Goal: Navigation & Orientation: Understand site structure

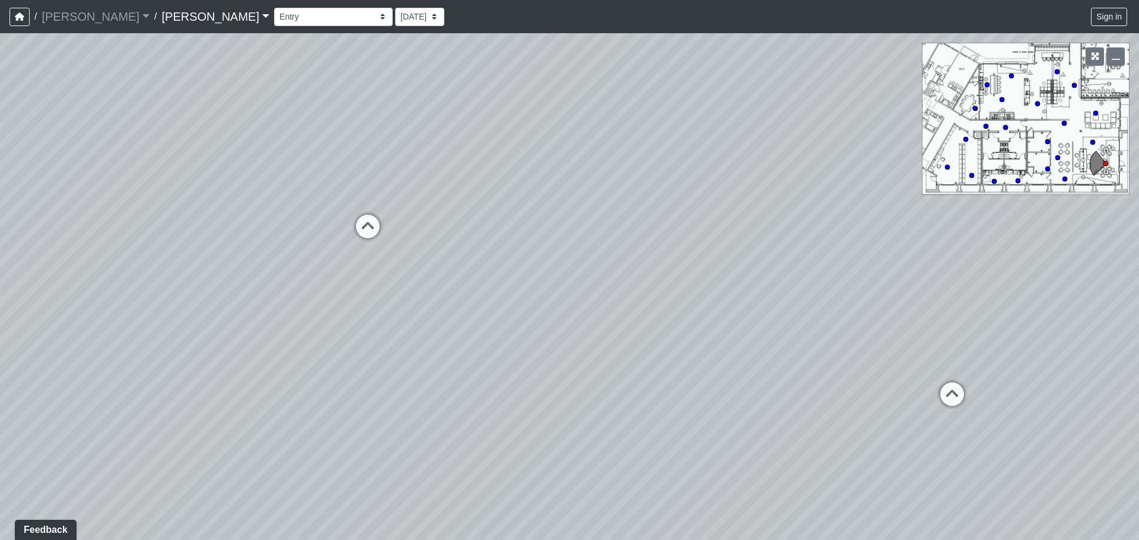
drag, startPoint x: 616, startPoint y: 317, endPoint x: 859, endPoint y: 243, distance: 254.4
click at [859, 243] on div "Loading... Seating Loading... Workroom Entry Loading... Exterior - Leasing Entr…" at bounding box center [569, 286] width 1139 height 507
drag, startPoint x: 492, startPoint y: 320, endPoint x: 874, endPoint y: 267, distance: 385.0
click at [874, 267] on div "Loading... Seating Loading... Workroom Entry Loading... Exterior - Leasing Entr…" at bounding box center [569, 286] width 1139 height 507
drag, startPoint x: 585, startPoint y: 259, endPoint x: 875, endPoint y: 232, distance: 290.6
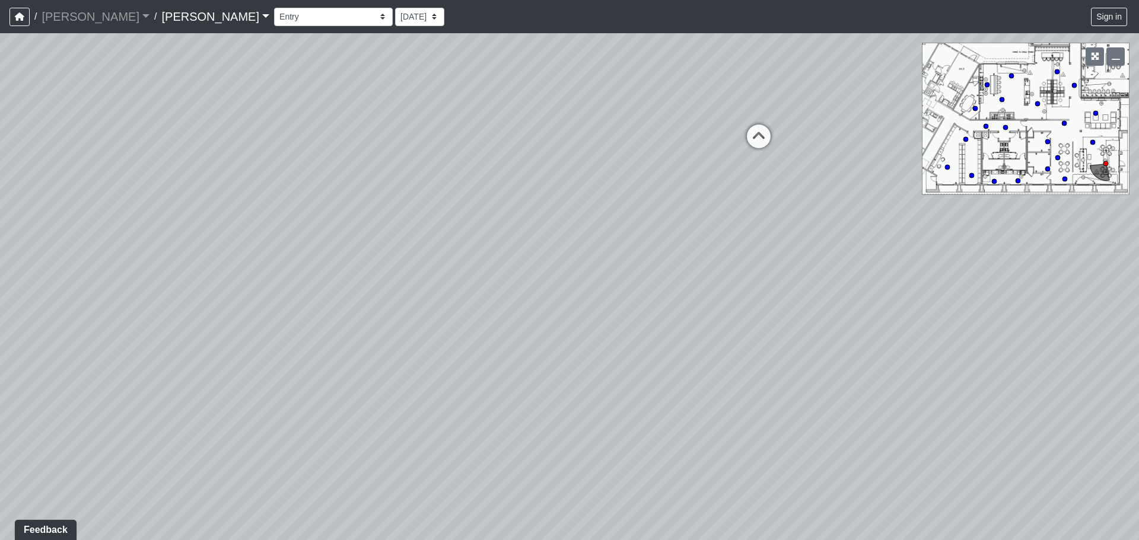
click at [875, 232] on div "Loading... Seating Loading... Workroom Entry Loading... Exterior - Leasing Entr…" at bounding box center [569, 286] width 1139 height 507
drag, startPoint x: 520, startPoint y: 264, endPoint x: 801, endPoint y: 203, distance: 287.2
click at [801, 203] on div "Loading... Seating Loading... Workroom Entry Loading... Exterior - Leasing Entr…" at bounding box center [569, 286] width 1139 height 507
drag, startPoint x: 380, startPoint y: 227, endPoint x: 834, endPoint y: 282, distance: 457.7
click at [834, 282] on div "Loading... Seating Loading... Workroom Entry Loading... Exterior - Leasing Entr…" at bounding box center [569, 286] width 1139 height 507
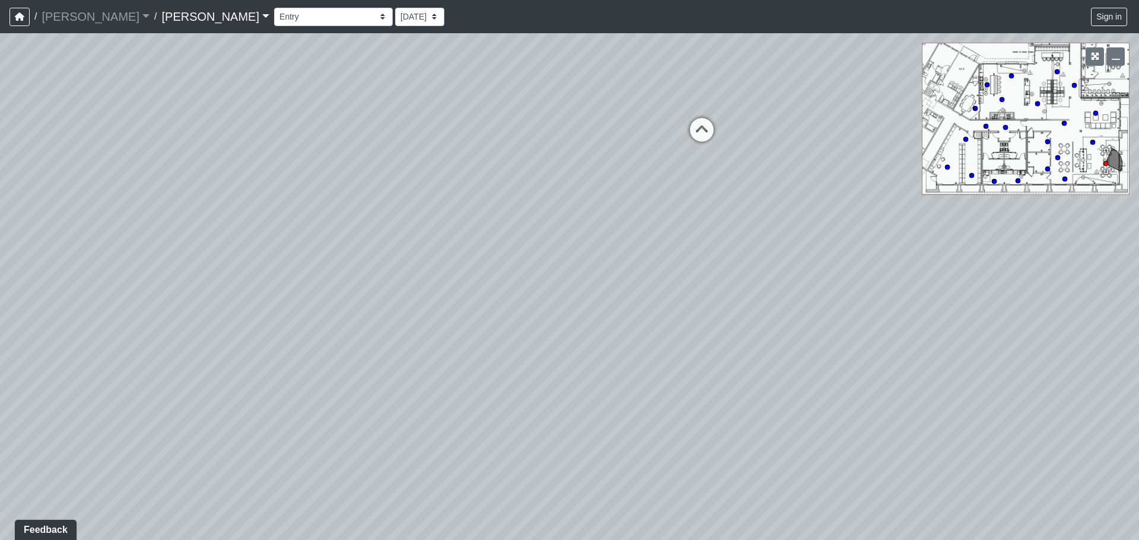
drag, startPoint x: 380, startPoint y: 262, endPoint x: 859, endPoint y: 295, distance: 479.8
click at [859, 295] on div "Loading... Seating Loading... Workroom Entry Loading... Exterior - Leasing Entr…" at bounding box center [569, 286] width 1139 height 507
drag, startPoint x: 400, startPoint y: 255, endPoint x: 793, endPoint y: 272, distance: 393.0
click at [793, 272] on div "Loading... Seating Loading... Workroom Entry Loading... Exterior - Leasing Entr…" at bounding box center [569, 286] width 1139 height 507
drag, startPoint x: 404, startPoint y: 270, endPoint x: 623, endPoint y: 261, distance: 218.4
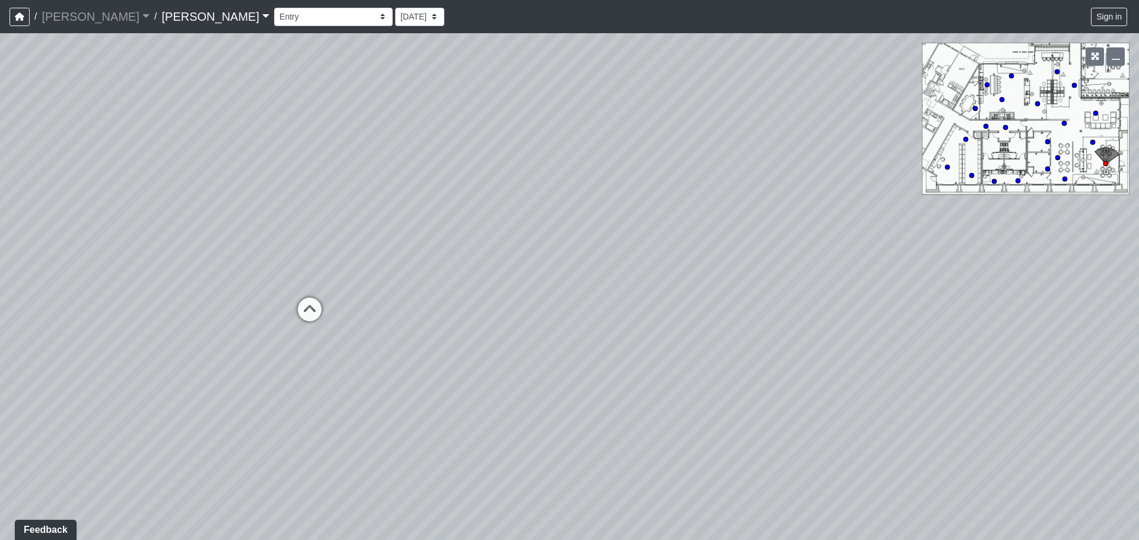
click at [623, 261] on div "Loading... Seating Loading... Workroom Entry Loading... Exterior - Leasing Entr…" at bounding box center [569, 286] width 1139 height 507
click at [311, 313] on icon at bounding box center [310, 316] width 36 height 36
drag, startPoint x: 433, startPoint y: 283, endPoint x: 288, endPoint y: 277, distance: 144.8
click at [288, 277] on div "Loading... Seating Loading... Workroom Entry Loading... Exterior - Leasing Entr…" at bounding box center [569, 286] width 1139 height 507
click at [441, 173] on icon at bounding box center [438, 174] width 36 height 36
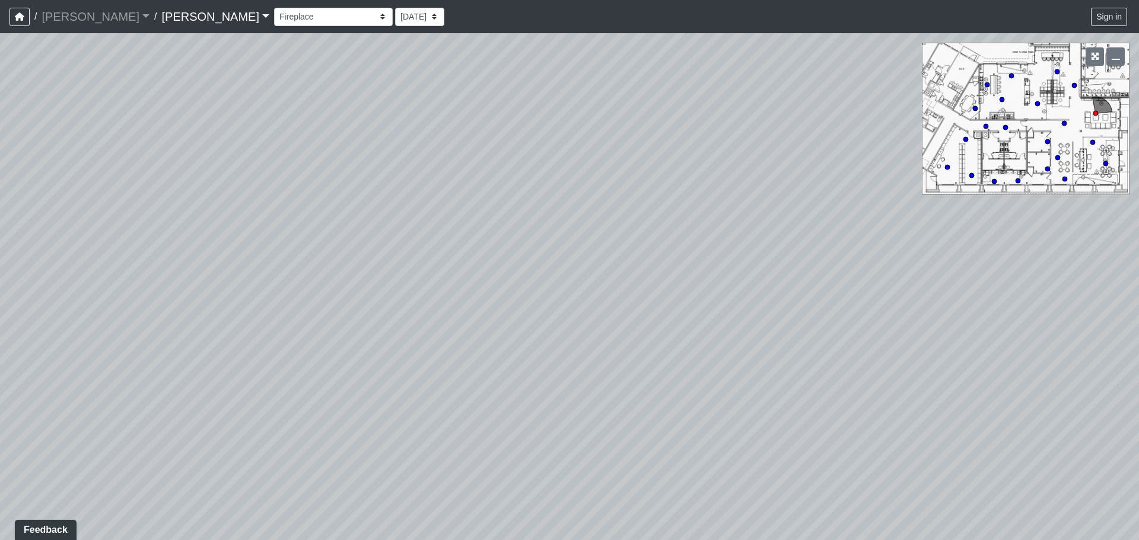
drag, startPoint x: 705, startPoint y: 302, endPoint x: 357, endPoint y: 277, distance: 349.0
click at [357, 277] on div "Loading... Seating Loading... Workroom Entry Loading... Exterior - Leasing Entr…" at bounding box center [569, 286] width 1139 height 507
drag, startPoint x: 372, startPoint y: 253, endPoint x: 249, endPoint y: 253, distance: 123.4
click at [256, 253] on div "Loading... Seating Loading... Workroom Entry Loading... Exterior - Leasing Entr…" at bounding box center [569, 286] width 1139 height 507
drag, startPoint x: 625, startPoint y: 256, endPoint x: 209, endPoint y: 227, distance: 416.7
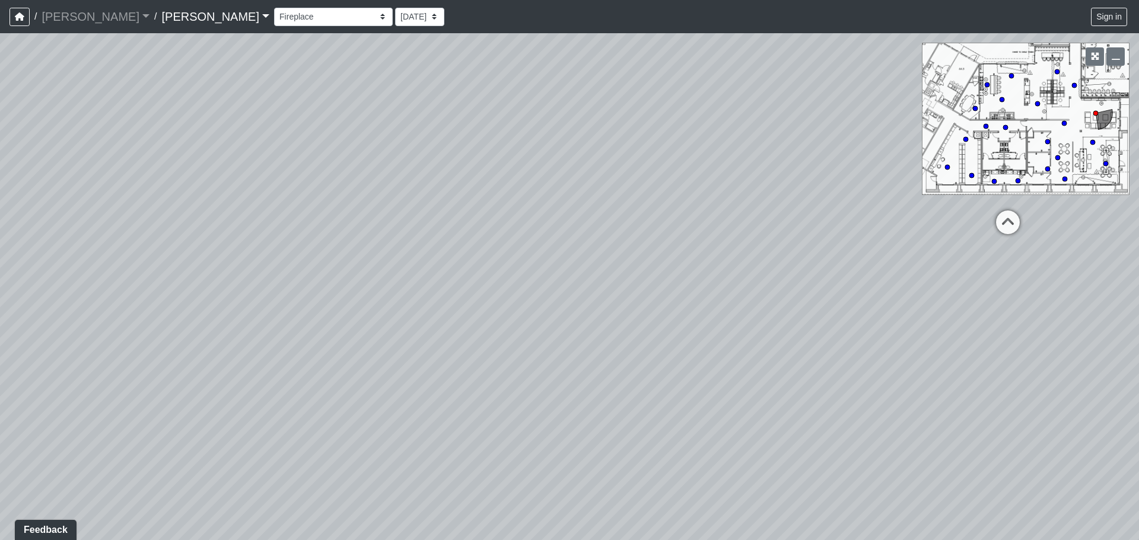
click at [199, 228] on div "Loading... Seating Loading... Workroom Entry Loading... Exterior - Leasing Entr…" at bounding box center [569, 286] width 1139 height 507
drag, startPoint x: 578, startPoint y: 278, endPoint x: 49, endPoint y: 220, distance: 532.7
click at [49, 220] on div "Loading... Seating Loading... Workroom Entry Loading... Exterior - Leasing Entr…" at bounding box center [569, 286] width 1139 height 507
drag, startPoint x: 474, startPoint y: 259, endPoint x: 406, endPoint y: 415, distance: 170.8
click at [406, 415] on div "Loading... Seating Loading... Workroom Entry Loading... Exterior - Leasing Entr…" at bounding box center [569, 286] width 1139 height 507
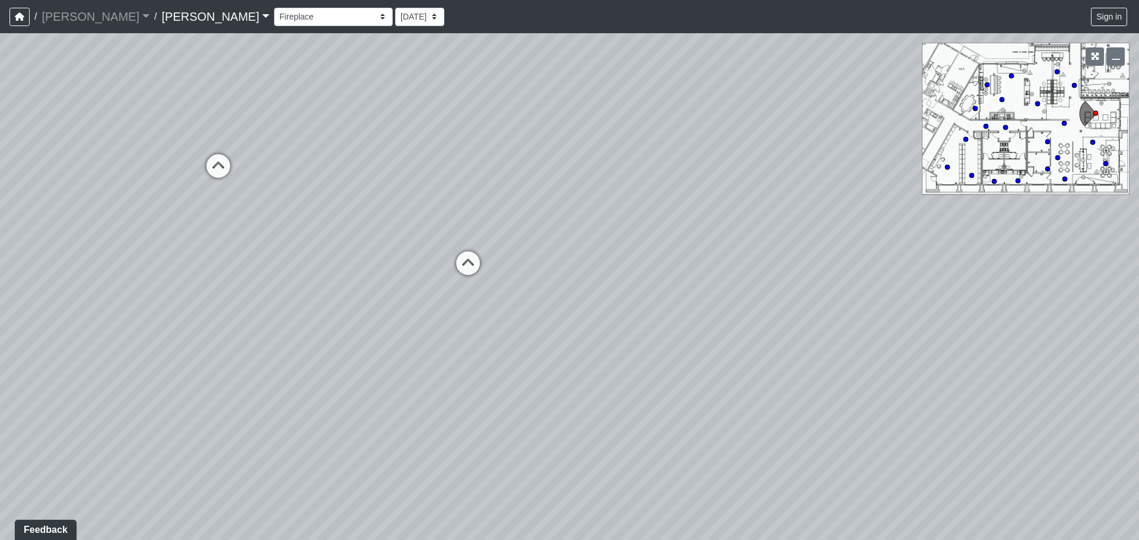
drag, startPoint x: 444, startPoint y: 322, endPoint x: 238, endPoint y: 323, distance: 205.2
click at [238, 323] on div "Loading... Seating Loading... Workroom Entry Loading... Exterior - Leasing Entr…" at bounding box center [569, 286] width 1139 height 507
click at [466, 260] on icon at bounding box center [468, 269] width 36 height 36
drag, startPoint x: 361, startPoint y: 289, endPoint x: 686, endPoint y: 236, distance: 329.2
click at [686, 236] on div "Loading... Seating Loading... Workroom Entry Loading... Exterior - Leasing Entr…" at bounding box center [569, 286] width 1139 height 507
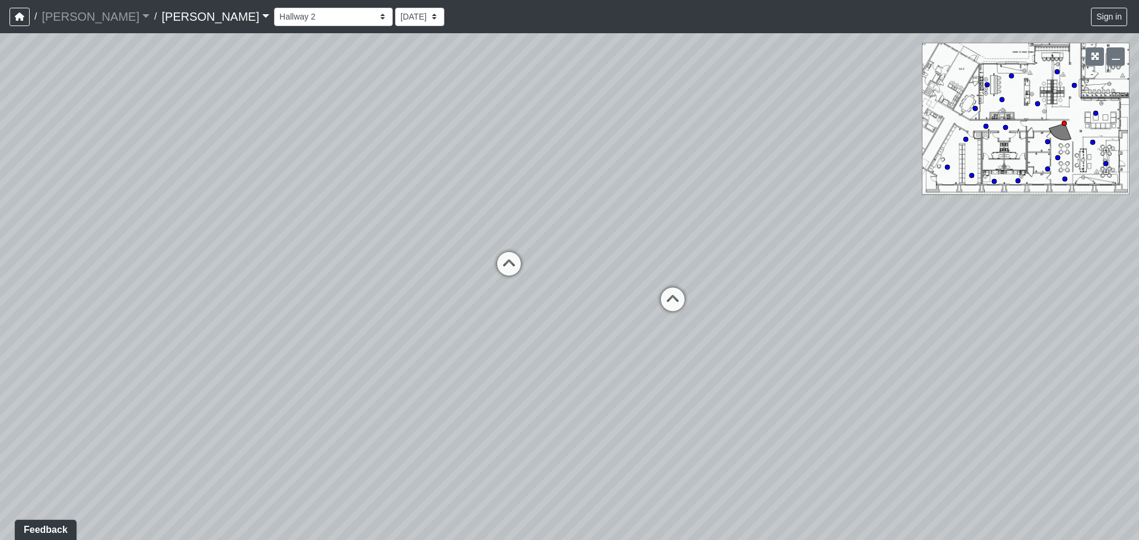
drag, startPoint x: 202, startPoint y: 291, endPoint x: 509, endPoint y: 342, distance: 311.4
click at [509, 343] on div "Loading... Seating Loading... Workroom Entry Loading... Exterior - Leasing Entr…" at bounding box center [569, 286] width 1139 height 507
drag, startPoint x: 542, startPoint y: 350, endPoint x: 566, endPoint y: 382, distance: 39.9
click at [566, 382] on div "Loading... Seating Loading... Workroom Entry Loading... Exterior - Leasing Entr…" at bounding box center [569, 286] width 1139 height 507
click at [534, 294] on icon at bounding box center [525, 306] width 36 height 36
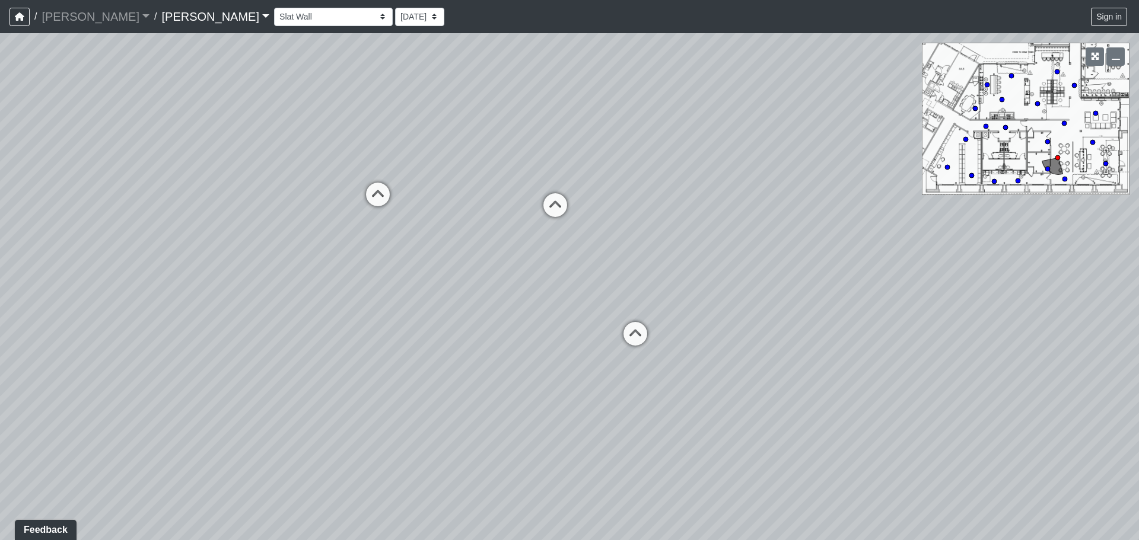
drag, startPoint x: 534, startPoint y: 292, endPoint x: 447, endPoint y: 294, distance: 87.8
click at [447, 294] on div "Loading... Seating Loading... Workroom Entry Loading... Exterior - Leasing Entr…" at bounding box center [569, 286] width 1139 height 507
drag, startPoint x: 492, startPoint y: 310, endPoint x: 235, endPoint y: 289, distance: 257.1
click at [235, 289] on div "Loading... Seating Loading... Workroom Entry Loading... Exterior - Leasing Entr…" at bounding box center [569, 286] width 1139 height 507
click at [411, 311] on icon at bounding box center [409, 319] width 36 height 36
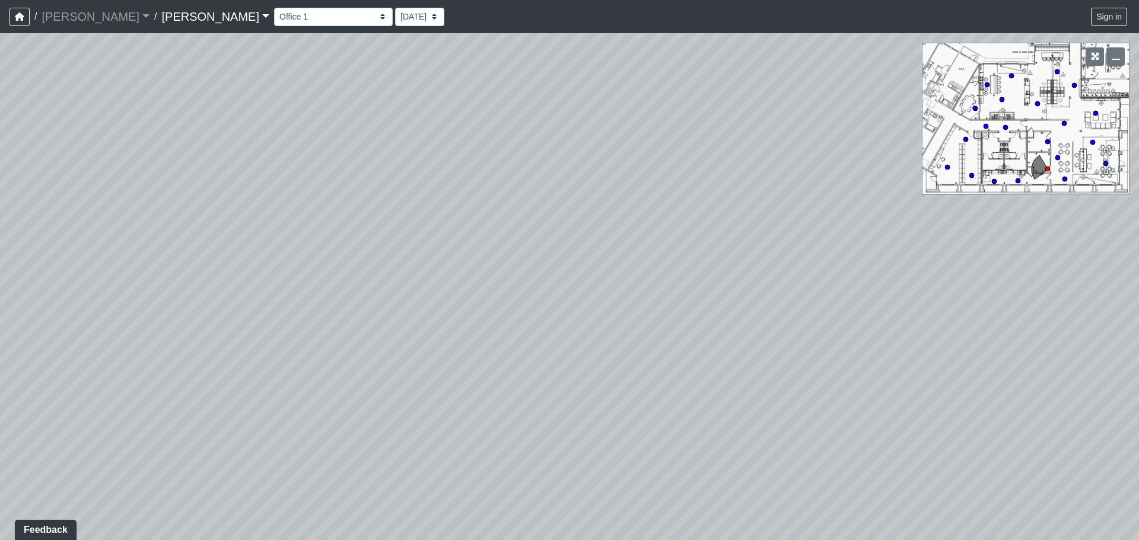
drag, startPoint x: 682, startPoint y: 345, endPoint x: 582, endPoint y: 279, distance: 119.4
click at [397, 251] on div "Loading... Seating Loading... Workroom Entry Loading... Exterior - Leasing Entr…" at bounding box center [569, 286] width 1139 height 507
drag, startPoint x: 906, startPoint y: 307, endPoint x: 467, endPoint y: 336, distance: 439.2
click at [466, 337] on div "Loading... Seating Loading... Workroom Entry Loading... Exterior - Leasing Entr…" at bounding box center [569, 286] width 1139 height 507
drag, startPoint x: 956, startPoint y: 343, endPoint x: 276, endPoint y: 208, distance: 693.5
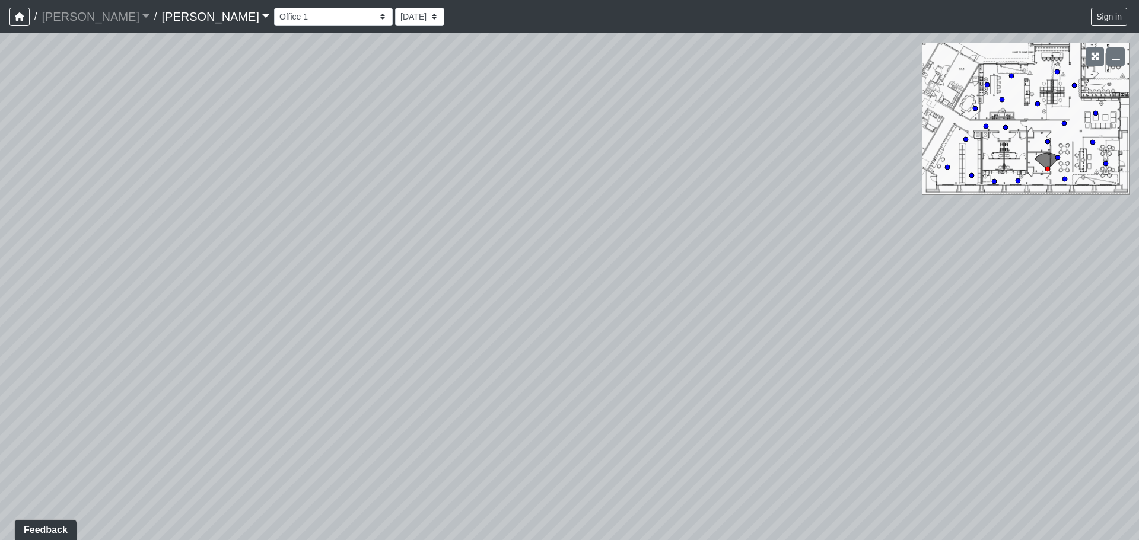
click at [276, 208] on div "Loading... Seating Loading... Workroom Entry Loading... Exterior - Leasing Entr…" at bounding box center [569, 286] width 1139 height 507
drag, startPoint x: 675, startPoint y: 234, endPoint x: 642, endPoint y: 392, distance: 161.8
click at [624, 426] on div "Loading... Seating Loading... Workroom Entry Loading... Exterior - Leasing Entr…" at bounding box center [569, 286] width 1139 height 507
drag, startPoint x: 659, startPoint y: 264, endPoint x: 531, endPoint y: 356, distance: 158.1
click at [525, 367] on div "Loading... Seating Loading... Workroom Entry Loading... Exterior - Leasing Entr…" at bounding box center [569, 286] width 1139 height 507
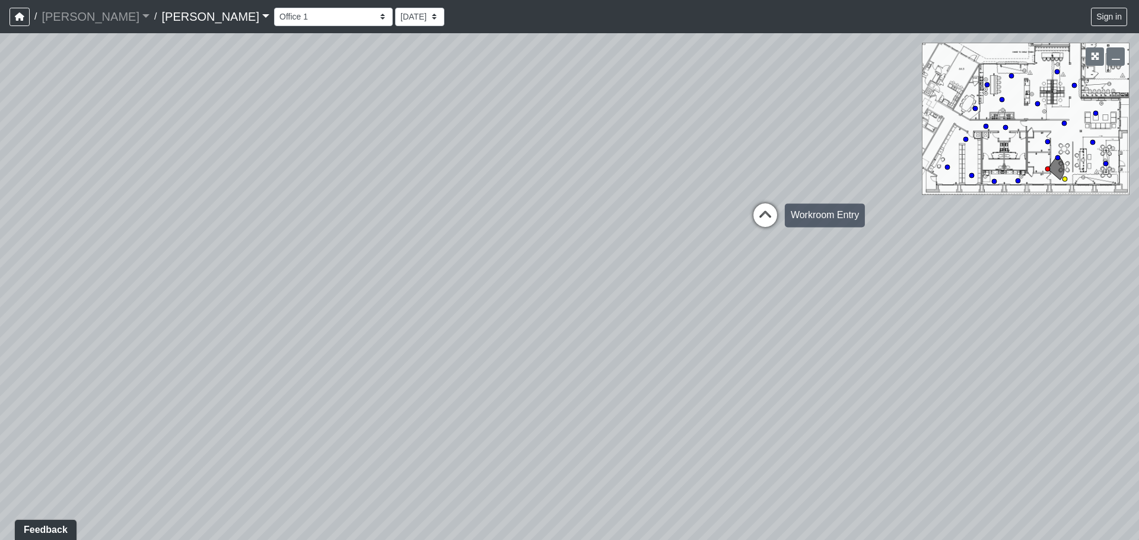
click at [764, 206] on icon at bounding box center [765, 221] width 36 height 36
drag, startPoint x: 524, startPoint y: 309, endPoint x: 1073, endPoint y: 277, distance: 550.1
click at [1073, 277] on div "Loading... Seating Loading... Workroom Entry Loading... Exterior - Leasing Entr…" at bounding box center [569, 286] width 1139 height 507
drag, startPoint x: 580, startPoint y: 346, endPoint x: 580, endPoint y: 355, distance: 8.9
click at [580, 355] on div "Loading... Seating Loading... Workroom Entry Loading... Exterior - Leasing Entr…" at bounding box center [569, 286] width 1139 height 507
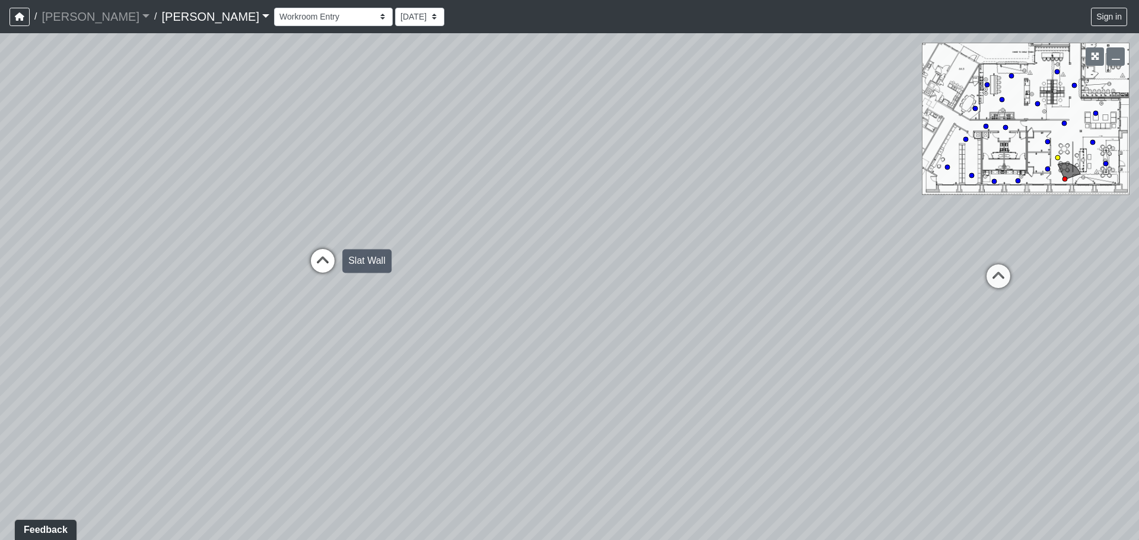
click at [326, 261] on icon at bounding box center [323, 267] width 36 height 36
drag, startPoint x: 381, startPoint y: 294, endPoint x: 632, endPoint y: 305, distance: 250.5
click at [632, 305] on div "Loading... Seating Loading... Workroom Entry Loading... Exterior - Leasing Entr…" at bounding box center [569, 286] width 1139 height 507
click at [362, 408] on icon at bounding box center [365, 412] width 36 height 36
drag, startPoint x: 375, startPoint y: 340, endPoint x: 821, endPoint y: 246, distance: 455.8
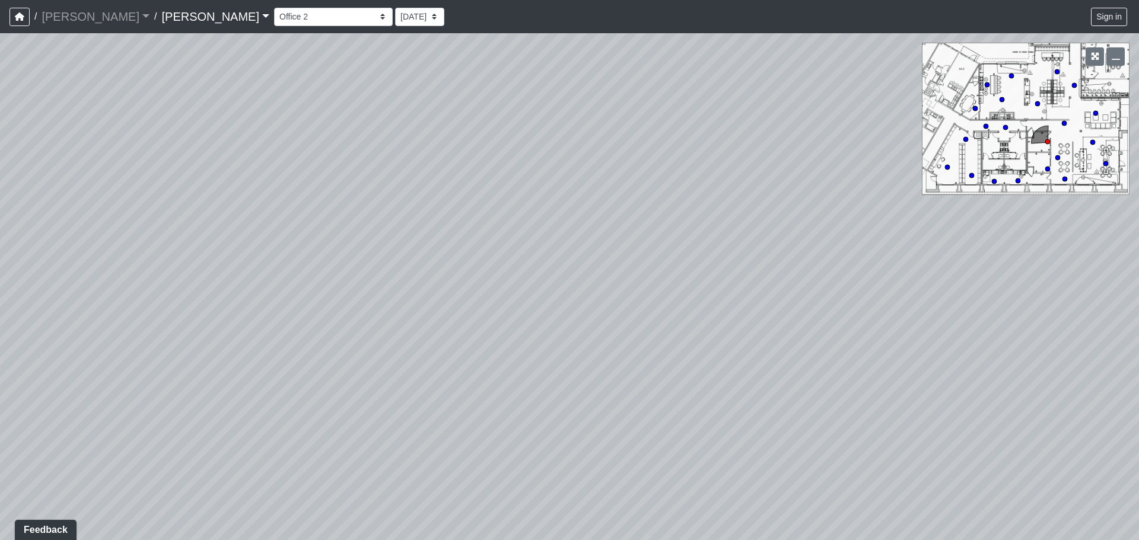
click at [846, 242] on div "Loading... Seating Loading... Workroom Entry Loading... Exterior - Leasing Entr…" at bounding box center [569, 286] width 1139 height 507
drag, startPoint x: 483, startPoint y: 340, endPoint x: 683, endPoint y: 231, distance: 227.7
click at [797, 212] on div "Loading... Seating Loading... Workroom Entry Loading... Exterior - Leasing Entr…" at bounding box center [569, 286] width 1139 height 507
drag
click at [819, 284] on div "Loading... Seating Loading... Workroom Entry Loading... Exterior - Leasing Entr…" at bounding box center [569, 286] width 1139 height 507
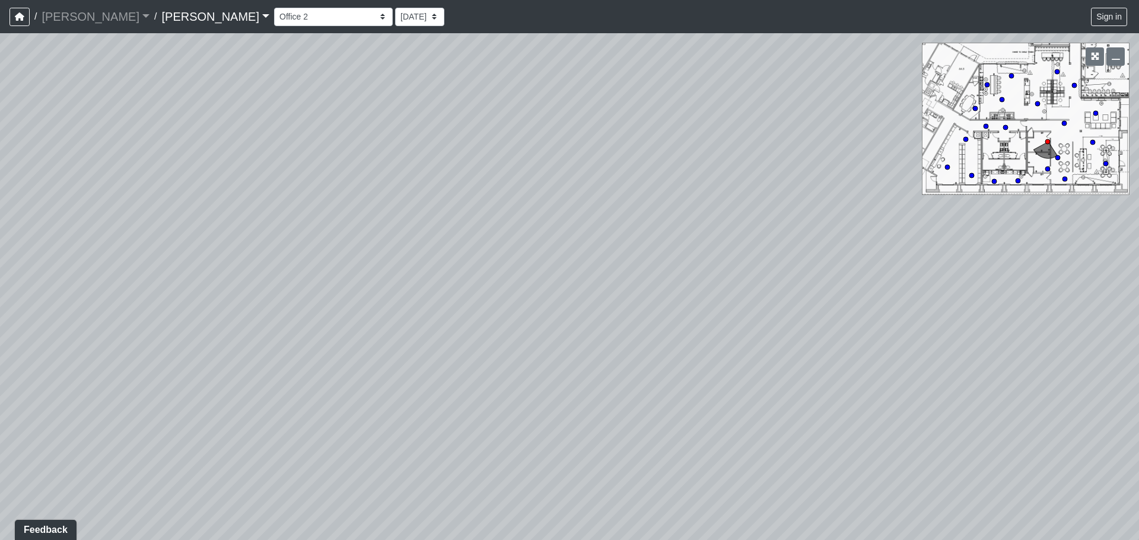
click at [782, 308] on div "Loading... Seating Loading... Workroom Entry Loading... Exterior - Leasing Entr…" at bounding box center [569, 286] width 1139 height 507
click at [628, 485] on div "Loading... Seating Loading... Workroom Entry Loading... Exterior - Leasing Entr…" at bounding box center [569, 286] width 1139 height 507
click at [349, 300] on div "Loading... Seating Loading... Workroom Entry Loading... Exterior - Leasing Entr…" at bounding box center [569, 286] width 1139 height 507
click at [302, 285] on div "Loading... Seating Loading... Workroom Entry Loading... Exterior - Leasing Entr…" at bounding box center [569, 286] width 1139 height 507
click at [148, 263] on div "Loading... Seating Loading... Workroom Entry Loading... Exterior - Leasing Entr…" at bounding box center [569, 286] width 1139 height 507
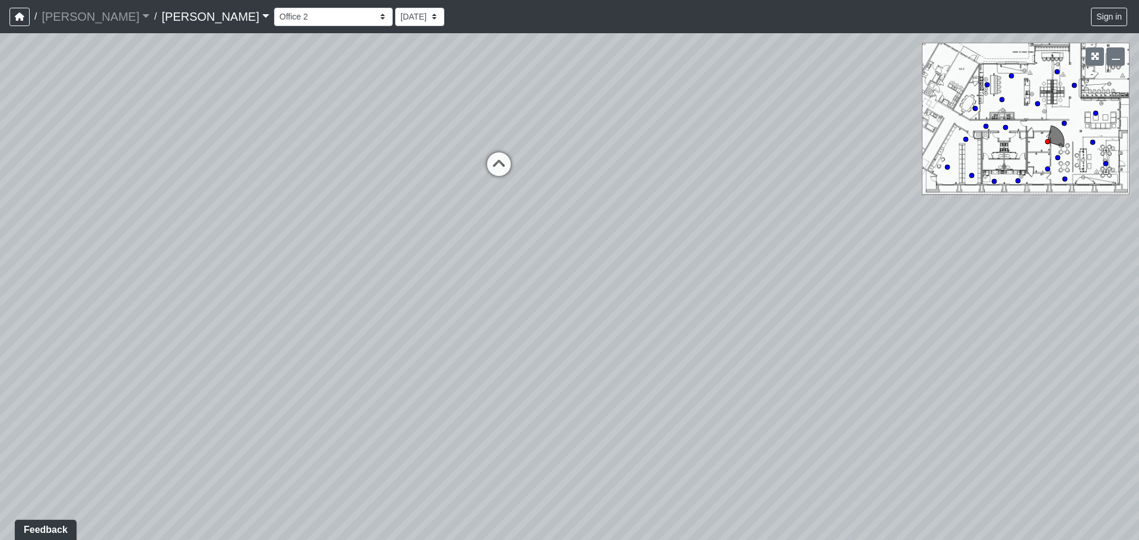
click at [350, 266] on div "Loading... Seating Loading... Workroom Entry Loading... Exterior - Leasing Entr…" at bounding box center [569, 286] width 1139 height 507
click at [486, 172] on icon at bounding box center [492, 173] width 36 height 36
click at [659, 309] on div "Loading... Seating Loading... Workroom Entry Loading... Exterior - Leasing Entr…" at bounding box center [569, 286] width 1139 height 507
click at [755, 323] on div "Loading... Seating Loading... Workroom Entry Loading... Exterior - Leasing Entr…" at bounding box center [569, 286] width 1139 height 507
click at [645, 298] on div "Loading... Seating Loading... Workroom Entry Loading... Exterior - Leasing Entr…" at bounding box center [569, 286] width 1139 height 507
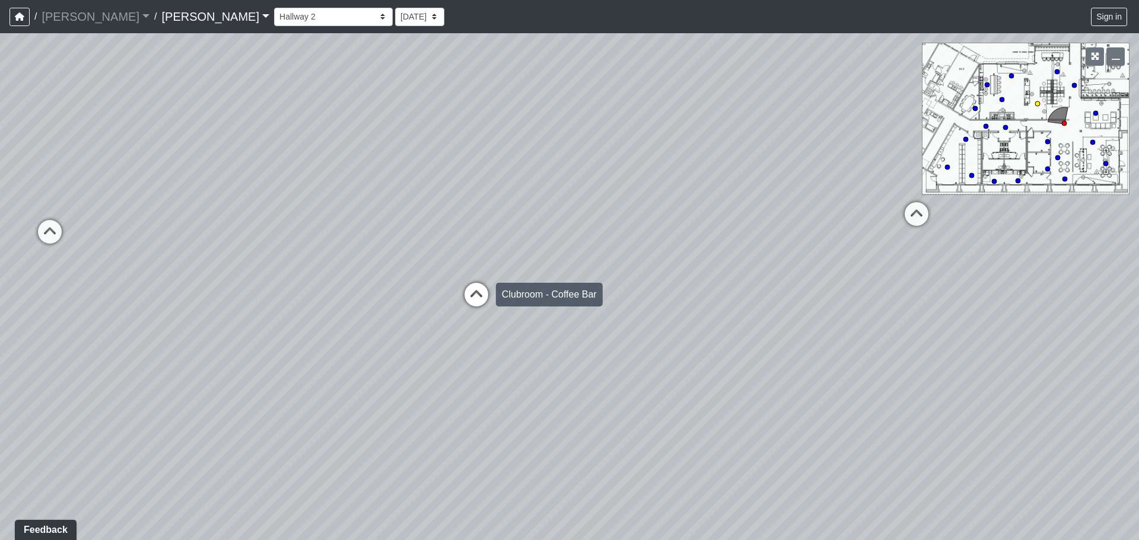
click at [482, 301] on icon at bounding box center [476, 301] width 36 height 36
click at [766, 327] on div "Loading... Seating Loading... Workroom Entry Loading... Exterior - Leasing Entr…" at bounding box center [569, 286] width 1139 height 507
click at [274, 330] on div "Loading... Seating Loading... Workroom Entry Loading... Exterior - Leasing Entr…" at bounding box center [569, 286] width 1139 height 507
click at [530, 328] on div "Loading... Seating Loading... Workroom Entry Loading... Exterior - Leasing Entr…" at bounding box center [569, 286] width 1139 height 507
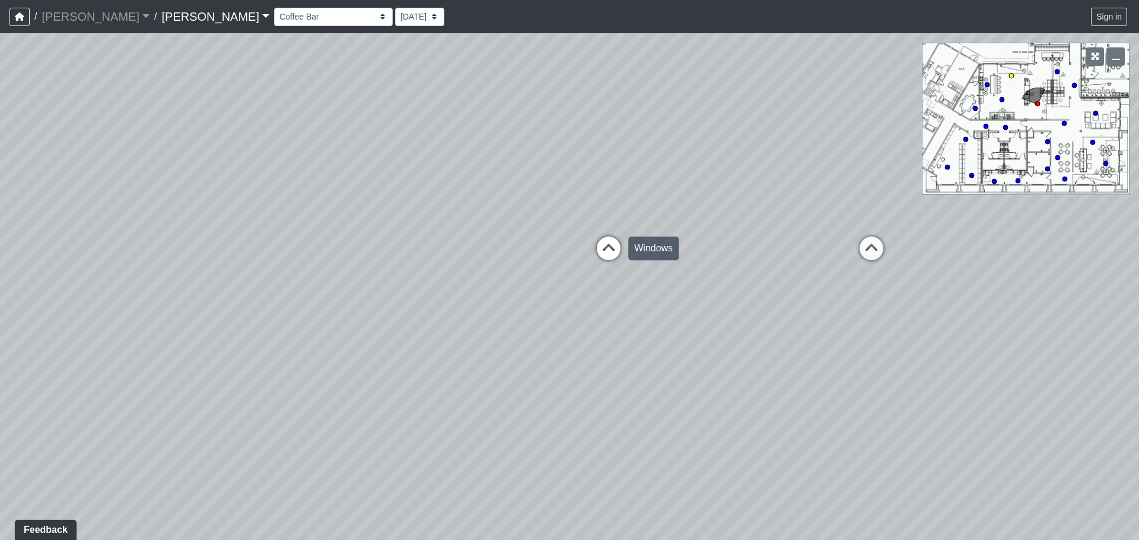
click at [609, 254] on icon at bounding box center [609, 255] width 36 height 36
click at [814, 297] on div "Loading... Seating Loading... Workroom Entry Loading... Exterior - Leasing Entr…" at bounding box center [569, 286] width 1139 height 507
click at [751, 308] on div "Loading... Seating Loading... Workroom Entry Loading... Exterior - Leasing Entr…" at bounding box center [569, 286] width 1139 height 507
click at [689, 324] on div "Loading... Seating Loading... Workroom Entry Loading... Exterior - Leasing Entr…" at bounding box center [569, 286] width 1139 height 507
click at [521, 311] on div "Loading... Seating Loading... Workroom Entry Loading... Exterior - Leasing Entr…" at bounding box center [569, 286] width 1139 height 507
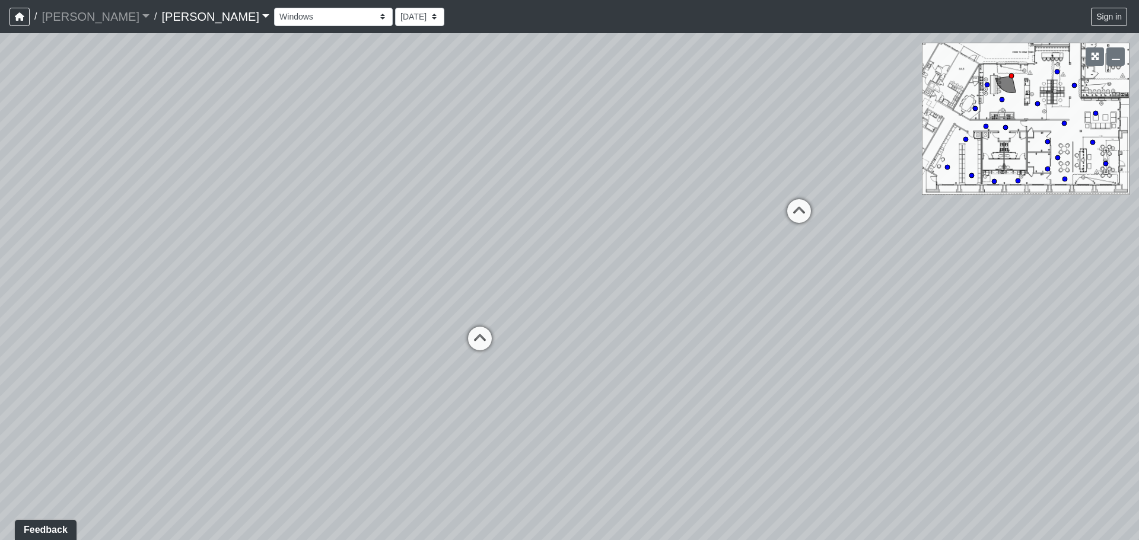
click at [425, 287] on div "Loading... Seating Loading... Workroom Entry Loading... Exterior - Leasing Entr…" at bounding box center [569, 286] width 1139 height 507
click at [471, 195] on div "Loading... Seating Loading... Workroom Entry Loading... Exterior - Leasing Entr…" at bounding box center [569, 286] width 1139 height 507
click at [757, 266] on div "Loading... Seating Loading... Workroom Entry Loading... Exterior - Leasing Entr…" at bounding box center [569, 286] width 1139 height 507
click at [553, 360] on div "Loading... Seating Loading... Workroom Entry Loading... Exterior - Leasing Entr…" at bounding box center [569, 286] width 1139 height 507
click at [737, 257] on div "Loading... Seating Loading... Workroom Entry Loading... Exterior - Leasing Entr…" at bounding box center [569, 286] width 1139 height 507
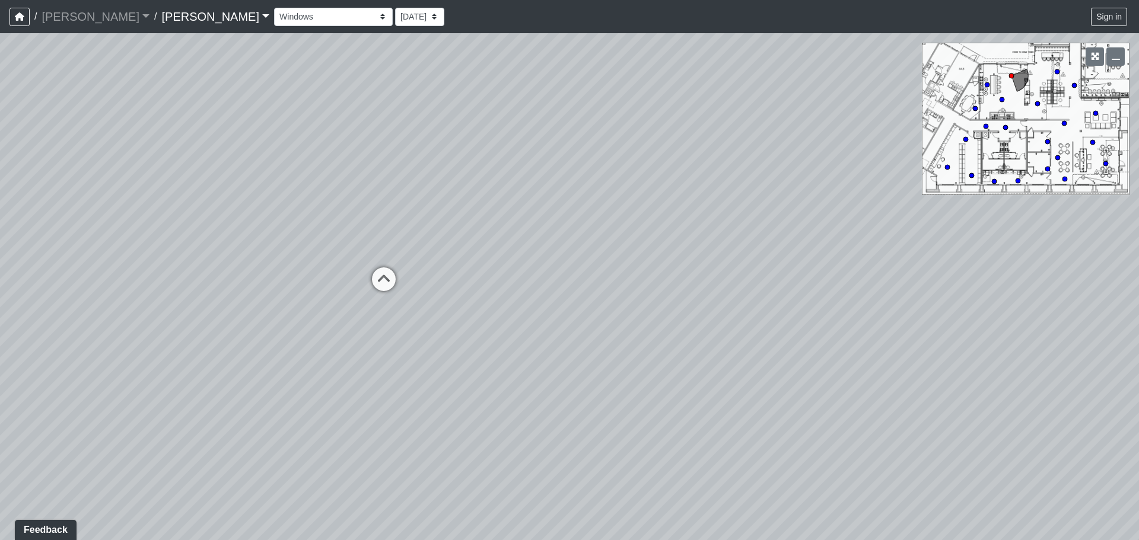
click at [543, 291] on div "Loading... Seating Loading... Workroom Entry Loading... Exterior - Leasing Entr…" at bounding box center [569, 286] width 1139 height 507
click at [386, 267] on icon at bounding box center [384, 285] width 36 height 36
click at [502, 274] on div "Loading... Seating Loading... Workroom Entry Loading... Exterior - Leasing Entr…" at bounding box center [569, 286] width 1139 height 507
click at [623, 276] on div "Loading... Seating Loading... Workroom Entry Loading... Exterior - Leasing Entr…" at bounding box center [569, 286] width 1139 height 507
click at [570, 289] on div "Loading... Seating Loading... Workroom Entry Loading... Exterior - Leasing Entr…" at bounding box center [569, 286] width 1139 height 507
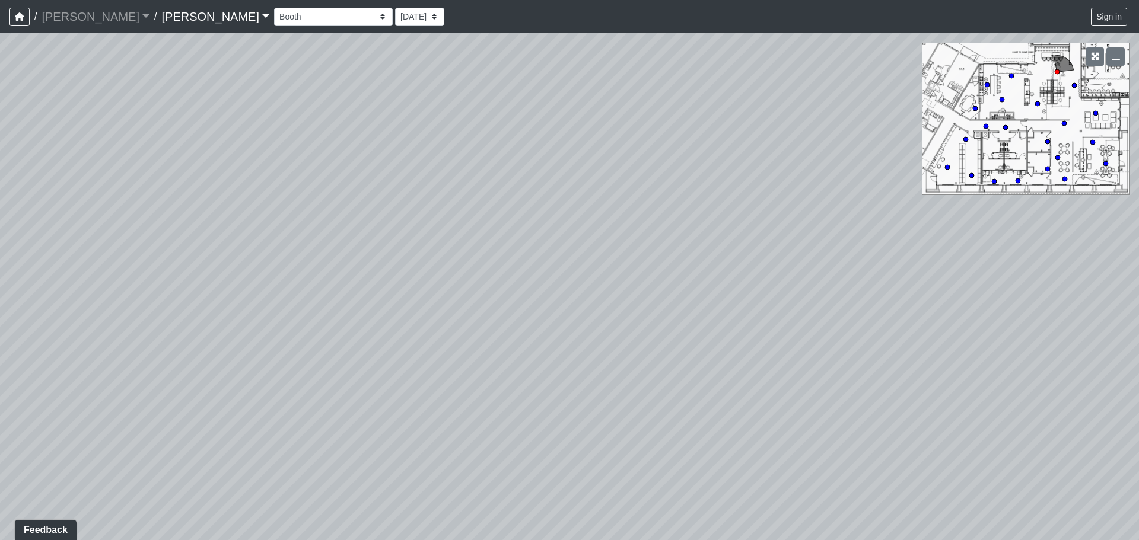
click at [838, 304] on div "Loading... Seating Loading... Workroom Entry Loading... Exterior - Leasing Entr…" at bounding box center [569, 286] width 1139 height 507
click at [745, 313] on div "Loading... Seating Loading... Workroom Entry Loading... Exterior - Leasing Entr…" at bounding box center [569, 286] width 1139 height 507
click at [734, 288] on div "Loading... Seating Loading... Workroom Entry Loading... Exterior - Leasing Entr…" at bounding box center [569, 286] width 1139 height 507
click at [936, 305] on div "Loading... Seating Loading... Workroom Entry Loading... Exterior - Leasing Entr…" at bounding box center [569, 286] width 1139 height 507
click at [827, 305] on div "Loading... Seating Loading... Workroom Entry Loading... Exterior - Leasing Entr…" at bounding box center [569, 286] width 1139 height 507
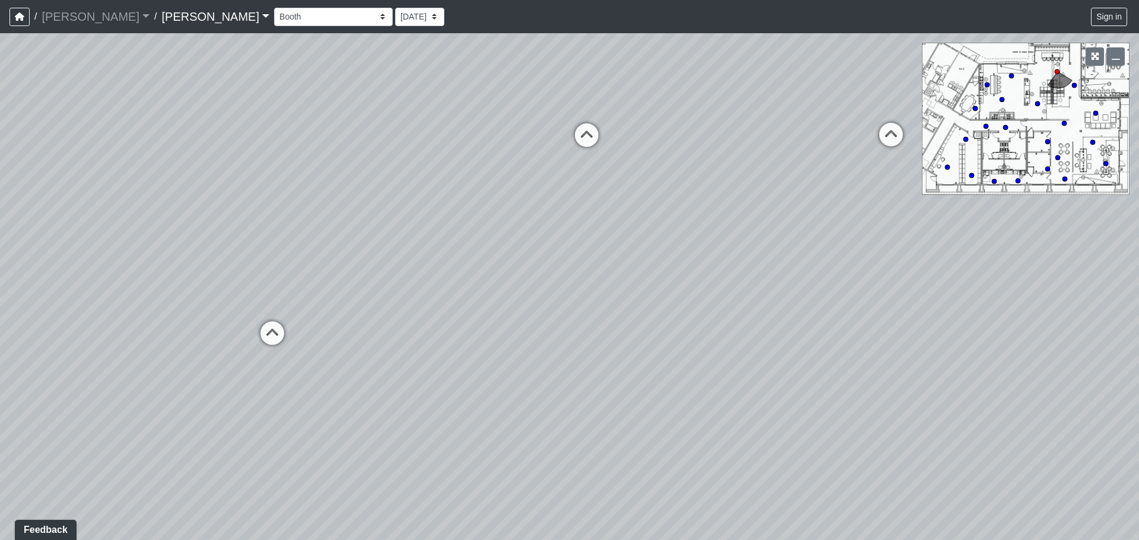
click at [972, 305] on div "Loading... Seating Loading... Workroom Entry Loading... Exterior - Leasing Entr…" at bounding box center [569, 286] width 1139 height 507
click at [281, 332] on icon at bounding box center [277, 338] width 36 height 36
click at [544, 308] on div "Loading... Seating Loading... Workroom Entry Loading... Exterior - Leasing Entr…" at bounding box center [569, 286] width 1139 height 507
click at [563, 304] on div "Loading... Seating Loading... Workroom Entry Loading... Exterior - Leasing Entr…" at bounding box center [569, 286] width 1139 height 507
click at [525, 493] on div "Loading... Seating Loading... Workroom Entry Loading... Exterior - Leasing Entr…" at bounding box center [569, 286] width 1139 height 507
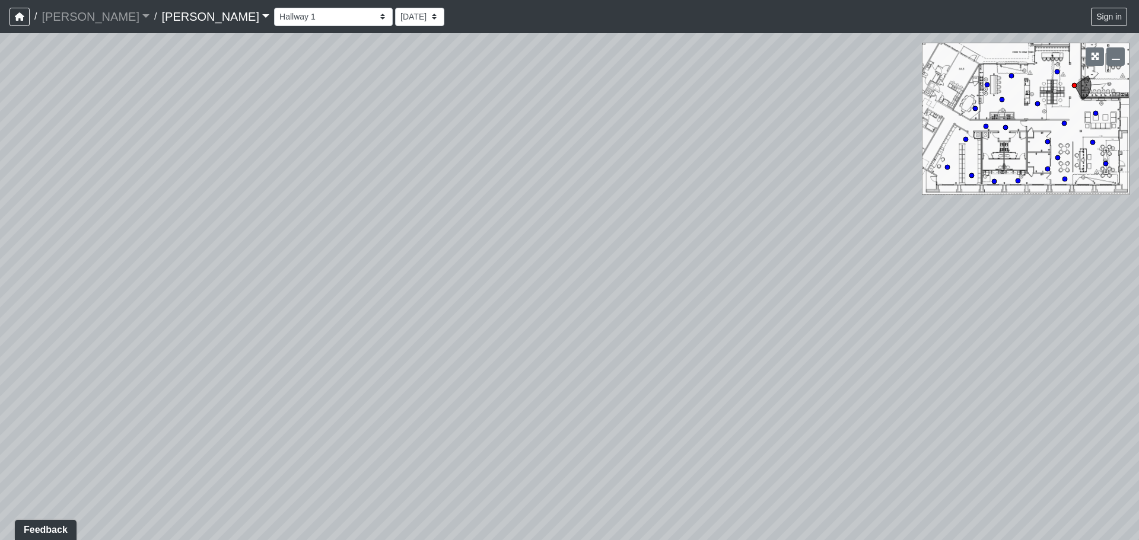
click at [920, 333] on div "Loading... Seating Loading... Workroom Entry Loading... Exterior - Leasing Entr…" at bounding box center [569, 286] width 1139 height 507
click at [782, 342] on div "Loading... Seating Loading... Workroom Entry Loading... Exterior - Leasing Entr…" at bounding box center [569, 286] width 1139 height 507
click at [811, 346] on div "Loading... Seating Loading... Workroom Entry Loading... Exterior - Leasing Entr…" at bounding box center [569, 286] width 1139 height 507
click at [722, 352] on div "Loading... Seating Loading... Workroom Entry Loading... Exterior - Leasing Entr…" at bounding box center [569, 286] width 1139 height 507
click at [891, 356] on div "Loading... Seating Loading... Workroom Entry Loading... Exterior - Leasing Entr…" at bounding box center [569, 286] width 1139 height 507
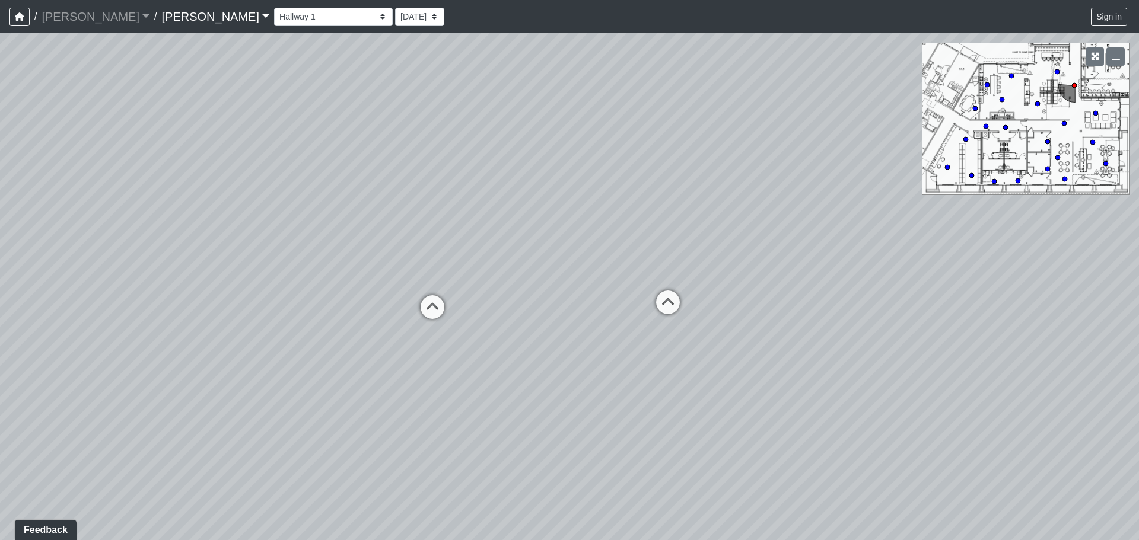
click at [906, 363] on div "Loading... Seating Loading... Workroom Entry Loading... Exterior - Leasing Entr…" at bounding box center [569, 286] width 1139 height 507
click at [860, 362] on div "Loading... Seating Loading... Workroom Entry Loading... Exterior - Leasing Entr…" at bounding box center [569, 286] width 1139 height 507
click at [437, 345] on icon at bounding box center [428, 345] width 36 height 36
click at [843, 336] on div "Loading... Seating Loading... Workroom Entry Loading... Exterior - Leasing Entr…" at bounding box center [569, 286] width 1139 height 507
click at [815, 346] on div "Loading... Seating Loading... Workroom Entry Loading... Exterior - Leasing Entr…" at bounding box center [569, 286] width 1139 height 507
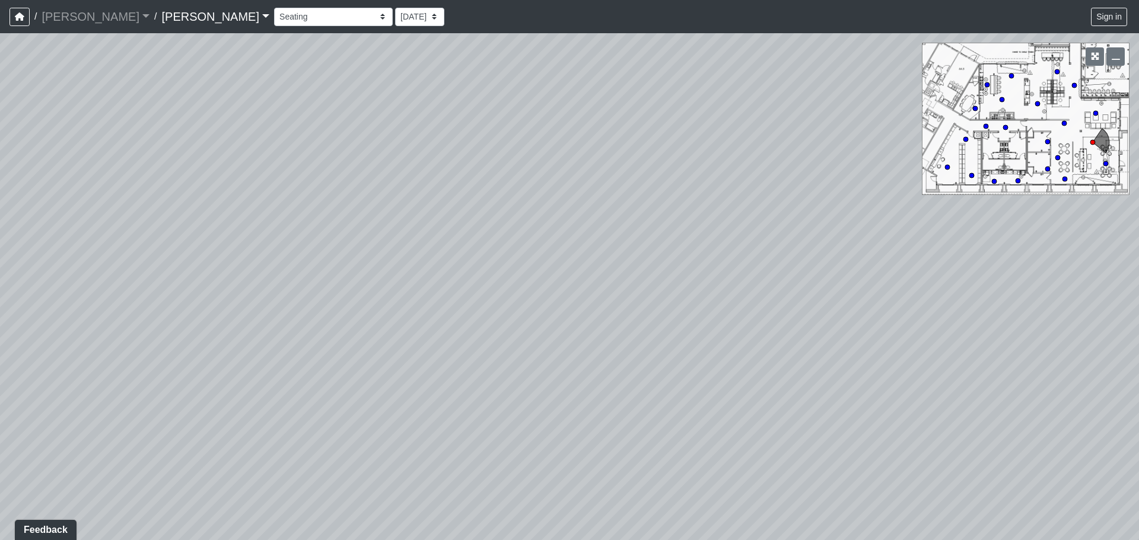
click at [801, 352] on div "Loading... Seating Loading... Workroom Entry Loading... Exterior - Leasing Entr…" at bounding box center [569, 286] width 1139 height 507
click at [802, 359] on div "Loading... Seating Loading... Workroom Entry Loading... Exterior - Leasing Entr…" at bounding box center [569, 286] width 1139 height 507
click at [541, 356] on div "Loading... Seating Loading... Workroom Entry Loading... Exterior - Leasing Entr…" at bounding box center [569, 286] width 1139 height 507
click at [693, 354] on div "Loading... Seating Loading... Workroom Entry Loading... Exterior - Leasing Entr…" at bounding box center [569, 286] width 1139 height 507
click at [677, 355] on div "Loading... Seating Loading... Workroom Entry Loading... Exterior - Leasing Entr…" at bounding box center [569, 286] width 1139 height 507
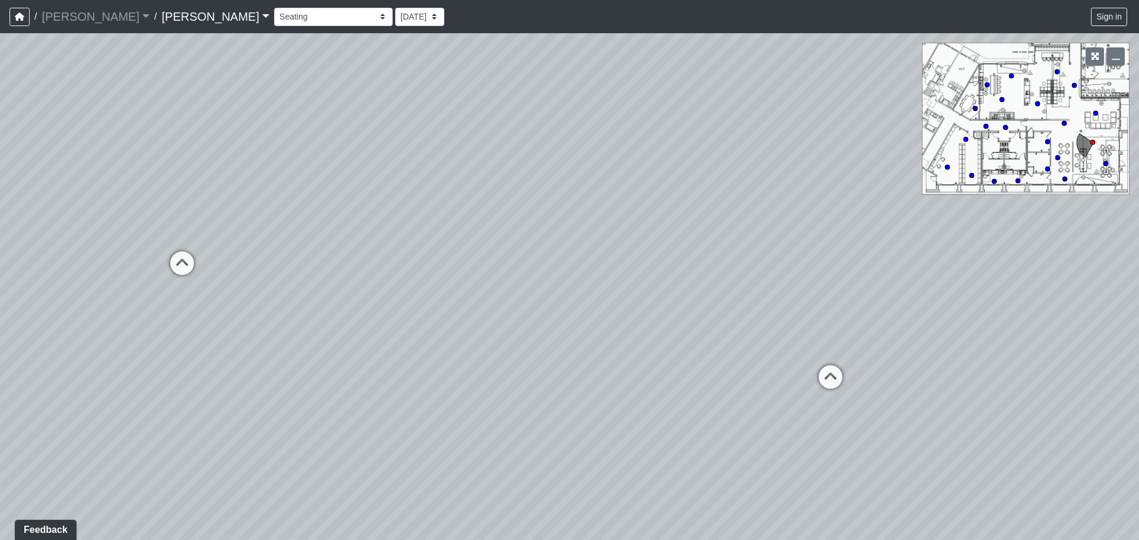
click at [594, 360] on div "Loading... Seating Loading... Workroom Entry Loading... Exterior - Leasing Entr…" at bounding box center [569, 286] width 1139 height 507
click at [186, 264] on icon at bounding box center [184, 270] width 36 height 36
click at [281, 297] on div "Loading... Seating Loading... Workroom Entry Loading... Exterior - Leasing Entr…" at bounding box center [569, 286] width 1139 height 507
click at [522, 327] on icon at bounding box center [517, 331] width 36 height 36
click at [541, 318] on div "Loading... Seating Loading... Workroom Entry Loading... Exterior - Leasing Entr…" at bounding box center [569, 286] width 1139 height 507
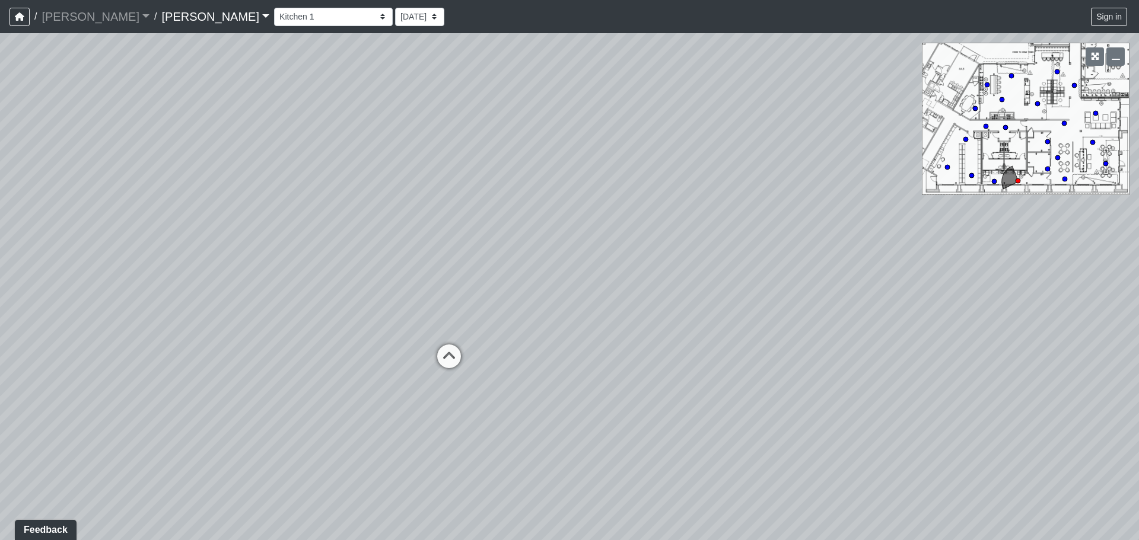
click at [381, 340] on div "Loading... Seating Loading... Workroom Entry Loading... Exterior - Leasing Entr…" at bounding box center [569, 286] width 1139 height 507
click at [289, 331] on div "Loading... Seating Loading... Workroom Entry Loading... Exterior - Leasing Entr…" at bounding box center [569, 286] width 1139 height 507
click at [325, 355] on div "Loading... Seating Loading... Workroom Entry Loading... Exterior - Leasing Entr…" at bounding box center [569, 286] width 1139 height 507
click at [579, 421] on div "Loading... Seating Loading... Workroom Entry Loading... Exterior - Leasing Entr…" at bounding box center [569, 286] width 1139 height 507
click at [539, 238] on icon at bounding box center [534, 240] width 36 height 36
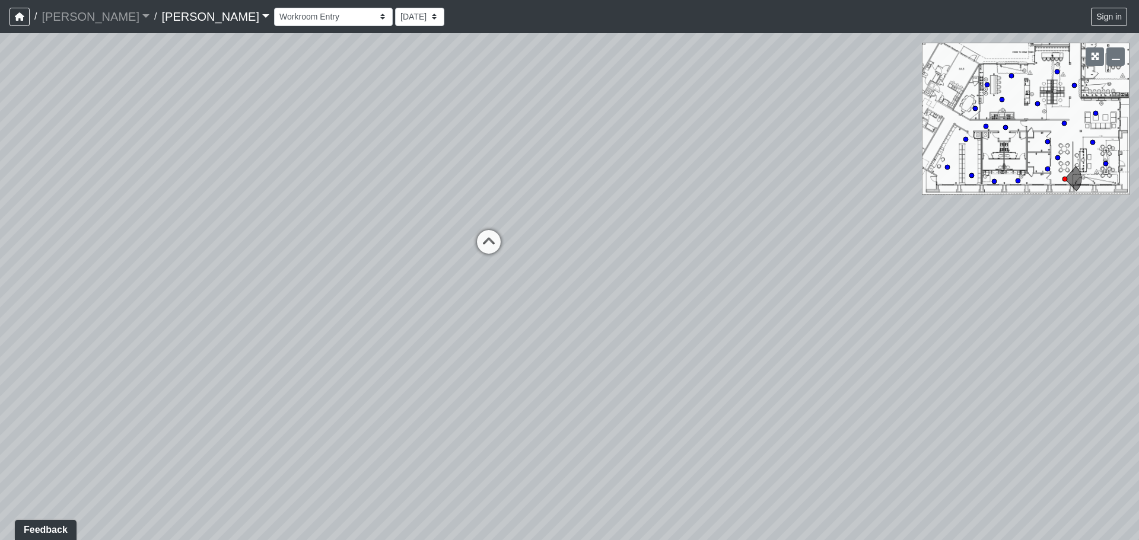
click at [767, 294] on div "Loading... Seating Loading... Workroom Entry Loading... Exterior - Leasing Entr…" at bounding box center [569, 286] width 1139 height 507
click at [557, 292] on div "Loading... Seating Loading... Workroom Entry Loading... Exterior - Leasing Entr…" at bounding box center [569, 286] width 1139 height 507
click at [538, 337] on div "Loading... Seating Loading... Workroom Entry Loading... Exterior - Leasing Entr…" at bounding box center [569, 286] width 1139 height 507
click at [595, 308] on div "Loading... Seating Loading... Workroom Entry Loading... Exterior - Leasing Entr…" at bounding box center [569, 286] width 1139 height 507
click at [329, 359] on div "Loading... Seating Loading... Workroom Entry Loading... Exterior - Leasing Entr…" at bounding box center [569, 286] width 1139 height 507
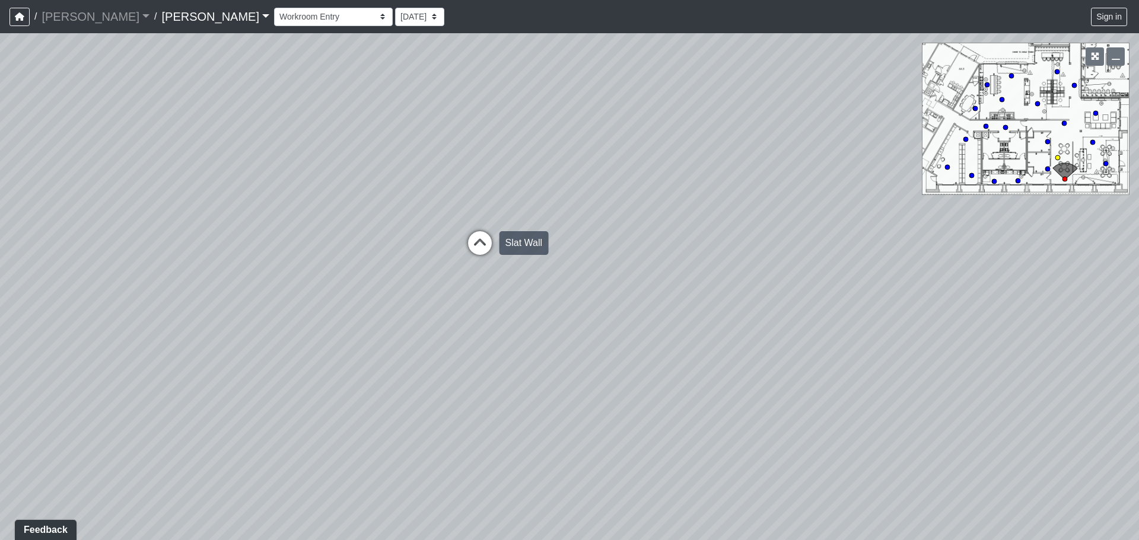
click at [481, 251] on icon at bounding box center [480, 249] width 36 height 36
click at [461, 321] on div "Loading... Seating Loading... Workroom Entry Loading... Exterior - Leasing Entr…" at bounding box center [569, 286] width 1139 height 507
click at [445, 358] on icon at bounding box center [446, 367] width 36 height 36
click at [495, 352] on div "Loading... Seating Loading... Workroom Entry Loading... Exterior - Leasing Entr…" at bounding box center [569, 286] width 1139 height 507
click at [559, 292] on icon at bounding box center [562, 299] width 36 height 36
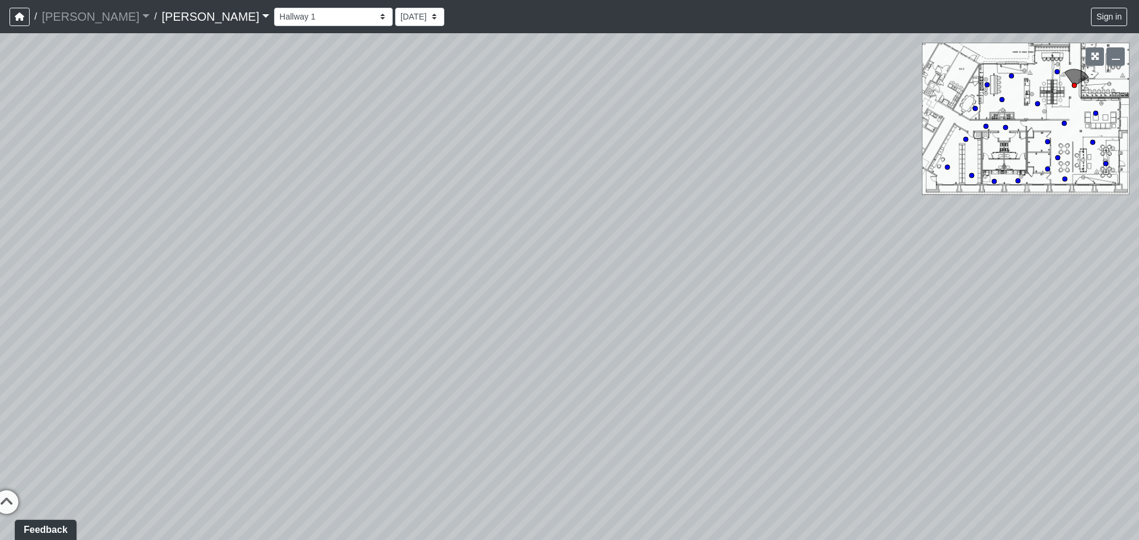
click at [528, 392] on div "Loading... Seating Loading... Workroom Entry Loading... Exterior - Leasing Entr…" at bounding box center [569, 286] width 1139 height 507
click at [534, 346] on div "Loading... Seating Loading... Workroom Entry Loading... Exterior - Leasing Entr…" at bounding box center [569, 286] width 1139 height 507
click at [363, 347] on div "Loading... Seating Loading... Workroom Entry Loading... Exterior - Leasing Entr…" at bounding box center [569, 286] width 1139 height 507
click at [534, 330] on div "Loading... Seating Loading... Workroom Entry Loading... Exterior - Leasing Entr…" at bounding box center [569, 286] width 1139 height 507
click at [501, 339] on div "Loading... Seating Loading... Workroom Entry Loading... Exterior - Leasing Entr…" at bounding box center [569, 286] width 1139 height 507
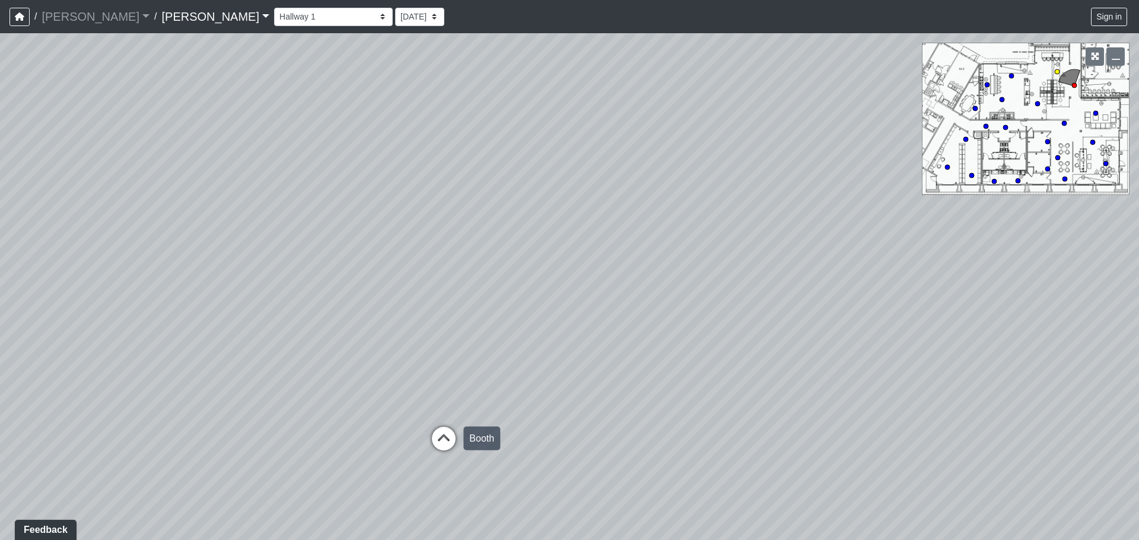
click at [437, 437] on icon at bounding box center [444, 445] width 36 height 36
click at [628, 405] on div "Loading... Seating Loading... Workroom Entry Loading... Exterior - Leasing Entr…" at bounding box center [569, 286] width 1139 height 507
click at [321, 391] on icon at bounding box center [323, 401] width 36 height 36
click at [139, 356] on div "Loading... Seating Loading... Workroom Entry Loading... Exterior - Leasing Entr…" at bounding box center [569, 286] width 1139 height 507
click at [367, 326] on div "Loading... Seating Loading... Workroom Entry Loading... Exterior - Leasing Entr…" at bounding box center [569, 286] width 1139 height 507
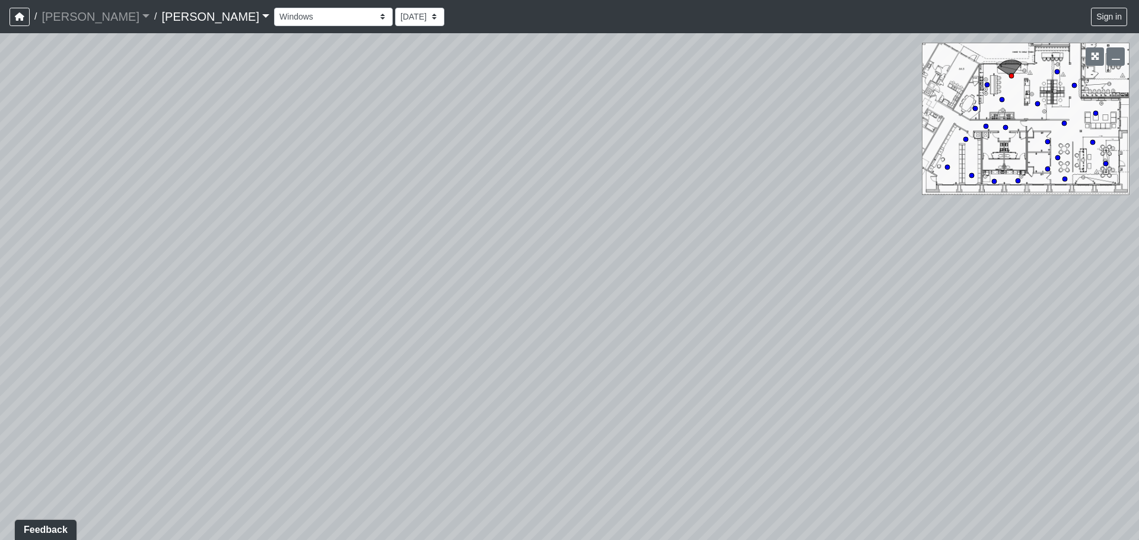
click at [711, 346] on div "Loading... Seating Loading... Workroom Entry Loading... Exterior - Leasing Entr…" at bounding box center [569, 286] width 1139 height 507
click at [653, 398] on div "Loading... Seating Loading... Workroom Entry Loading... Exterior - Leasing Entr…" at bounding box center [569, 286] width 1139 height 507
click at [594, 364] on div "Loading... Seating Loading... Workroom Entry Loading... Exterior - Leasing Entr…" at bounding box center [569, 286] width 1139 height 507
click at [209, 461] on div "Loading... Seating Loading... Workroom Entry Loading... Exterior - Leasing Entr…" at bounding box center [569, 286] width 1139 height 507
click at [458, 404] on icon at bounding box center [461, 412] width 36 height 36
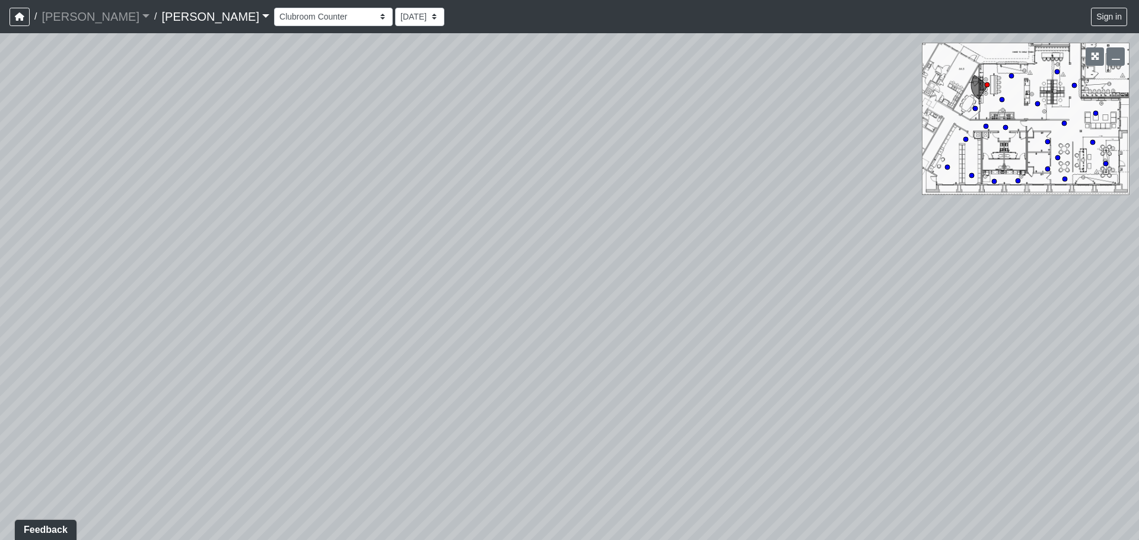
click at [608, 434] on div "Loading... Seating Loading... Workroom Entry Loading... Exterior - Leasing Entr…" at bounding box center [569, 286] width 1139 height 507
click at [750, 416] on div "Loading... Seating Loading... Workroom Entry Loading... Exterior - Leasing Entr…" at bounding box center [569, 286] width 1139 height 507
click at [336, 256] on div "Loading... Seating Loading... Workroom Entry Loading... Exterior - Leasing Entr…" at bounding box center [569, 286] width 1139 height 507
click at [602, 306] on icon at bounding box center [609, 312] width 36 height 36
click at [292, 436] on div "Loading... Seating Loading... Workroom Entry Loading... Exterior - Leasing Entr…" at bounding box center [569, 286] width 1139 height 507
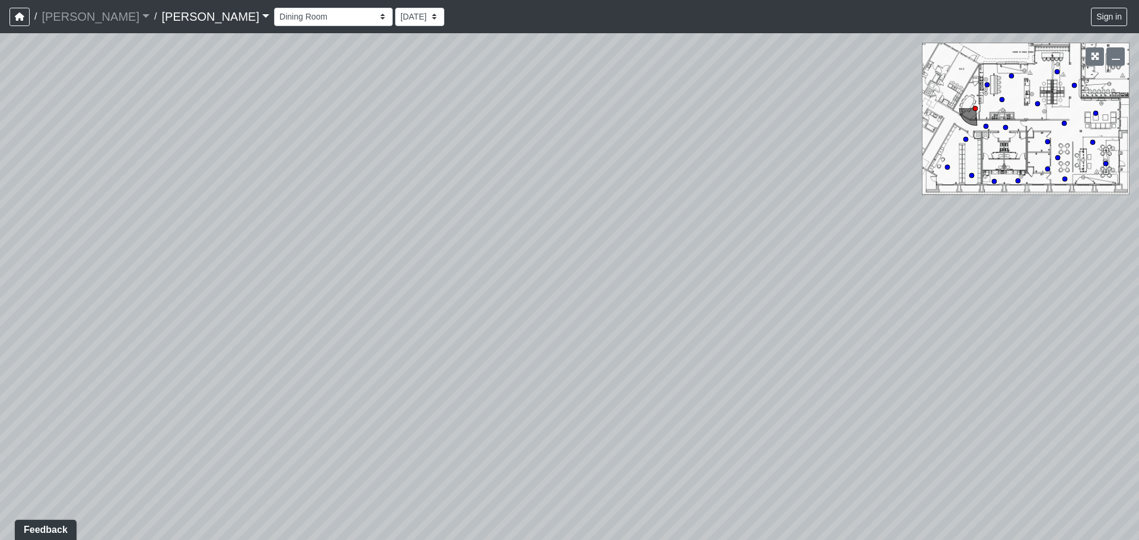
click at [452, 339] on div "Loading... Seating Loading... Workroom Entry Loading... Exterior - Leasing Entr…" at bounding box center [569, 286] width 1139 height 507
click at [468, 218] on div "Loading... Seating Loading... Workroom Entry Loading... Exterior - Leasing Entr…" at bounding box center [569, 286] width 1139 height 507
click at [541, 227] on div "Loading... Seating Loading... Workroom Entry Loading... Exterior - Leasing Entr…" at bounding box center [569, 286] width 1139 height 507
click at [704, 224] on div "Loading... Seating Loading... Workroom Entry Loading... Exterior - Leasing Entr…" at bounding box center [569, 286] width 1139 height 507
click at [224, 228] on div "Loading... Seating Loading... Workroom Entry Loading... Exterior - Leasing Entr…" at bounding box center [569, 286] width 1139 height 507
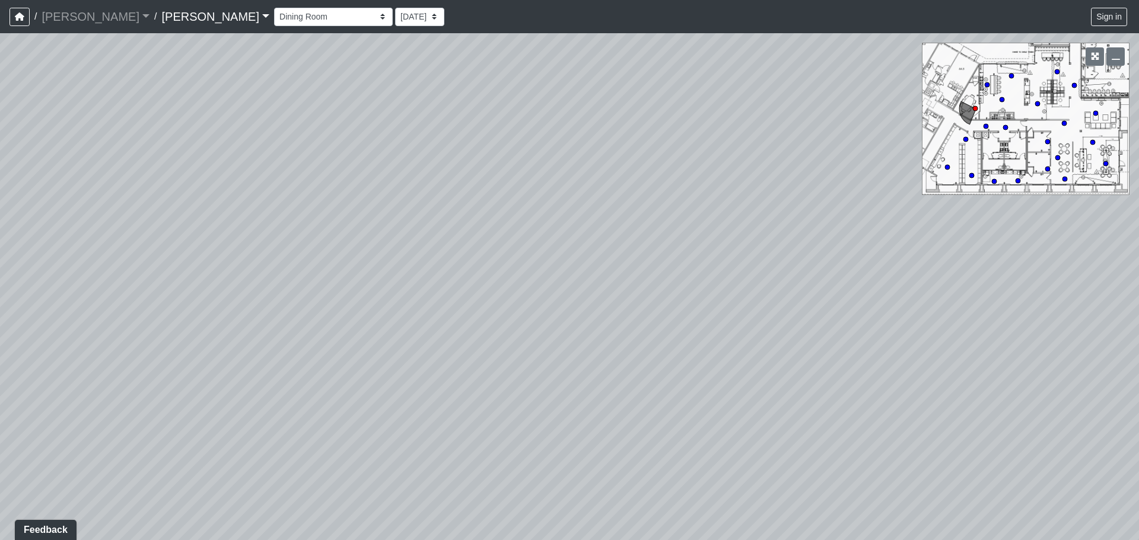
click at [281, 313] on div "Loading... Seating Loading... Workroom Entry Loading... Exterior - Leasing Entr…" at bounding box center [569, 286] width 1139 height 507
click at [450, 296] on div "Loading... Seating Loading... Workroom Entry Loading... Exterior - Leasing Entr…" at bounding box center [569, 286] width 1139 height 507
click at [498, 342] on div "Loading... Seating Loading... Workroom Entry Loading... Exterior - Leasing Entr…" at bounding box center [569, 286] width 1139 height 507
click at [495, 352] on div "Loading... Seating Loading... Workroom Entry Loading... Exterior - Leasing Entr…" at bounding box center [569, 286] width 1139 height 507
click at [340, 317] on div "Loading... Seating Loading... Workroom Entry Loading... Exterior - Leasing Entr…" at bounding box center [569, 286] width 1139 height 507
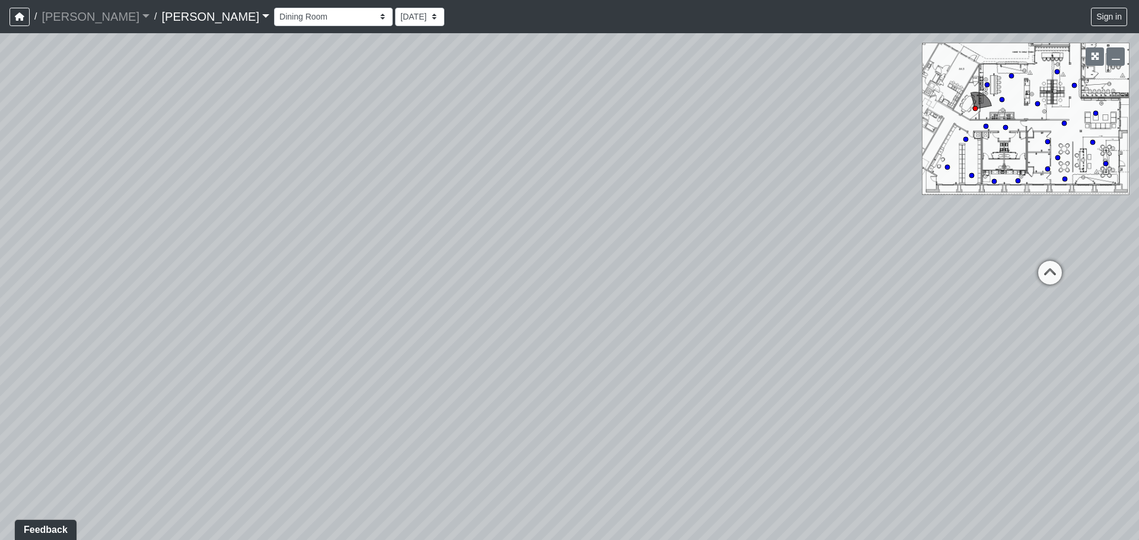
click at [381, 301] on div "Loading... Seating Loading... Workroom Entry Loading... Exterior - Leasing Entr…" at bounding box center [569, 286] width 1139 height 507
click at [320, 294] on div "Loading... Seating Loading... Workroom Entry Loading... Exterior - Leasing Entr…" at bounding box center [569, 286] width 1139 height 507
click at [534, 314] on div "Loading... Seating Loading... Workroom Entry Loading... Exterior - Leasing Entr…" at bounding box center [569, 286] width 1139 height 507
click at [550, 239] on icon at bounding box center [546, 247] width 36 height 36
click at [533, 259] on div "Loading... Seating Loading... Workroom Entry Loading... Exterior - Leasing Entr…" at bounding box center [569, 286] width 1139 height 507
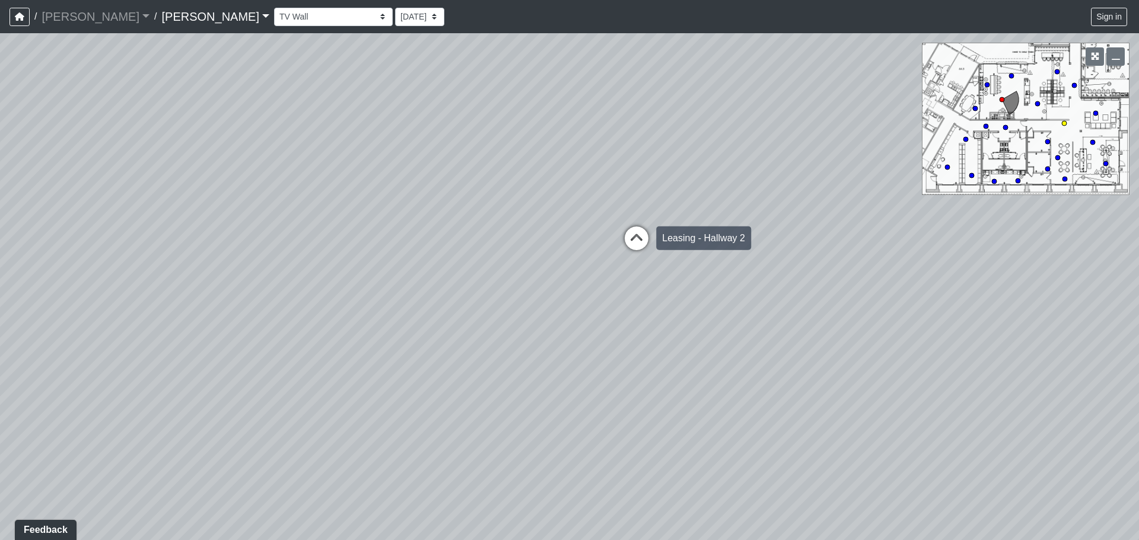
click at [640, 243] on icon at bounding box center [637, 245] width 36 height 36
click at [158, 361] on div "Loading... Seating Loading... Workroom Entry Loading... Exterior - Leasing Entr…" at bounding box center [569, 286] width 1139 height 507
click at [361, 310] on div "Loading... Seating Loading... Workroom Entry Loading... Exterior - Leasing Entr…" at bounding box center [569, 286] width 1139 height 507
click at [550, 375] on div "Loading... Seating Loading... Workroom Entry Loading... Exterior - Leasing Entr…" at bounding box center [569, 286] width 1139 height 507
click at [621, 293] on div "Loading... Seating Loading... Workroom Entry Loading... Exterior - Leasing Entr…" at bounding box center [569, 286] width 1139 height 507
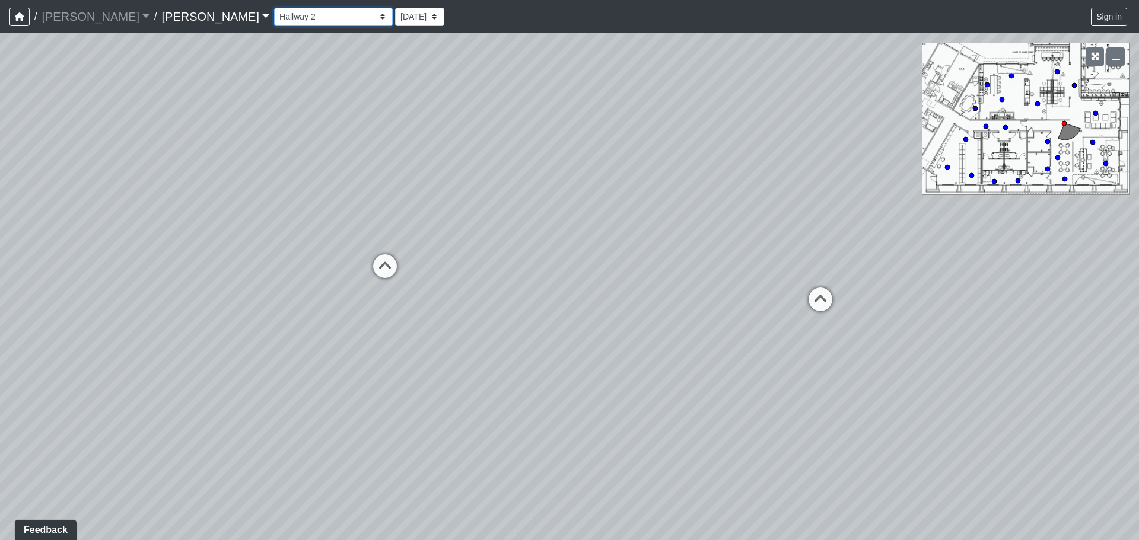
click at [274, 20] on select "Booth Clubroom Counter Coffee Bar Dining Room Hallway 1 TV Wall Windows Corn Ho…" at bounding box center [333, 17] width 119 height 18
click at [274, 8] on select "Booth Clubroom Counter Coffee Bar Dining Room Hallway 1 TV Wall Windows Corn Ho…" at bounding box center [333, 17] width 119 height 18
click at [274, 11] on select "Booth Clubroom Counter Coffee Bar Dining Room Hallway 1 TV Wall Windows Corn Ho…" at bounding box center [333, 17] width 119 height 18
click at [274, 8] on select "Booth Clubroom Counter Coffee Bar Dining Room Hallway 1 TV Wall Windows Corn Ho…" at bounding box center [333, 17] width 119 height 18
click at [274, 20] on select "Booth Clubroom Counter Coffee Bar Dining Room Hallway 1 TV Wall Windows Corn Ho…" at bounding box center [333, 17] width 119 height 18
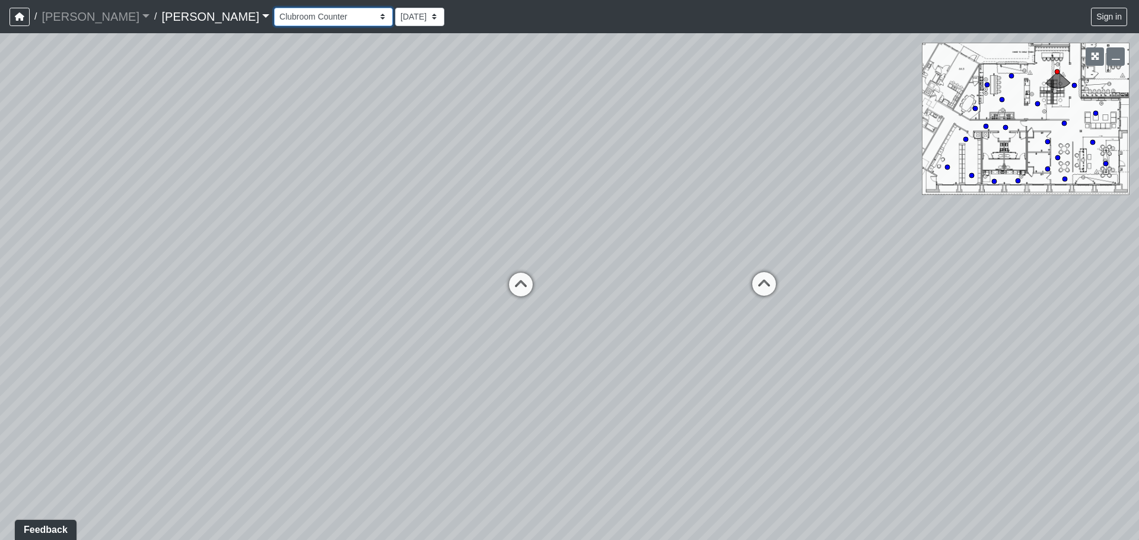
click at [274, 8] on select "Booth Clubroom Counter Coffee Bar Dining Room Hallway 1 TV Wall Windows Corn Ho…" at bounding box center [333, 17] width 119 height 18
click at [274, 20] on select "Booth Clubroom Counter Coffee Bar Dining Room Hallway 1 TV Wall Windows Corn Ho…" at bounding box center [333, 17] width 119 height 18
click at [274, 8] on select "Booth Clubroom Counter Coffee Bar Dining Room Hallway 1 TV Wall Windows Corn Ho…" at bounding box center [333, 17] width 119 height 18
click at [274, 23] on select "Booth Clubroom Counter Coffee Bar Dining Room Hallway 1 TV Wall Windows Corn Ho…" at bounding box center [333, 17] width 119 height 18
click at [274, 8] on select "Booth Clubroom Counter Coffee Bar Dining Room Hallway 1 TV Wall Windows Corn Ho…" at bounding box center [333, 17] width 119 height 18
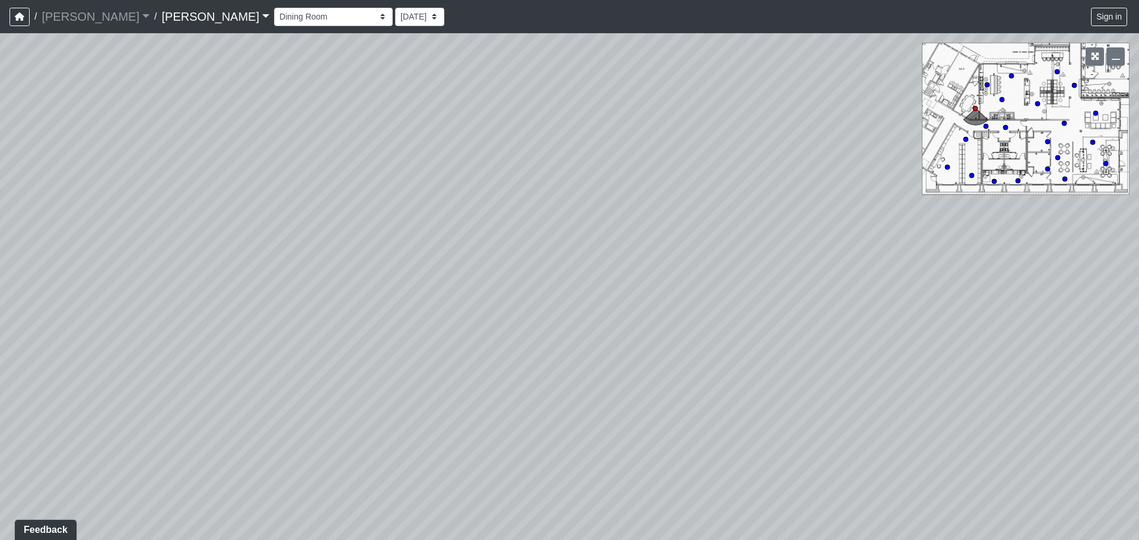
click at [774, 60] on div "Loading... Seating Loading... Workroom Entry Loading... Exterior - Leasing Entr…" at bounding box center [569, 286] width 1139 height 507
click at [724, 126] on div "Loading... Seating Loading... Workroom Entry Loading... Exterior - Leasing Entr…" at bounding box center [569, 286] width 1139 height 507
click at [274, 15] on select "Booth Clubroom Counter Coffee Bar Dining Room Hallway 1 TV Wall Windows Corn Ho…" at bounding box center [333, 17] width 119 height 18
click at [274, 8] on select "Booth Clubroom Counter Coffee Bar Dining Room Hallway 1 TV Wall Windows Corn Ho…" at bounding box center [333, 17] width 119 height 18
click at [228, 4] on nav "/ [PERSON_NAME] [PERSON_NAME] Loading... / [PERSON_NAME] Loading... [PERSON_NAM…" at bounding box center [569, 16] width 1139 height 33
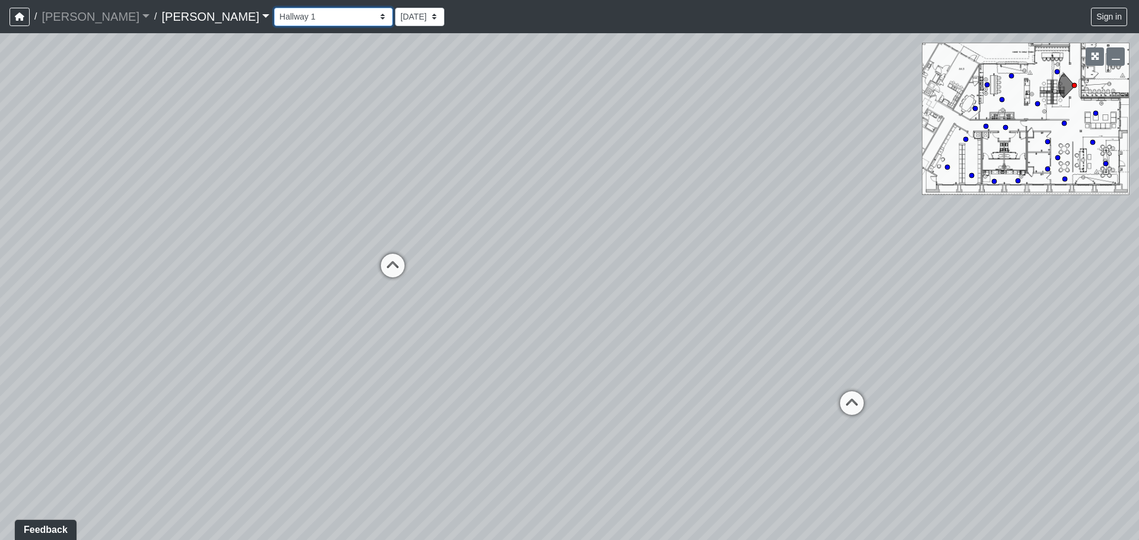
click at [274, 14] on select "Booth Clubroom Counter Coffee Bar Dining Room Hallway 1 TV Wall Windows Corn Ho…" at bounding box center [333, 17] width 119 height 18
click at [274, 8] on select "Booth Clubroom Counter Coffee Bar Dining Room Hallway 1 TV Wall Windows Corn Ho…" at bounding box center [333, 17] width 119 height 18
click at [274, 24] on select "Booth Clubroom Counter Coffee Bar Dining Room Hallway 1 TV Wall Windows Corn Ho…" at bounding box center [333, 17] width 119 height 18
click at [274, 8] on select "Booth Clubroom Counter Coffee Bar Dining Room Hallway 1 TV Wall Windows Corn Ho…" at bounding box center [333, 17] width 119 height 18
click at [274, 25] on select "Booth Clubroom Counter Coffee Bar Dining Room Hallway 1 TV Wall Windows Corn Ho…" at bounding box center [333, 17] width 119 height 18
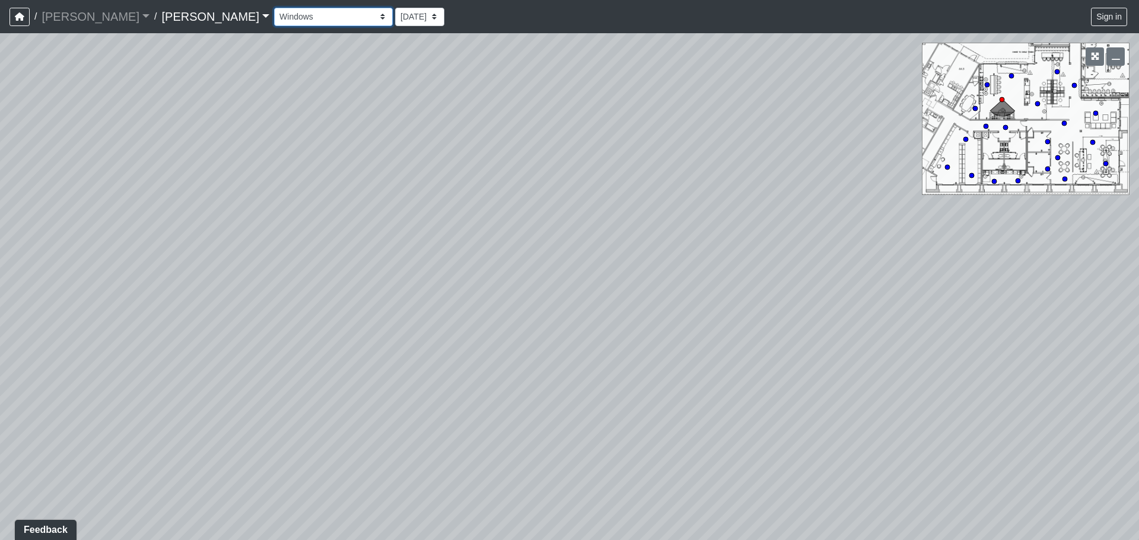
click at [274, 8] on select "Booth Clubroom Counter Coffee Bar Dining Room Hallway 1 TV Wall Windows Corn Ho…" at bounding box center [333, 17] width 119 height 18
click at [274, 15] on select "Booth Clubroom Counter Coffee Bar Dining Room Hallway 1 TV Wall Windows Corn Ho…" at bounding box center [333, 17] width 119 height 18
click at [274, 8] on select "Booth Clubroom Counter Coffee Bar Dining Room Hallway 1 TV Wall Windows Corn Ho…" at bounding box center [333, 17] width 119 height 18
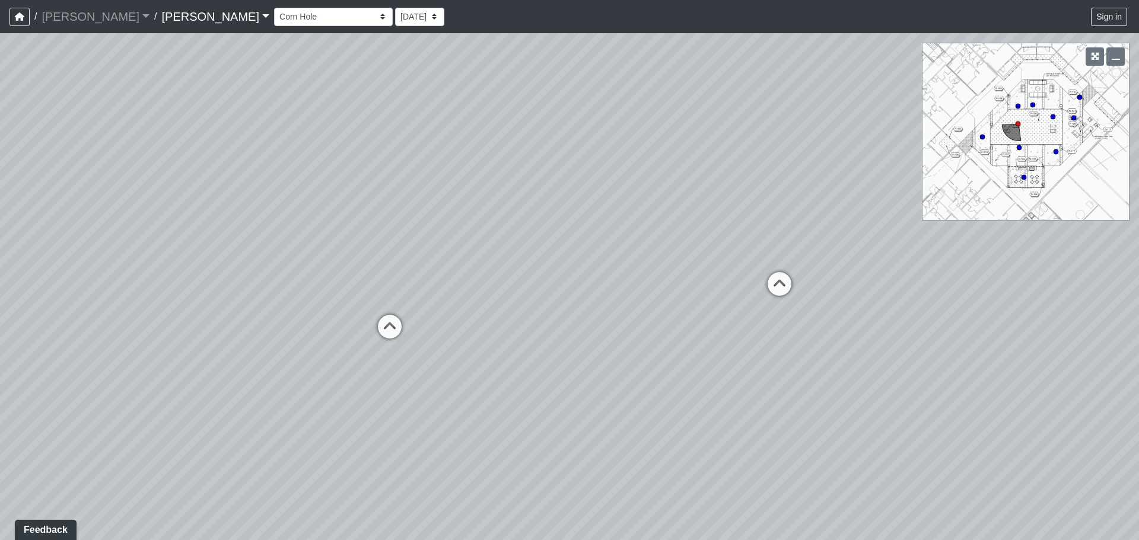
drag, startPoint x: 347, startPoint y: 313, endPoint x: 775, endPoint y: 229, distance: 435.7
click at [775, 229] on div "Loading... Seating Loading... Workroom Entry Loading... Exterior - Leasing Entr…" at bounding box center [569, 286] width 1139 height 507
drag, startPoint x: 225, startPoint y: 243, endPoint x: 757, endPoint y: 203, distance: 532.9
click at [756, 203] on div "Loading... Seating Loading... Workroom Entry Loading... Exterior - Leasing Entr…" at bounding box center [569, 286] width 1139 height 507
drag, startPoint x: 463, startPoint y: 255, endPoint x: 995, endPoint y: 231, distance: 532.5
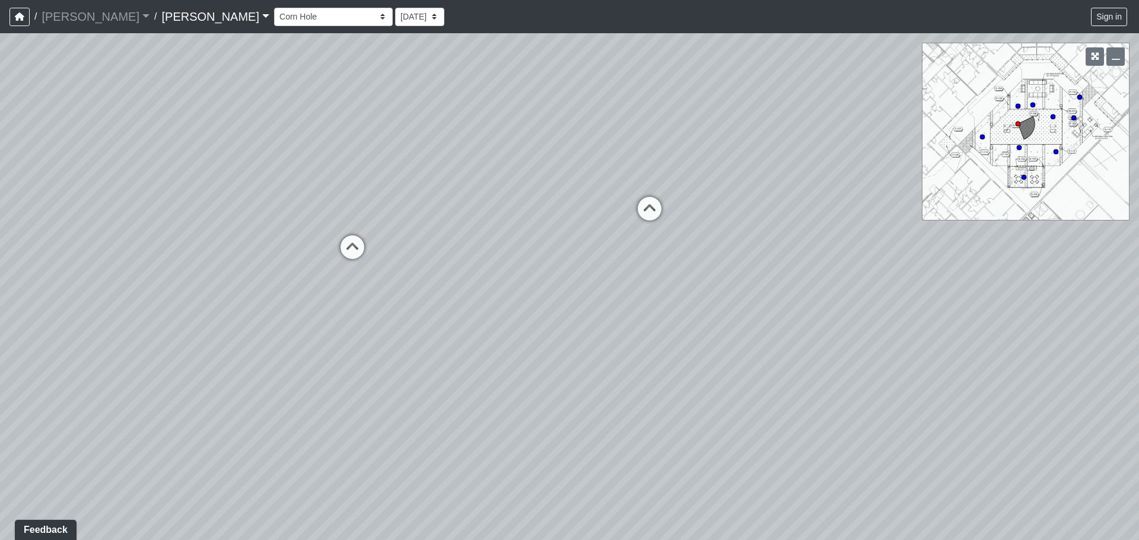
click at [995, 231] on div "Loading... Seating Loading... Workroom Entry Loading... Exterior - Leasing Entr…" at bounding box center [569, 286] width 1139 height 507
drag, startPoint x: 554, startPoint y: 241, endPoint x: 824, endPoint y: 240, distance: 270.4
click at [849, 246] on div "Loading... Seating Loading... Workroom Entry Loading... Exterior - Leasing Entr…" at bounding box center [569, 286] width 1139 height 507
click at [274, 12] on select "Booth Clubroom Counter Coffee Bar Dining Room Hallway 1 TV Wall Windows Corn Ho…" at bounding box center [333, 17] width 119 height 18
click at [274, 8] on select "Booth Clubroom Counter Coffee Bar Dining Room Hallway 1 TV Wall Windows Corn Ho…" at bounding box center [333, 17] width 119 height 18
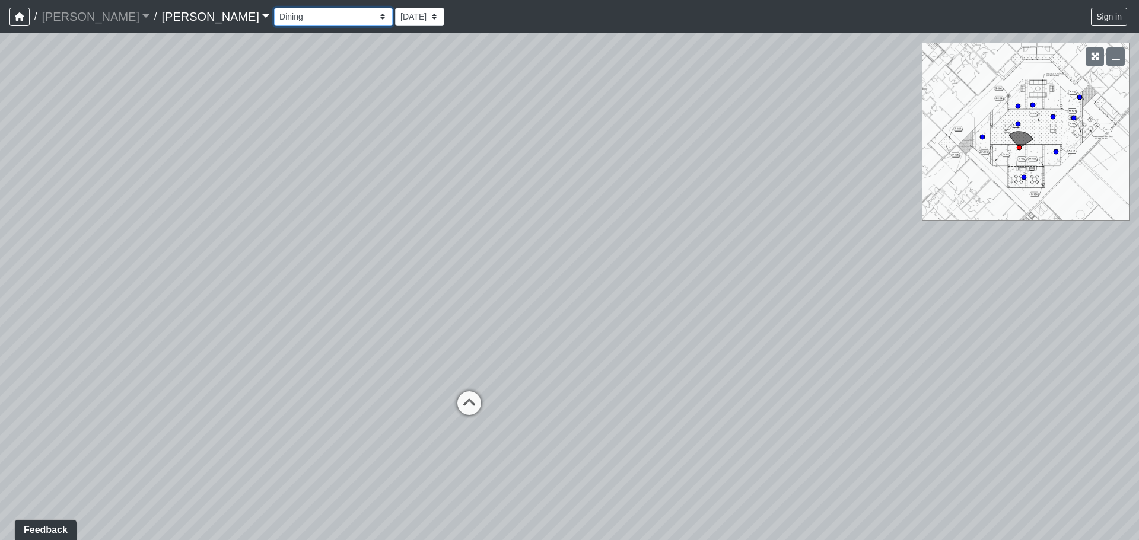
click at [274, 23] on select "Booth Clubroom Counter Coffee Bar Dining Room Hallway 1 TV Wall Windows Corn Ho…" at bounding box center [333, 17] width 119 height 18
click at [274, 8] on select "Booth Clubroom Counter Coffee Bar Dining Room Hallway 1 TV Wall Windows Corn Ho…" at bounding box center [333, 17] width 119 height 18
drag, startPoint x: 356, startPoint y: 242, endPoint x: 839, endPoint y: 301, distance: 486.9
click at [839, 301] on div "Loading... Seating Loading... Workroom Entry Loading... Exterior - Leasing Entr…" at bounding box center [569, 286] width 1139 height 507
drag, startPoint x: 355, startPoint y: 321, endPoint x: 725, endPoint y: 151, distance: 407.9
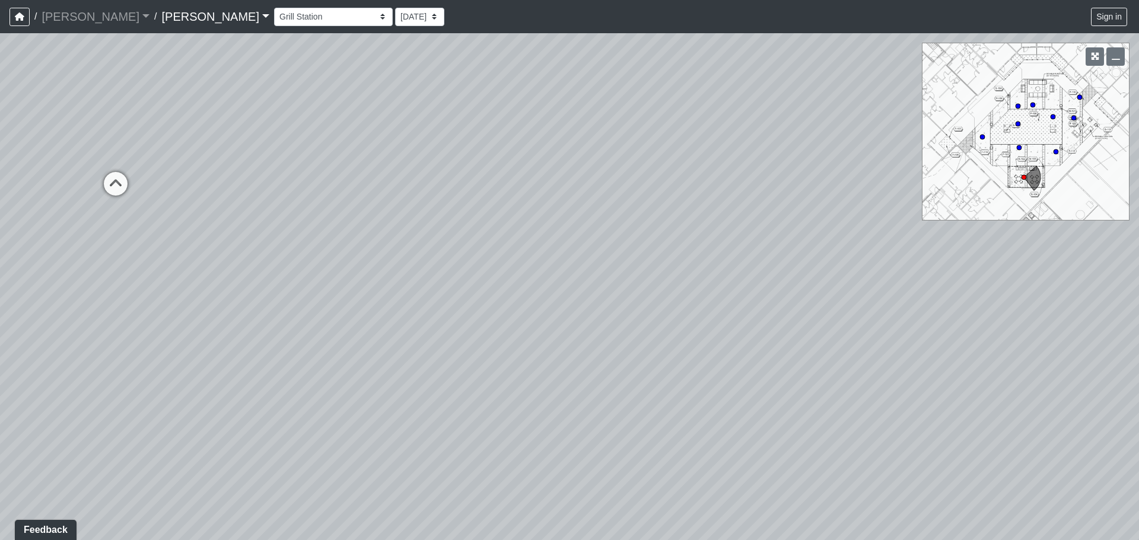
click at [725, 151] on div "Loading... Seating Loading... Workroom Entry Loading... Exterior - Leasing Entr…" at bounding box center [569, 286] width 1139 height 507
drag, startPoint x: 409, startPoint y: 248, endPoint x: 721, endPoint y: 234, distance: 311.7
click at [735, 231] on div "Loading... Seating Loading... Workroom Entry Loading... Exterior - Leasing Entr…" at bounding box center [569, 286] width 1139 height 507
drag, startPoint x: 319, startPoint y: 263, endPoint x: 684, endPoint y: 228, distance: 366.4
click at [684, 228] on div "Loading... Seating Loading... Workroom Entry Loading... Exterior - Leasing Entr…" at bounding box center [569, 286] width 1139 height 507
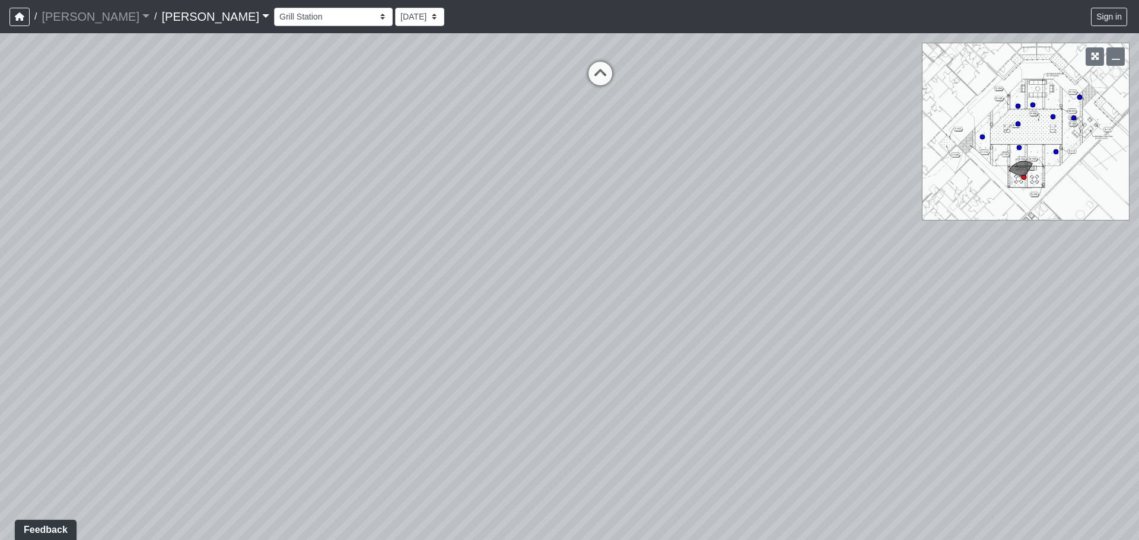
drag, startPoint x: 331, startPoint y: 256, endPoint x: 651, endPoint y: 239, distance: 320.1
click at [651, 239] on div "Loading... Seating Loading... Workroom Entry Loading... Exterior - Leasing Entr…" at bounding box center [569, 286] width 1139 height 507
click at [274, 19] on select "Booth Clubroom Counter Coffee Bar Dining Room Hallway 1 TV Wall Windows Corn Ho…" at bounding box center [333, 17] width 119 height 18
click at [274, 8] on select "Booth Clubroom Counter Coffee Bar Dining Room Hallway 1 TV Wall Windows Corn Ho…" at bounding box center [333, 17] width 119 height 18
drag, startPoint x: 417, startPoint y: 246, endPoint x: 267, endPoint y: 196, distance: 158.7
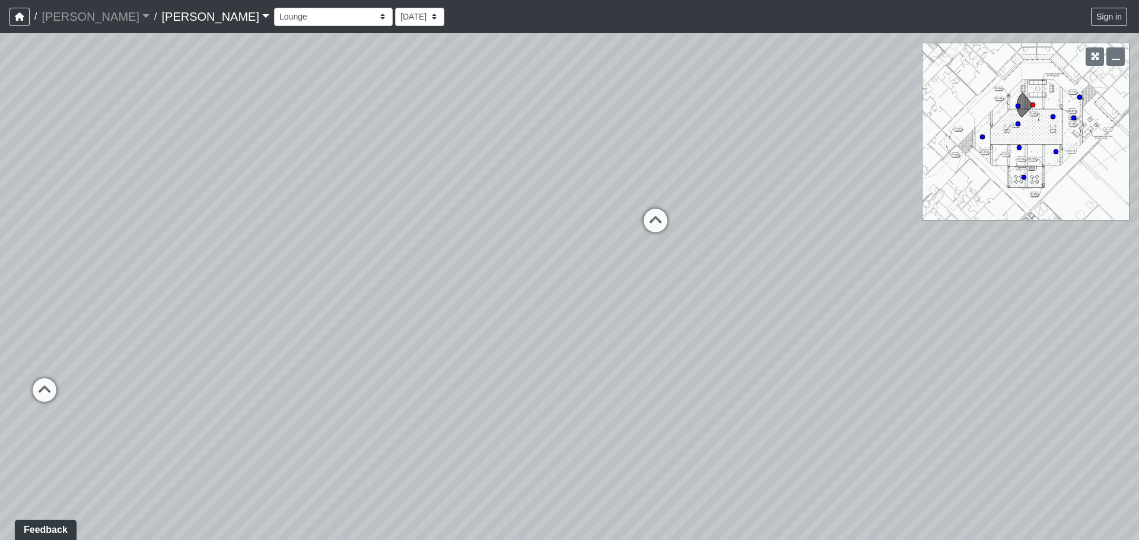
click at [267, 196] on div "Loading... Seating Loading... Workroom Entry Loading... Exterior - Leasing Entr…" at bounding box center [569, 286] width 1139 height 507
drag, startPoint x: 920, startPoint y: 235, endPoint x: 419, endPoint y: 232, distance: 501.1
click at [419, 232] on div "Loading... Seating Loading... Workroom Entry Loading... Exterior - Leasing Entr…" at bounding box center [569, 286] width 1139 height 507
drag, startPoint x: 724, startPoint y: 227, endPoint x: 343, endPoint y: 200, distance: 382.3
click at [326, 200] on div "Loading... Seating Loading... Workroom Entry Loading... Exterior - Leasing Entr…" at bounding box center [569, 286] width 1139 height 507
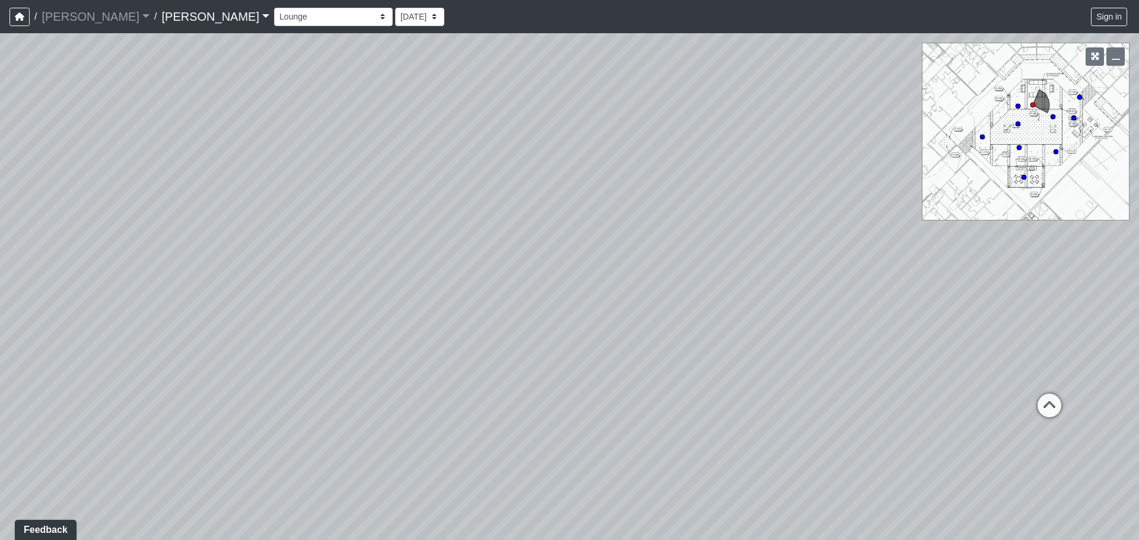
drag, startPoint x: 702, startPoint y: 222, endPoint x: 451, endPoint y: 228, distance: 250.3
click at [451, 228] on div "Loading... Seating Loading... Workroom Entry Loading... Exterior - Leasing Entr…" at bounding box center [569, 286] width 1139 height 507
drag, startPoint x: 734, startPoint y: 215, endPoint x: 238, endPoint y: 225, distance: 495.9
click at [238, 225] on div "Loading... Seating Loading... Workroom Entry Loading... Exterior - Leasing Entr…" at bounding box center [569, 286] width 1139 height 507
drag, startPoint x: 683, startPoint y: 220, endPoint x: 351, endPoint y: 227, distance: 331.6
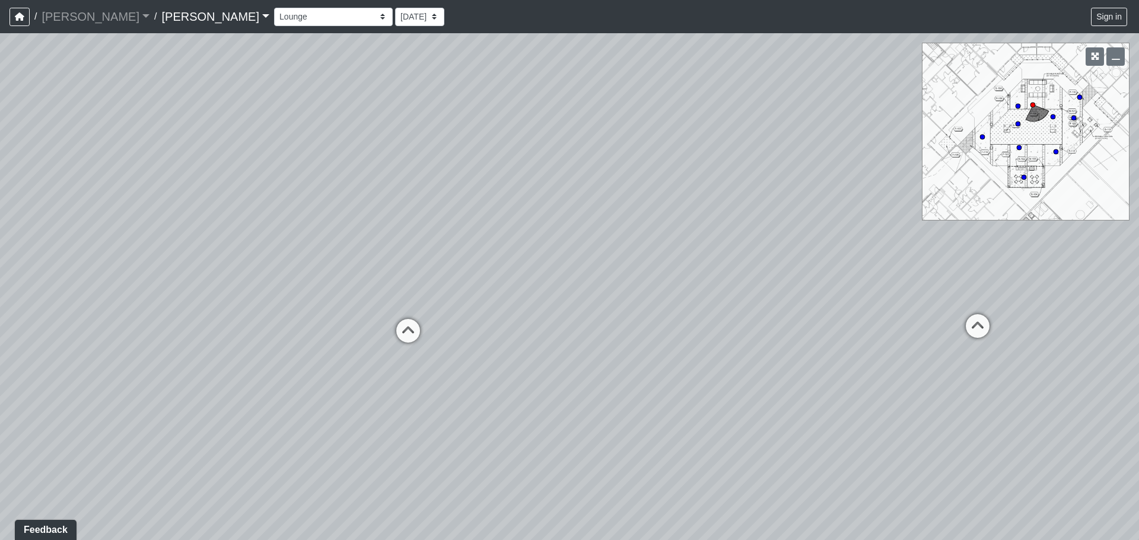
click at [346, 229] on div "Loading... Seating Loading... Workroom Entry Loading... Exterior - Leasing Entr…" at bounding box center [569, 286] width 1139 height 507
drag, startPoint x: 557, startPoint y: 225, endPoint x: 457, endPoint y: 225, distance: 99.6
click at [457, 225] on div "Loading... Seating Loading... Workroom Entry Loading... Exterior - Leasing Entr…" at bounding box center [569, 286] width 1139 height 507
drag, startPoint x: 675, startPoint y: 212, endPoint x: 572, endPoint y: 215, distance: 103.2
click at [572, 215] on div "Loading... Seating Loading... Workroom Entry Loading... Exterior - Leasing Entr…" at bounding box center [569, 286] width 1139 height 507
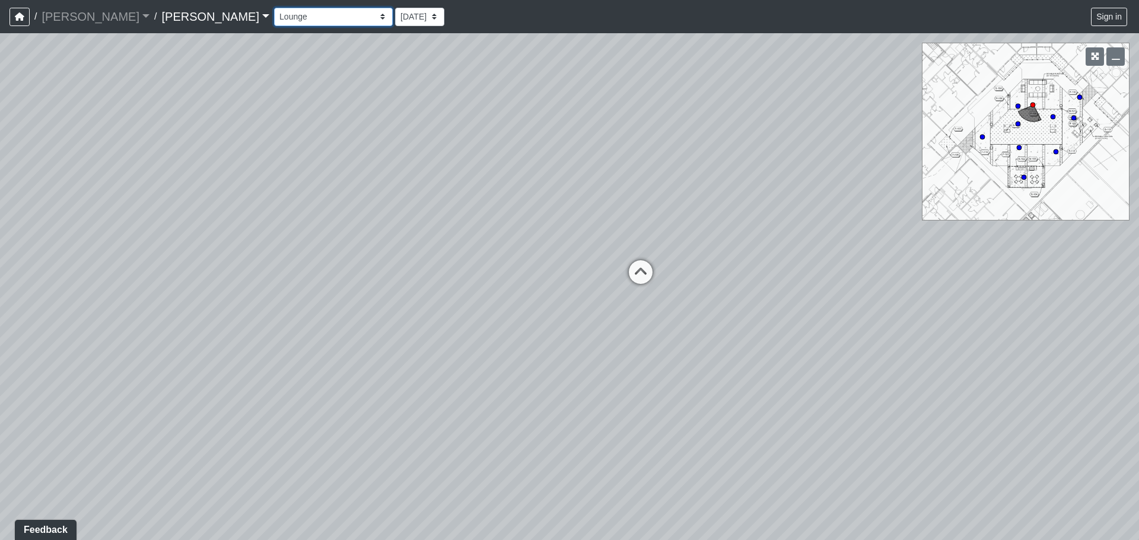
click at [274, 24] on select "Booth Clubroom Counter Coffee Bar Dining Room Hallway 1 TV Wall Windows Corn Ho…" at bounding box center [333, 17] width 119 height 18
click at [274, 8] on select "Booth Clubroom Counter Coffee Bar Dining Room Hallway 1 TV Wall Windows Corn Ho…" at bounding box center [333, 17] width 119 height 18
click at [274, 12] on select "Booth Clubroom Counter Coffee Bar Dining Room Hallway 1 TV Wall Windows Corn Ho…" at bounding box center [333, 17] width 119 height 18
click at [274, 8] on select "Booth Clubroom Counter Coffee Bar Dining Room Hallway 1 TV Wall Windows Corn Ho…" at bounding box center [333, 17] width 119 height 18
drag, startPoint x: 613, startPoint y: 255, endPoint x: 253, endPoint y: 246, distance: 360.7
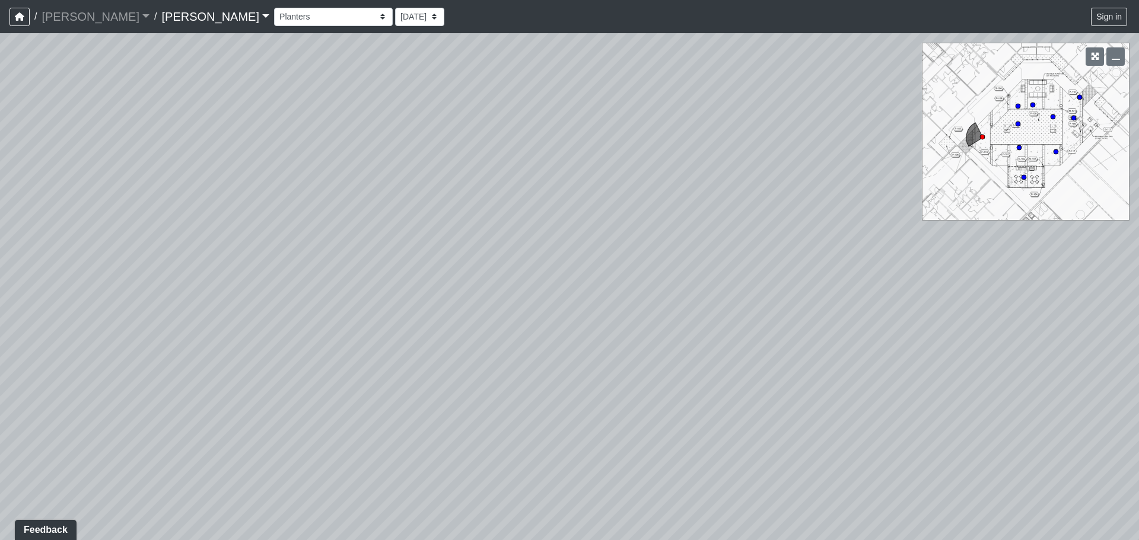
click at [224, 253] on div "Loading... Seating Loading... Workroom Entry Loading... Exterior - Leasing Entr…" at bounding box center [569, 286] width 1139 height 507
drag, startPoint x: 751, startPoint y: 241, endPoint x: 291, endPoint y: 234, distance: 460.8
click at [290, 234] on div "Loading... Seating Loading... Workroom Entry Loading... Exterior - Leasing Entr…" at bounding box center [569, 286] width 1139 height 507
drag, startPoint x: 738, startPoint y: 242, endPoint x: 346, endPoint y: 240, distance: 391.4
click at [337, 244] on div "Loading... Seating Loading... Workroom Entry Loading... Exterior - Leasing Entr…" at bounding box center [569, 286] width 1139 height 507
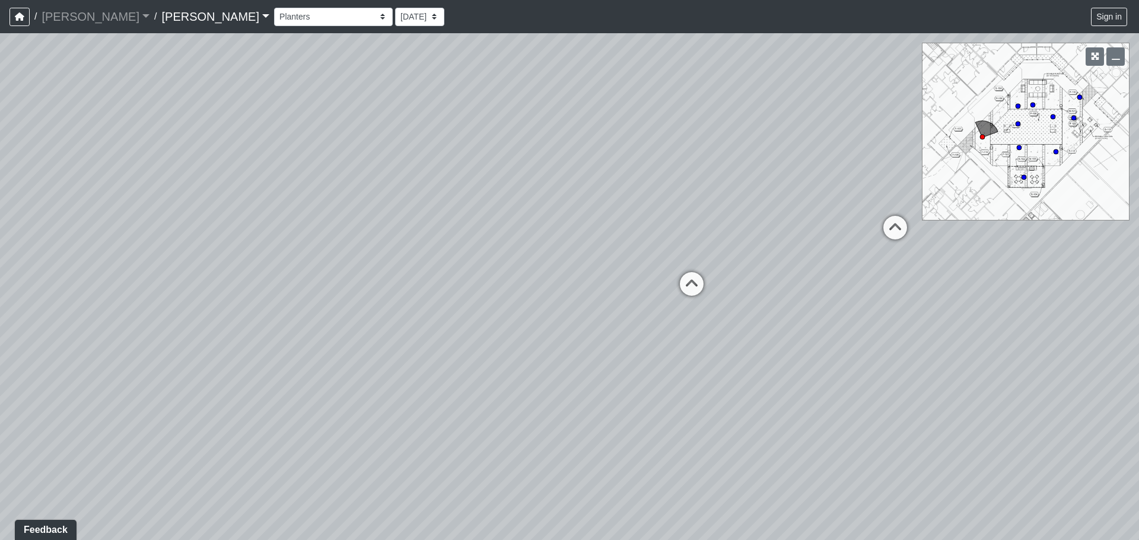
drag, startPoint x: 747, startPoint y: 235, endPoint x: 495, endPoint y: 201, distance: 255.0
click at [576, 217] on div "Loading... Seating Loading... Workroom Entry Loading... Exterior - Leasing Entr…" at bounding box center [569, 286] width 1139 height 507
click at [274, 20] on select "Booth Clubroom Counter Coffee Bar Dining Room Hallway 1 TV Wall Windows Corn Ho…" at bounding box center [333, 17] width 119 height 18
click at [274, 8] on select "Booth Clubroom Counter Coffee Bar Dining Room Hallway 1 TV Wall Windows Corn Ho…" at bounding box center [333, 17] width 119 height 18
click at [274, 12] on select "Booth Clubroom Counter Coffee Bar Dining Room Hallway 1 TV Wall Windows Corn Ho…" at bounding box center [333, 17] width 119 height 18
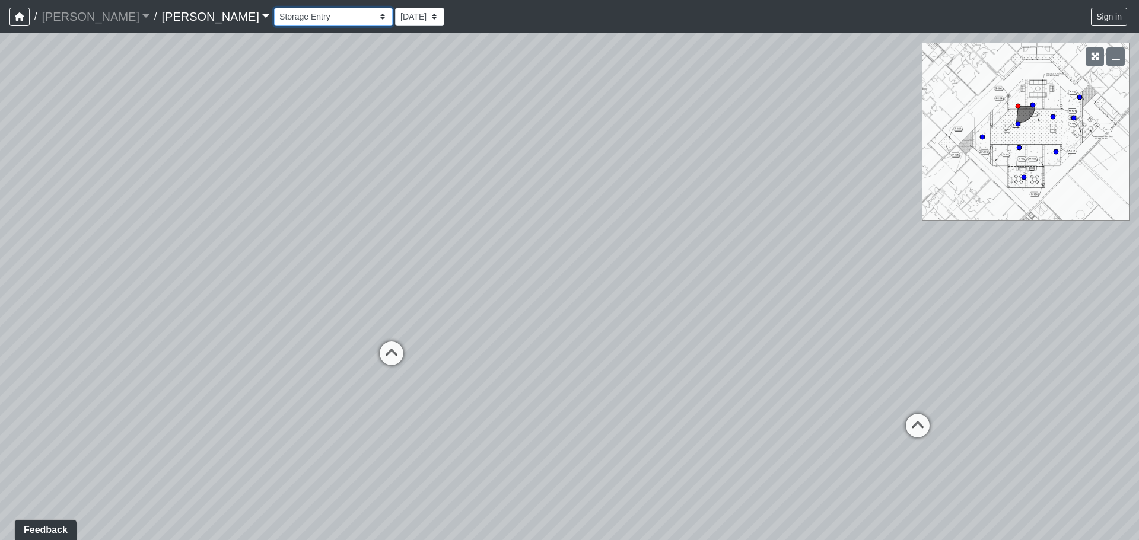
click at [274, 8] on select "Booth Clubroom Counter Coffee Bar Dining Room Hallway 1 TV Wall Windows Corn Ho…" at bounding box center [333, 17] width 119 height 18
click at [274, 18] on select "Booth Clubroom Counter Coffee Bar Dining Room Hallway 1 TV Wall Windows Corn Ho…" at bounding box center [333, 17] width 119 height 18
click at [274, 8] on select "Booth Clubroom Counter Coffee Bar Dining Room Hallway 1 TV Wall Windows Corn Ho…" at bounding box center [333, 17] width 119 height 18
click at [274, 19] on select "Booth Clubroom Counter Coffee Bar Dining Room Hallway 1 TV Wall Windows Corn Ho…" at bounding box center [333, 17] width 119 height 18
click at [274, 8] on select "Booth Clubroom Counter Coffee Bar Dining Room Hallway 1 TV Wall Windows Corn Ho…" at bounding box center [333, 17] width 119 height 18
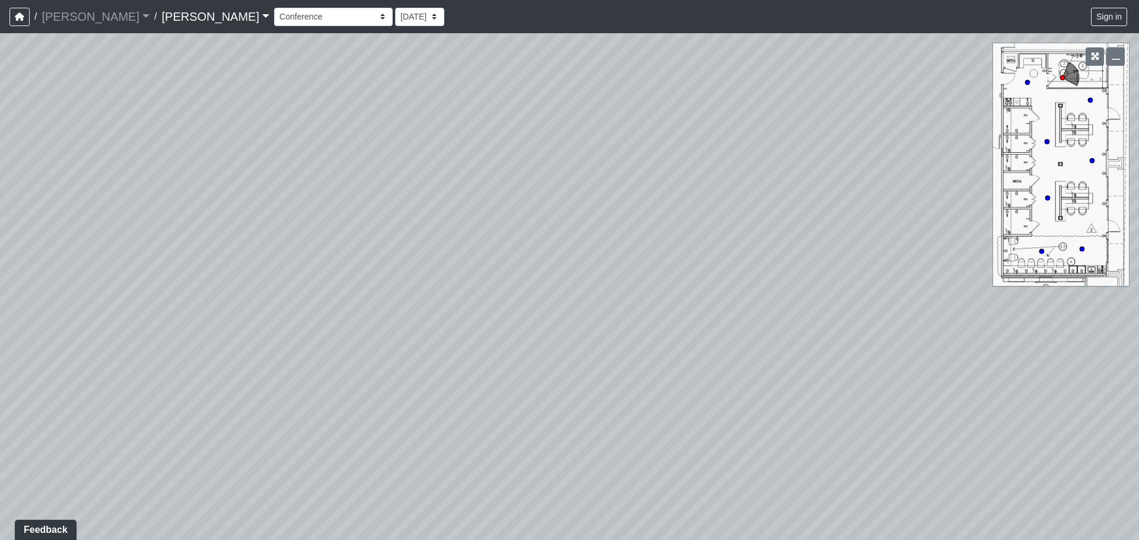
drag, startPoint x: 570, startPoint y: 310, endPoint x: 752, endPoint y: 219, distance: 203.7
click at [752, 219] on div "Loading... Seating Loading... Workroom Entry Loading... Exterior - Leasing Entr…" at bounding box center [569, 286] width 1139 height 507
drag, startPoint x: 544, startPoint y: 392, endPoint x: 603, endPoint y: 248, distance: 155.8
click at [603, 248] on div "Loading... Seating Loading... Workroom Entry Loading... Exterior - Leasing Entr…" at bounding box center [569, 286] width 1139 height 507
drag, startPoint x: 486, startPoint y: 310, endPoint x: 817, endPoint y: 315, distance: 331.0
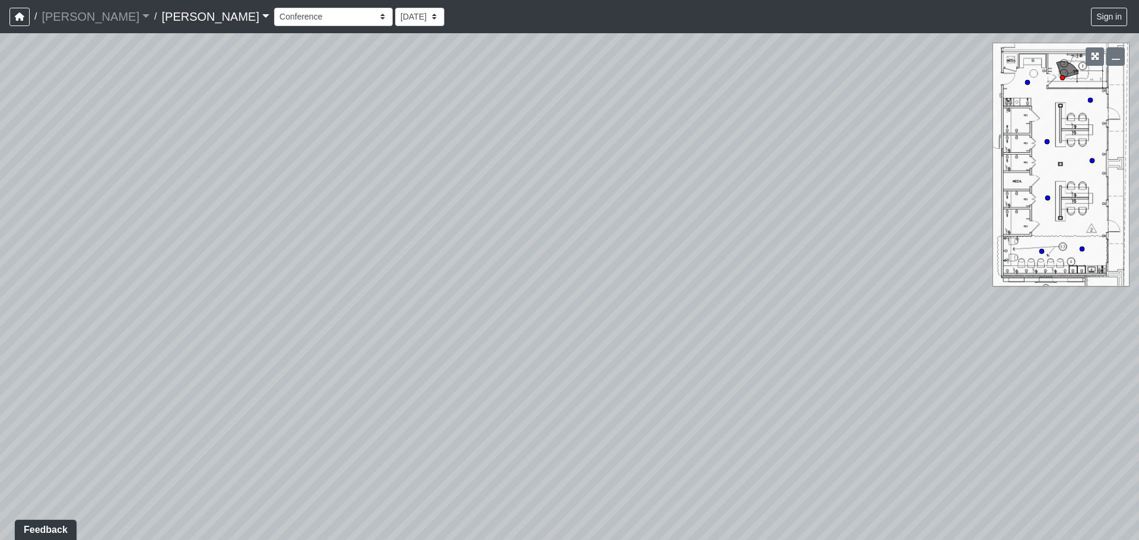
click at [817, 315] on div "Loading... Seating Loading... Workroom Entry Loading... Exterior - Leasing Entr…" at bounding box center [569, 286] width 1139 height 507
drag, startPoint x: 676, startPoint y: 399, endPoint x: 428, endPoint y: 298, distance: 267.6
click at [428, 298] on div "Loading... Seating Loading... Workroom Entry Loading... Exterior - Leasing Entr…" at bounding box center [569, 286] width 1139 height 507
drag, startPoint x: 743, startPoint y: 243, endPoint x: 490, endPoint y: 195, distance: 257.0
click at [490, 195] on div "Loading... Seating Loading... Workroom Entry Loading... Exterior - Leasing Entr…" at bounding box center [569, 286] width 1139 height 507
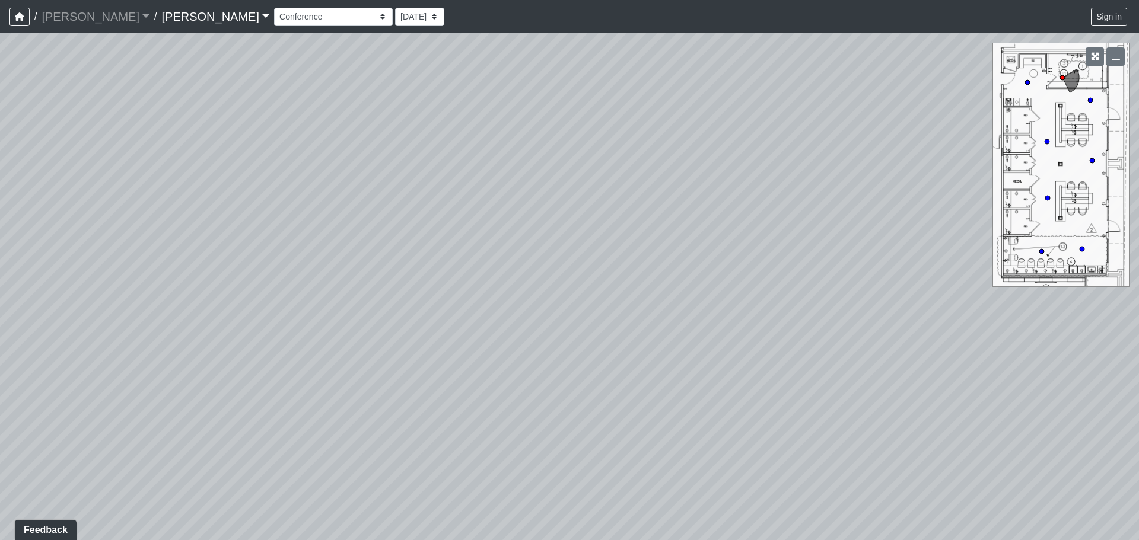
drag, startPoint x: 720, startPoint y: 212, endPoint x: 461, endPoint y: 242, distance: 260.8
click at [461, 242] on div "Loading... Seating Loading... Workroom Entry Loading... Exterior - Leasing Entr…" at bounding box center [569, 286] width 1139 height 507
drag, startPoint x: 601, startPoint y: 211, endPoint x: 310, endPoint y: 209, distance: 290.6
click at [310, 209] on div "Loading... Seating Loading... Workroom Entry Loading... Exterior - Leasing Entr…" at bounding box center [569, 286] width 1139 height 507
drag, startPoint x: 492, startPoint y: 190, endPoint x: 614, endPoint y: 416, distance: 256.9
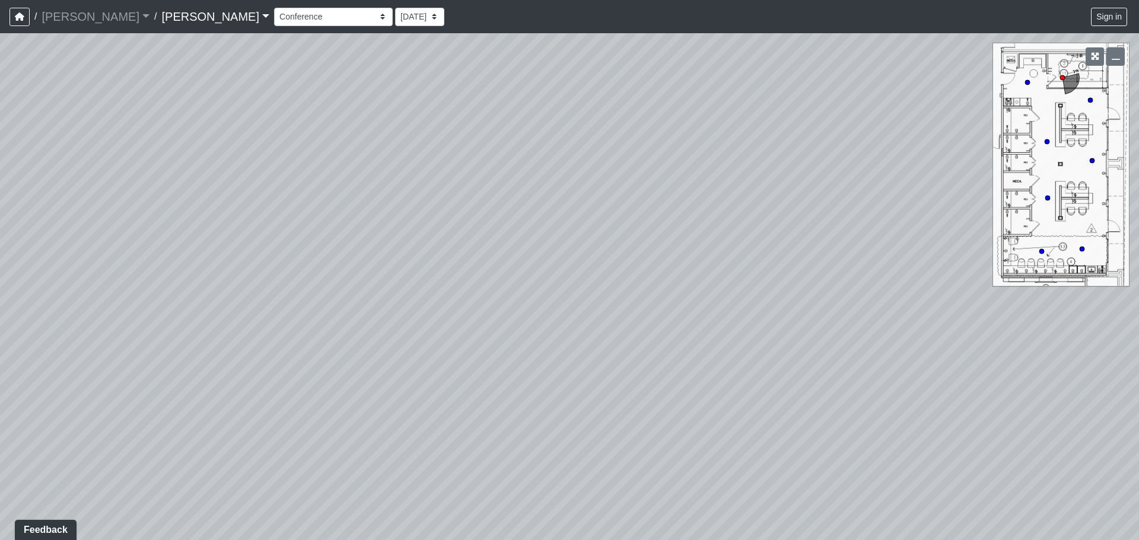
click at [614, 416] on div "Loading... Seating Loading... Workroom Entry Loading... Exterior - Leasing Entr…" at bounding box center [569, 286] width 1139 height 507
drag, startPoint x: 425, startPoint y: 273, endPoint x: 776, endPoint y: 295, distance: 351.8
click at [776, 295] on div "Loading... Seating Loading... Workroom Entry Loading... Exterior - Leasing Entr…" at bounding box center [569, 286] width 1139 height 507
click at [761, 311] on div "Loading... Seating Loading... Workroom Entry Loading... Exterior - Leasing Entr…" at bounding box center [569, 286] width 1139 height 507
click at [274, 13] on select "Booth Clubroom Counter Coffee Bar Dining Room Hallway 1 TV Wall Windows Corn Ho…" at bounding box center [333, 17] width 119 height 18
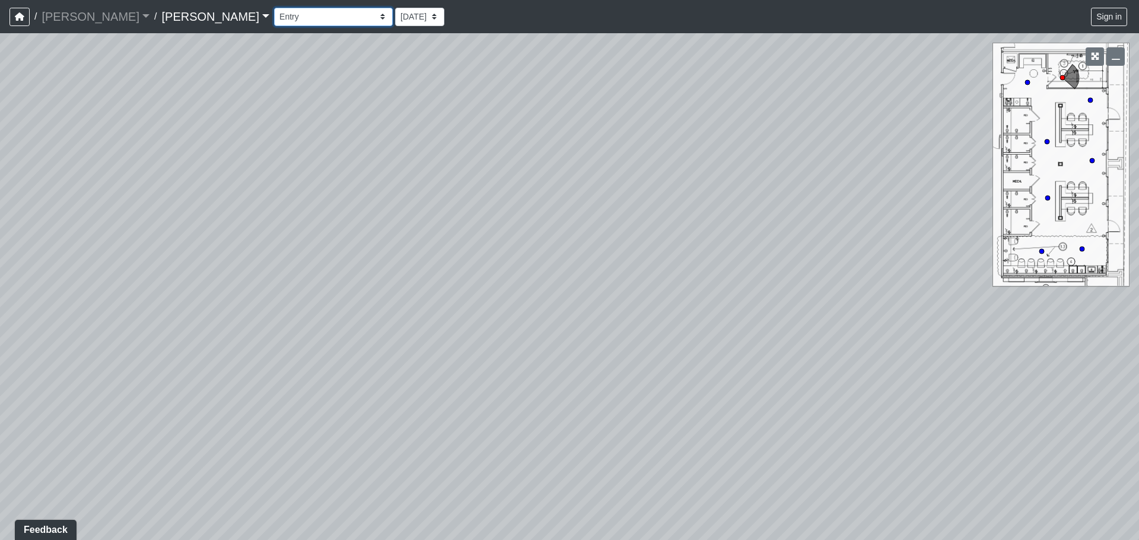
click at [274, 8] on select "Booth Clubroom Counter Coffee Bar Dining Room Hallway 1 TV Wall Windows Corn Ho…" at bounding box center [333, 17] width 119 height 18
drag, startPoint x: 468, startPoint y: 350, endPoint x: 446, endPoint y: 228, distance: 124.2
click at [446, 228] on div "Loading... Seating Loading... Workroom Entry Loading... Exterior - Leasing Entr…" at bounding box center [569, 286] width 1139 height 507
drag, startPoint x: 791, startPoint y: 253, endPoint x: 379, endPoint y: 188, distance: 416.6
click at [379, 188] on div "Loading... Seating Loading... Workroom Entry Loading... Exterior - Leasing Entr…" at bounding box center [569, 286] width 1139 height 507
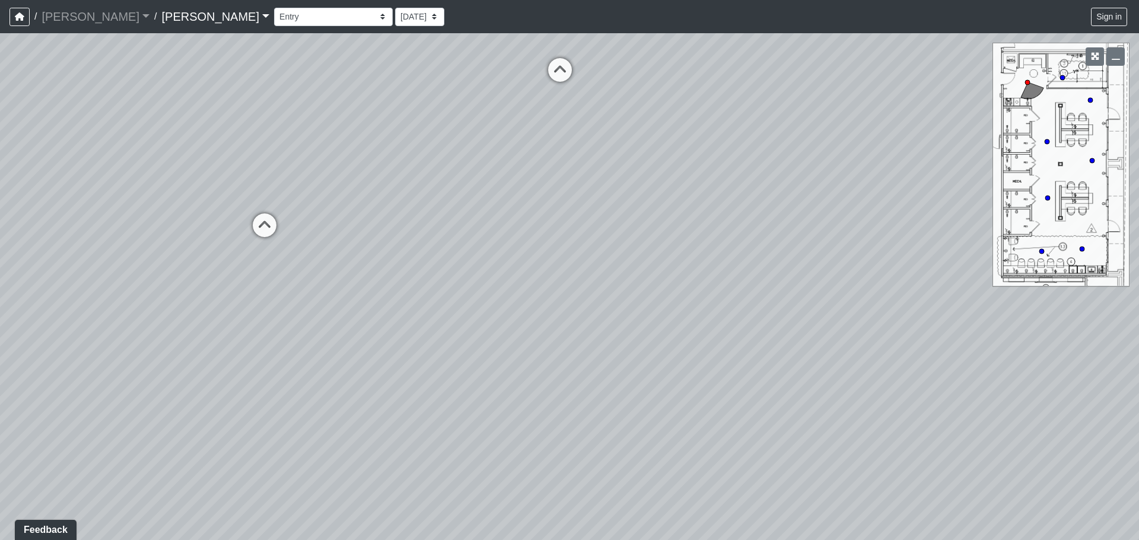
drag, startPoint x: 537, startPoint y: 181, endPoint x: 381, endPoint y: 165, distance: 156.2
click at [381, 165] on div "Loading... Seating Loading... Workroom Entry Loading... Exterior - Leasing Entr…" at bounding box center [569, 286] width 1139 height 507
drag, startPoint x: 772, startPoint y: 217, endPoint x: 425, endPoint y: 174, distance: 349.0
click at [425, 174] on div "Loading... Seating Loading... Workroom Entry Loading... Exterior - Leasing Entr…" at bounding box center [569, 286] width 1139 height 507
drag, startPoint x: 830, startPoint y: 207, endPoint x: 426, endPoint y: 171, distance: 405.5
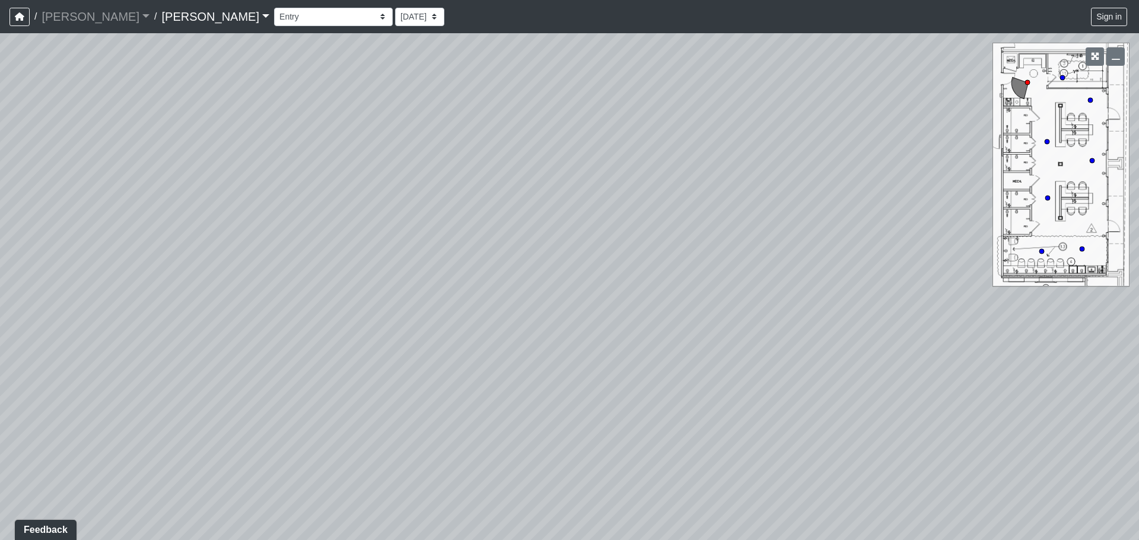
click at [419, 172] on div "Loading... Seating Loading... Workroom Entry Loading... Exterior - Leasing Entr…" at bounding box center [569, 286] width 1139 height 507
drag, startPoint x: 628, startPoint y: 314, endPoint x: 654, endPoint y: 404, distance: 93.1
click at [654, 404] on div "Loading... Seating Loading... Workroom Entry Loading... Exterior - Leasing Entr…" at bounding box center [569, 286] width 1139 height 507
drag, startPoint x: 753, startPoint y: 295, endPoint x: 686, endPoint y: 297, distance: 67.6
click at [686, 297] on div "Loading... Seating Loading... Workroom Entry Loading... Exterior - Leasing Entr…" at bounding box center [569, 286] width 1139 height 507
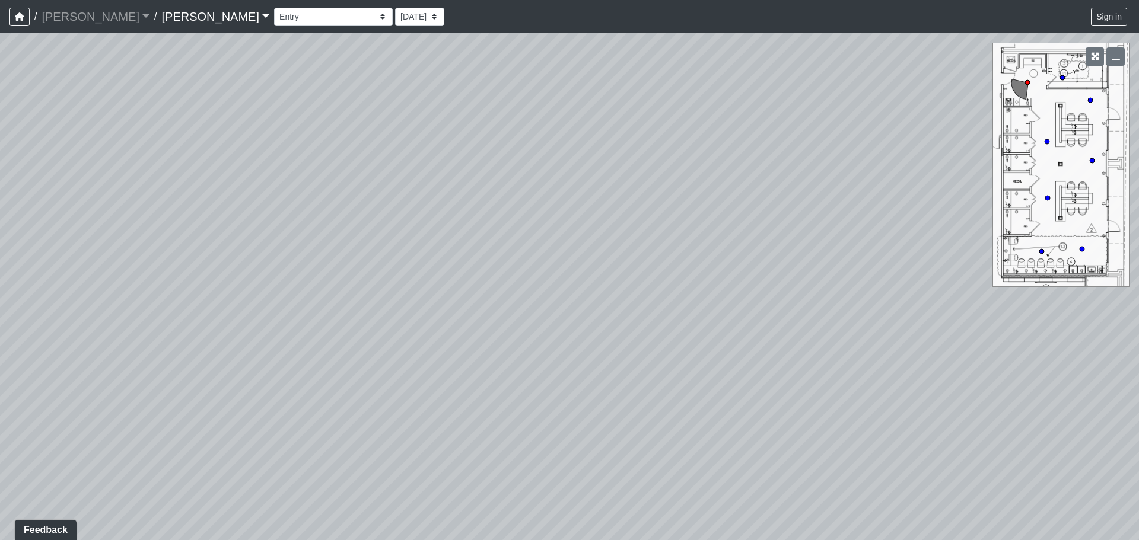
drag, startPoint x: 692, startPoint y: 326, endPoint x: 1020, endPoint y: 272, distance: 332.3
click at [1035, 269] on div "Loading... Seating Loading... Workroom Entry Loading... Exterior - Leasing Entr…" at bounding box center [569, 286] width 1139 height 507
drag, startPoint x: 556, startPoint y: 291, endPoint x: 914, endPoint y: 269, distance: 358.3
click at [895, 269] on div "Loading... Seating Loading... Workroom Entry Loading... Exterior - Leasing Entr…" at bounding box center [569, 286] width 1139 height 507
drag, startPoint x: 517, startPoint y: 279, endPoint x: 826, endPoint y: 273, distance: 309.0
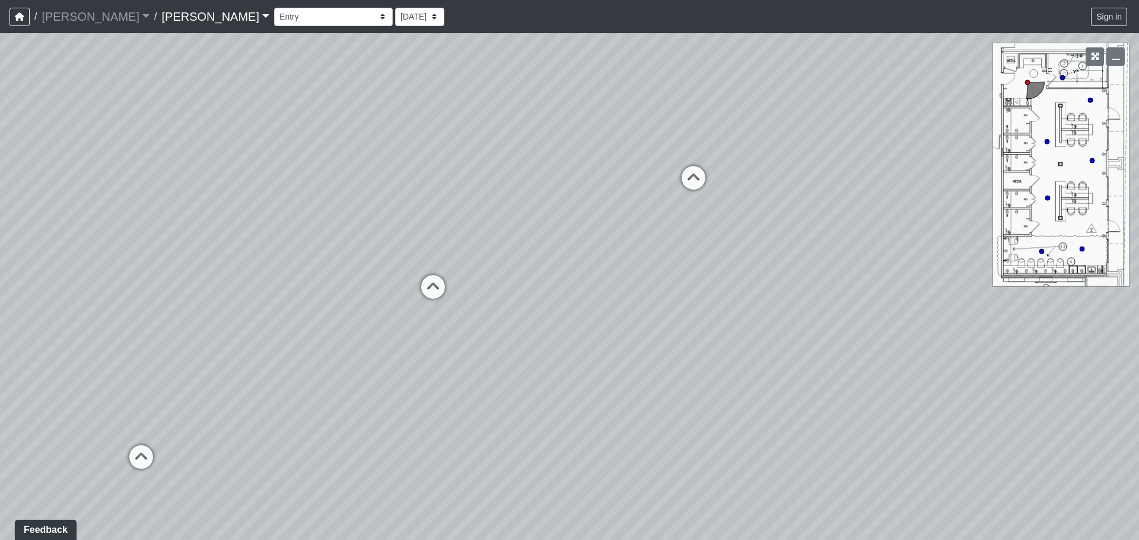
click at [814, 273] on div "Loading... Seating Loading... Workroom Entry Loading... Exterior - Leasing Entr…" at bounding box center [569, 286] width 1139 height 507
drag, startPoint x: 696, startPoint y: 381, endPoint x: 935, endPoint y: 373, distance: 239.1
click at [919, 375] on div "Loading... Seating Loading... Workroom Entry Loading... Exterior - Leasing Entr…" at bounding box center [569, 286] width 1139 height 507
drag, startPoint x: 502, startPoint y: 377, endPoint x: 525, endPoint y: 447, distance: 73.5
click at [525, 447] on div "Loading... Seating Loading... Workroom Entry Loading... Exterior - Leasing Entr…" at bounding box center [569, 286] width 1139 height 507
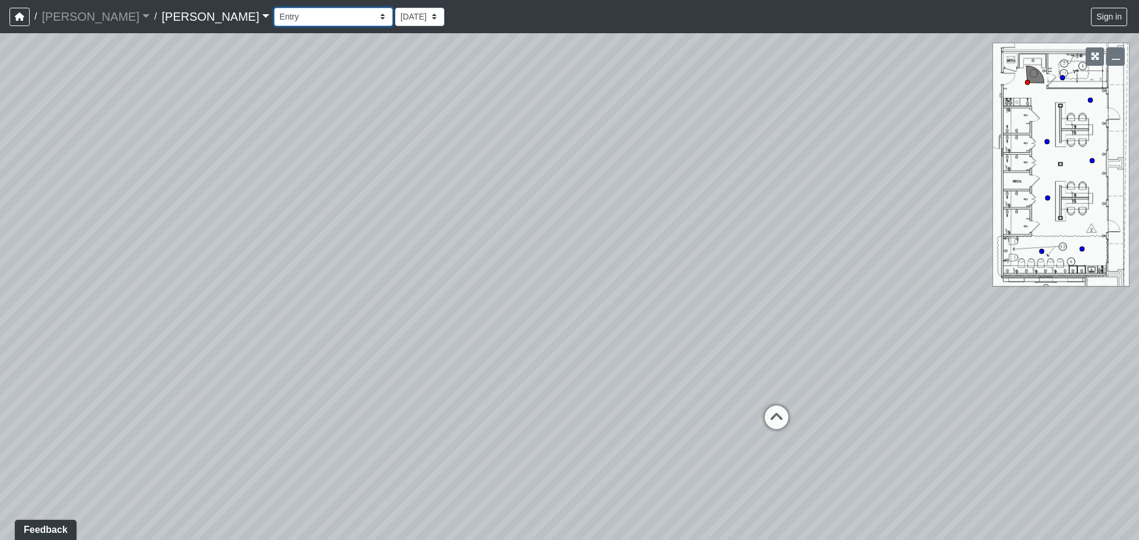
click at [274, 21] on select "Booth Clubroom Counter Coffee Bar Dining Room Hallway 1 TV Wall Windows Corn Ho…" at bounding box center [333, 17] width 119 height 18
click at [274, 8] on select "Booth Clubroom Counter Coffee Bar Dining Room Hallway 1 TV Wall Windows Corn Ho…" at bounding box center [333, 17] width 119 height 18
drag, startPoint x: 387, startPoint y: 314, endPoint x: 733, endPoint y: 221, distance: 358.6
click at [733, 221] on div "Loading... Seating Loading... Workroom Entry Loading... Exterior - Leasing Entr…" at bounding box center [569, 286] width 1139 height 507
drag, startPoint x: 258, startPoint y: 283, endPoint x: 661, endPoint y: 273, distance: 403.4
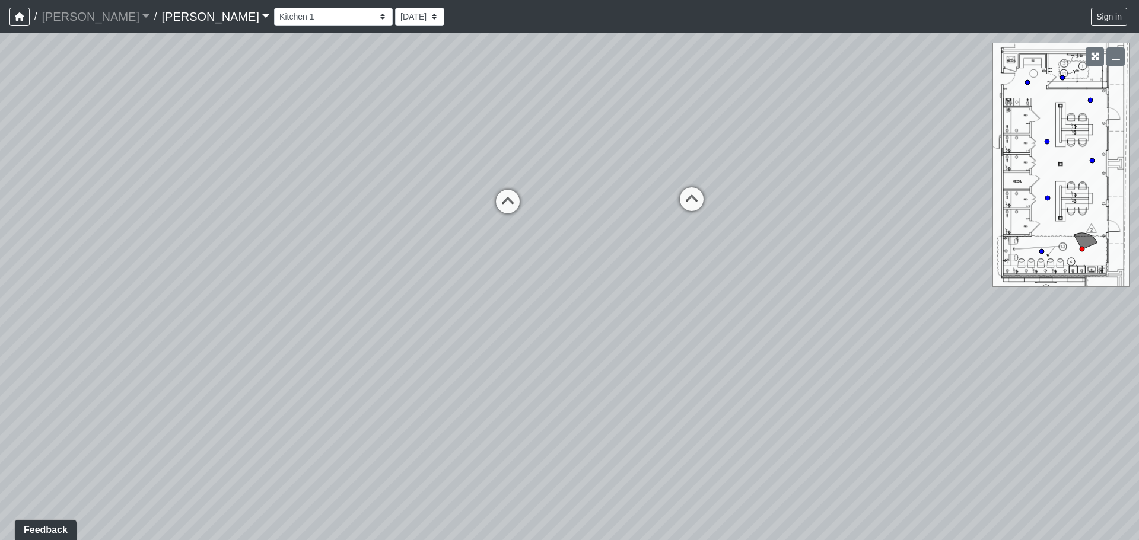
click at [661, 273] on div "Loading... Seating Loading... Workroom Entry Loading... Exterior - Leasing Entr…" at bounding box center [569, 286] width 1139 height 507
drag, startPoint x: 278, startPoint y: 328, endPoint x: 732, endPoint y: 313, distance: 453.9
click at [732, 313] on div "Loading... Seating Loading... Workroom Entry Loading... Exterior - Leasing Entr…" at bounding box center [569, 286] width 1139 height 507
drag, startPoint x: 311, startPoint y: 346, endPoint x: 636, endPoint y: 299, distance: 328.3
click at [636, 299] on div "Loading... Seating Loading... Workroom Entry Loading... Exterior - Leasing Entr…" at bounding box center [569, 286] width 1139 height 507
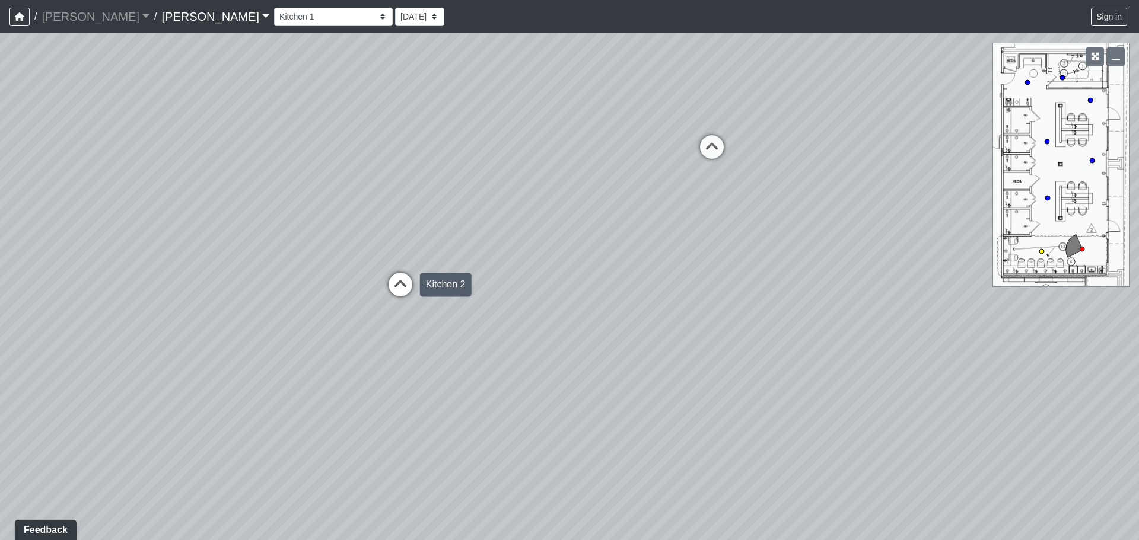
click at [393, 285] on icon at bounding box center [401, 291] width 36 height 36
drag, startPoint x: 507, startPoint y: 268, endPoint x: 0, endPoint y: 201, distance: 511.5
click at [10, 202] on div "Loading... Seating Loading... Workroom Entry Loading... Exterior - Leasing Entr…" at bounding box center [569, 286] width 1139 height 507
click at [587, 195] on icon at bounding box center [588, 195] width 36 height 36
drag, startPoint x: 643, startPoint y: 196, endPoint x: 556, endPoint y: 266, distance: 111.8
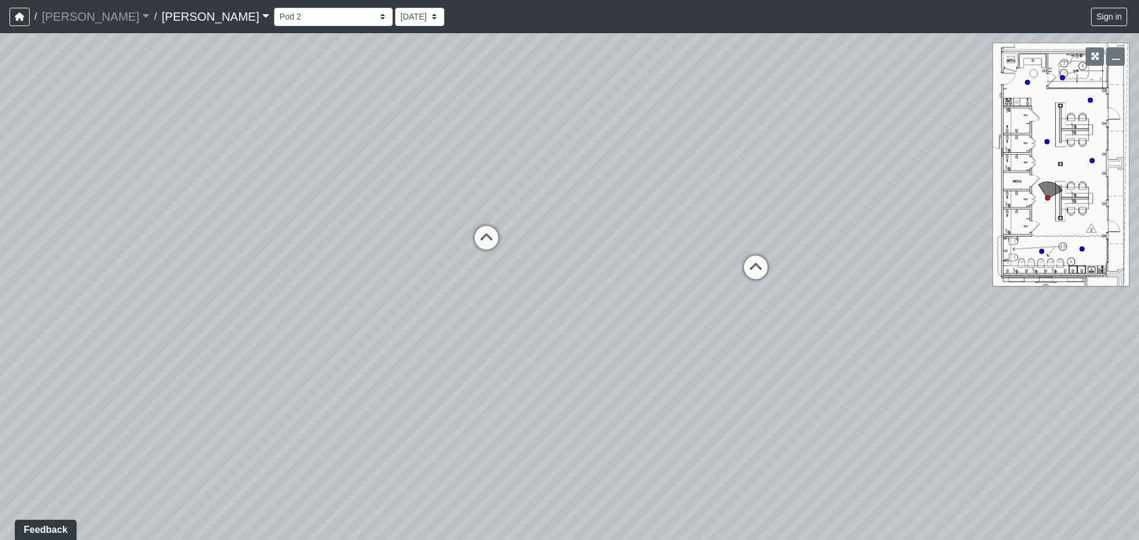
click at [556, 266] on div "Loading... Seating Loading... Workroom Entry Loading... Exterior - Leasing Entr…" at bounding box center [569, 286] width 1139 height 507
drag, startPoint x: 923, startPoint y: 264, endPoint x: 526, endPoint y: 257, distance: 397.4
click at [526, 257] on div "Loading... Seating Loading... Workroom Entry Loading... Exterior - Leasing Entr…" at bounding box center [569, 286] width 1139 height 507
drag, startPoint x: 913, startPoint y: 218, endPoint x: 159, endPoint y: 230, distance: 754.4
click at [160, 231] on div "Loading... Seating Loading... Workroom Entry Loading... Exterior - Leasing Entr…" at bounding box center [569, 286] width 1139 height 507
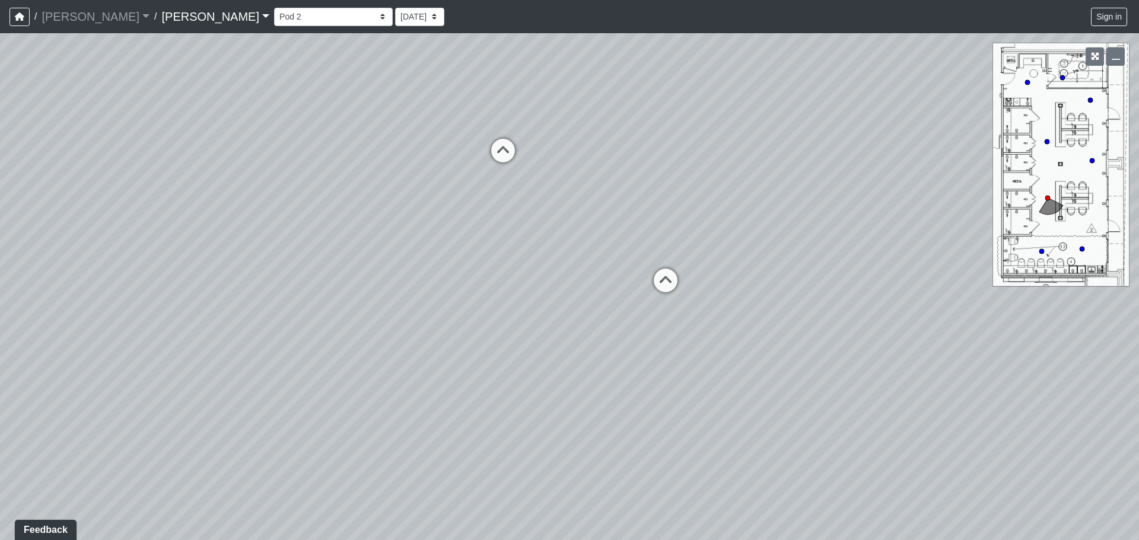
drag, startPoint x: 834, startPoint y: 215, endPoint x: 563, endPoint y: 234, distance: 271.7
click at [563, 234] on div "Loading... Seating Loading... Workroom Entry Loading... Exterior - Leasing Entr…" at bounding box center [569, 286] width 1139 height 507
click at [669, 274] on icon at bounding box center [666, 287] width 36 height 36
drag, startPoint x: 673, startPoint y: 253, endPoint x: 358, endPoint y: 216, distance: 316.5
click at [358, 216] on div "Loading... Seating Loading... Workroom Entry Loading... Exterior - Leasing Entr…" at bounding box center [569, 286] width 1139 height 507
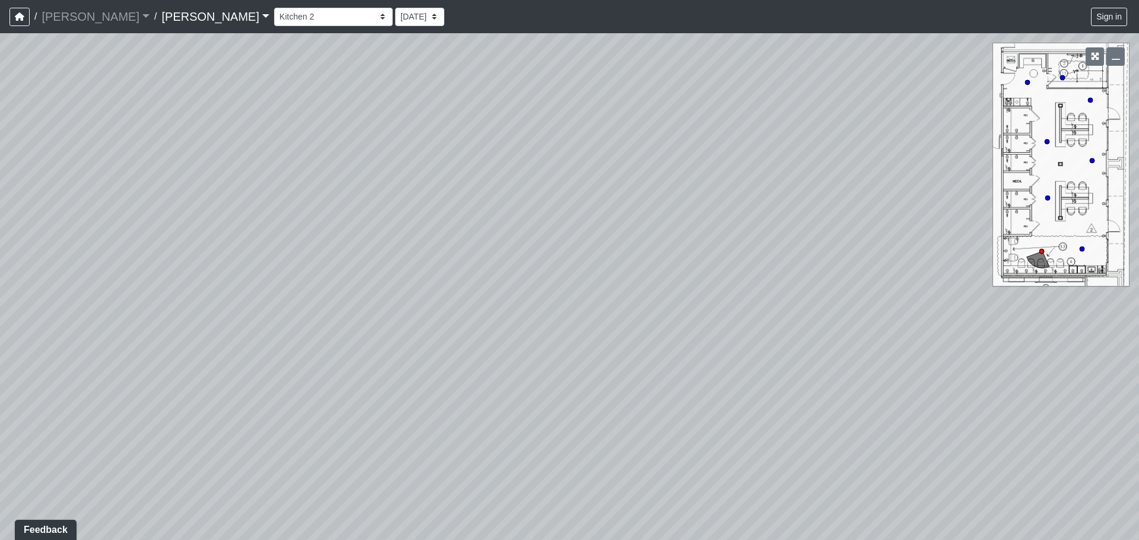
drag, startPoint x: 817, startPoint y: 279, endPoint x: 727, endPoint y: 299, distance: 91.9
click at [767, 312] on div "Loading... Seating Loading... Workroom Entry Loading... Exterior - Leasing Entr…" at bounding box center [569, 286] width 1139 height 507
drag, startPoint x: 446, startPoint y: 273, endPoint x: 853, endPoint y: 368, distance: 418.3
click at [853, 368] on div "Loading... Seating Loading... Workroom Entry Loading... Exterior - Leasing Entr…" at bounding box center [569, 286] width 1139 height 507
drag, startPoint x: 751, startPoint y: 260, endPoint x: 775, endPoint y: 343, distance: 86.5
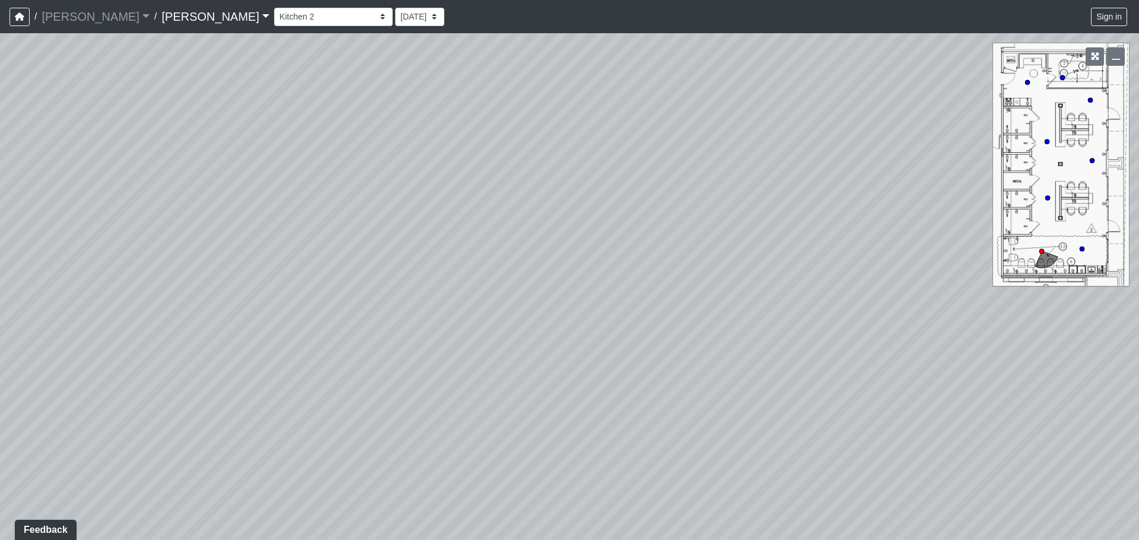
click at [775, 343] on div "Loading... Seating Loading... Workroom Entry Loading... Exterior - Leasing Entr…" at bounding box center [569, 286] width 1139 height 507
drag, startPoint x: 542, startPoint y: 282, endPoint x: 949, endPoint y: 273, distance: 406.9
click at [949, 273] on div "Loading... Seating Loading... Workroom Entry Loading... Exterior - Leasing Entr…" at bounding box center [569, 286] width 1139 height 507
drag, startPoint x: 623, startPoint y: 304, endPoint x: 970, endPoint y: 279, distance: 347.9
click at [974, 276] on div "Loading... Seating Loading... Workroom Entry Loading... Exterior - Leasing Entr…" at bounding box center [569, 286] width 1139 height 507
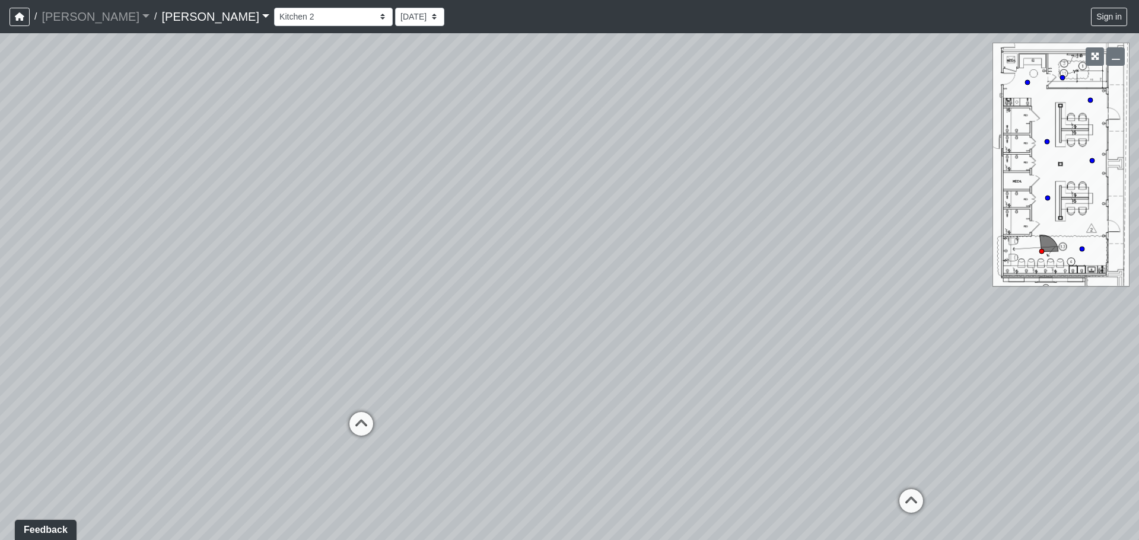
drag, startPoint x: 560, startPoint y: 332, endPoint x: 861, endPoint y: 322, distance: 301.4
click at [861, 322] on div "Loading... Seating Loading... Workroom Entry Loading... Exterior - Leasing Entr…" at bounding box center [569, 286] width 1139 height 507
click at [274, 20] on select "Booth Clubroom Counter Coffee Bar Dining Room Hallway 1 TV Wall Windows Corn Ho…" at bounding box center [333, 17] width 119 height 18
click at [274, 8] on select "Booth Clubroom Counter Coffee Bar Dining Room Hallway 1 TV Wall Windows Corn Ho…" at bounding box center [333, 17] width 119 height 18
drag, startPoint x: 591, startPoint y: 269, endPoint x: 193, endPoint y: 199, distance: 403.6
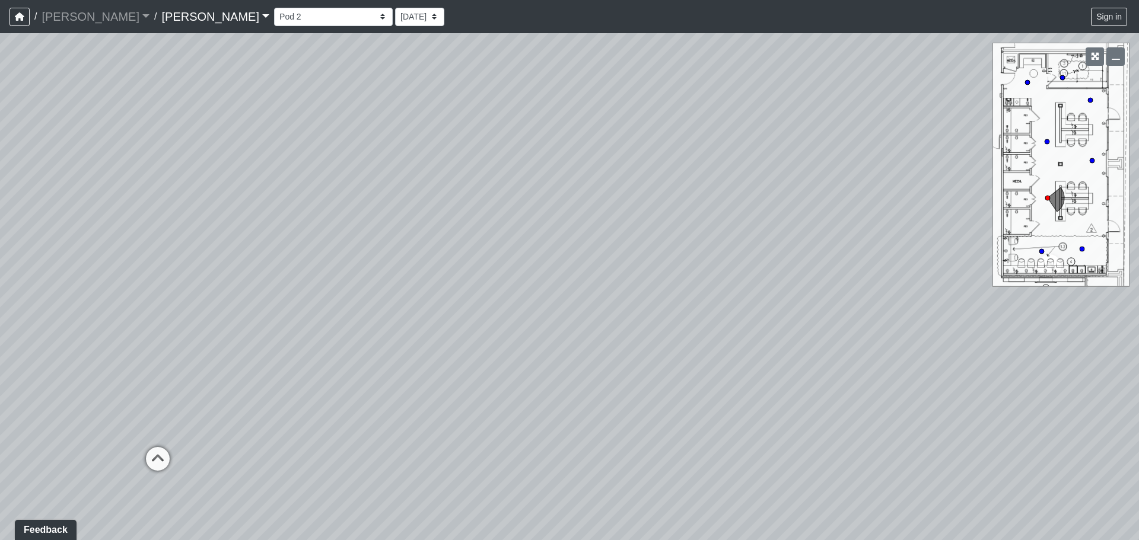
click at [194, 199] on div "Loading... Seating Loading... Workroom Entry Loading... Exterior - Leasing Entr…" at bounding box center [569, 286] width 1139 height 507
drag, startPoint x: 620, startPoint y: 219, endPoint x: 257, endPoint y: 169, distance: 366.3
click at [314, 176] on div "Loading... Seating Loading... Workroom Entry Loading... Exterior - Leasing Entr…" at bounding box center [569, 286] width 1139 height 507
click at [463, 231] on div "Loading... Seating Loading... Workroom Entry Loading... Exterior - Leasing Entr…" at bounding box center [569, 286] width 1139 height 507
click at [512, 295] on div "Loading... Seating Loading... Workroom Entry Loading... Exterior - Leasing Entr…" at bounding box center [569, 286] width 1139 height 507
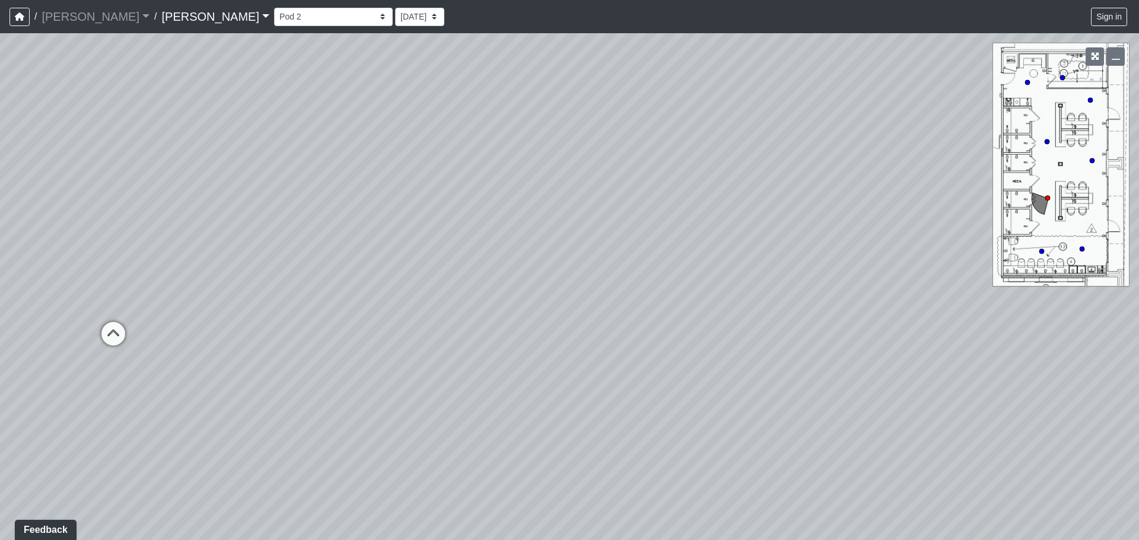
click at [717, 203] on div "Loading... Seating Loading... Workroom Entry Loading... Exterior - Leasing Entr…" at bounding box center [569, 286] width 1139 height 507
click at [760, 283] on div "Loading... Seating Loading... Workroom Entry Loading... Exterior - Leasing Entr…" at bounding box center [569, 286] width 1139 height 507
click at [569, 362] on div "Loading... Seating Loading... Workroom Entry Loading... Exterior - Leasing Entr…" at bounding box center [569, 286] width 1139 height 507
click at [340, 323] on div "Loading... Seating Loading... Workroom Entry Loading... Exterior - Leasing Entr…" at bounding box center [569, 286] width 1139 height 507
click at [427, 337] on div "Loading... Seating Loading... Workroom Entry Loading... Exterior - Leasing Entr…" at bounding box center [569, 286] width 1139 height 507
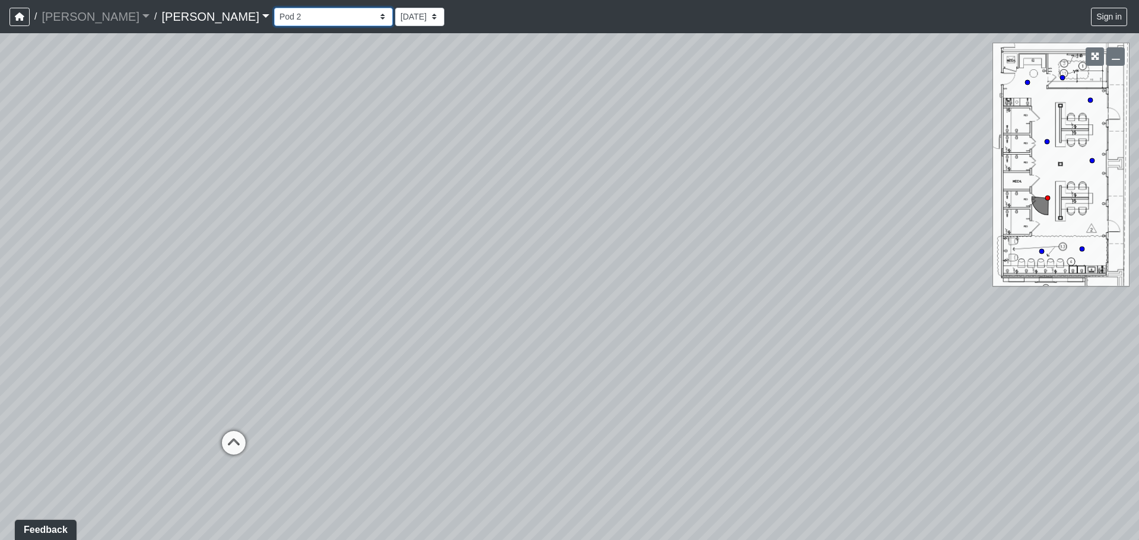
click at [274, 20] on select "Booth Clubroom Counter Coffee Bar Dining Room Hallway 1 TV Wall Windows Corn Ho…" at bounding box center [333, 17] width 119 height 18
click at [274, 8] on select "Booth Clubroom Counter Coffee Bar Dining Room Hallway 1 TV Wall Windows Corn Ho…" at bounding box center [333, 17] width 119 height 18
click at [224, 187] on div "Loading... Seating Loading... Workroom Entry Loading... Exterior - Leasing Entr…" at bounding box center [569, 286] width 1139 height 507
click at [457, 200] on div "Loading... Seating Loading... Workroom Entry Loading... Exterior - Leasing Entr…" at bounding box center [569, 286] width 1139 height 507
click at [264, 190] on div "Loading... Seating Loading... Workroom Entry Loading... Exterior - Leasing Entr…" at bounding box center [569, 286] width 1139 height 507
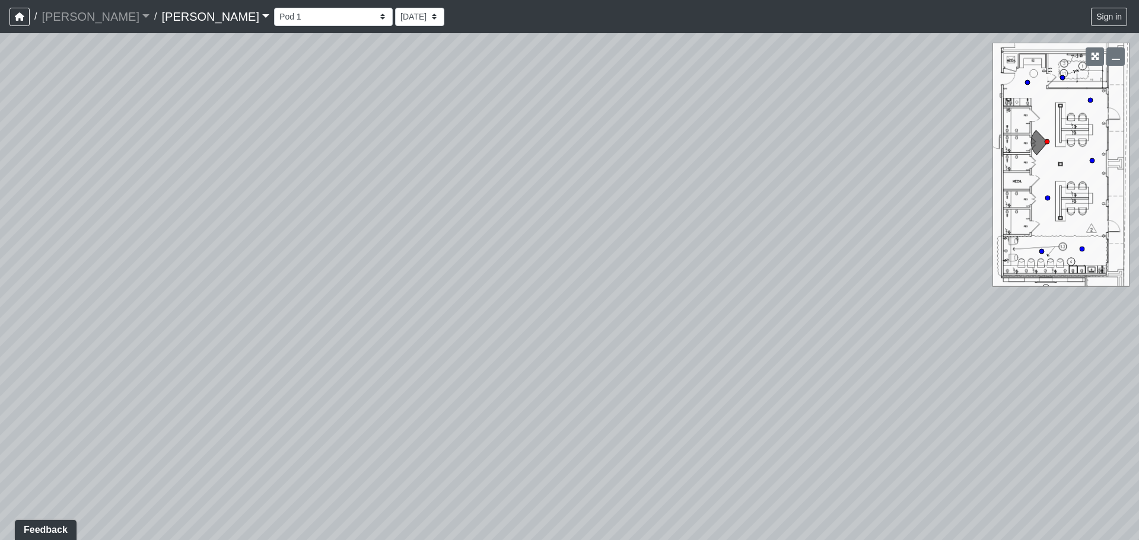
click at [623, 123] on div "Loading... Seating Loading... Workroom Entry Loading... Exterior - Leasing Entr…" at bounding box center [569, 286] width 1139 height 507
click at [428, 156] on div "Loading... Seating Loading... Workroom Entry Loading... Exterior - Leasing Entr…" at bounding box center [569, 286] width 1139 height 507
click at [798, 318] on div "Loading... Seating Loading... Workroom Entry Loading... Exterior - Leasing Entr…" at bounding box center [569, 286] width 1139 height 507
click at [583, 273] on div "Loading... Seating Loading... Workroom Entry Loading... Exterior - Leasing Entr…" at bounding box center [569, 286] width 1139 height 507
click at [611, 252] on div "Loading... Seating Loading... Workroom Entry Loading... Exterior - Leasing Entr…" at bounding box center [569, 286] width 1139 height 507
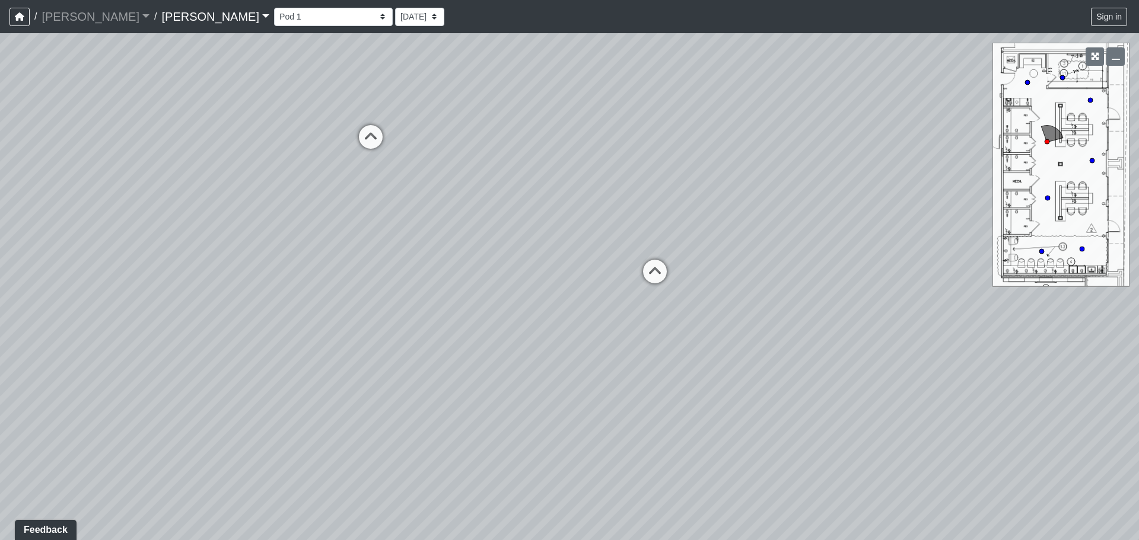
click at [537, 209] on div "Loading... Seating Loading... Workroom Entry Loading... Exterior - Leasing Entr…" at bounding box center [569, 286] width 1139 height 507
click at [631, 196] on div "Loading... Seating Loading... Workroom Entry Loading... Exterior - Leasing Entr…" at bounding box center [569, 286] width 1139 height 507
click at [274, 18] on select "Booth Clubroom Counter Coffee Bar Dining Room Hallway 1 TV Wall Windows Corn Ho…" at bounding box center [333, 17] width 119 height 18
click at [274, 8] on select "Booth Clubroom Counter Coffee Bar Dining Room Hallway 1 TV Wall Windows Corn Ho…" at bounding box center [333, 17] width 119 height 18
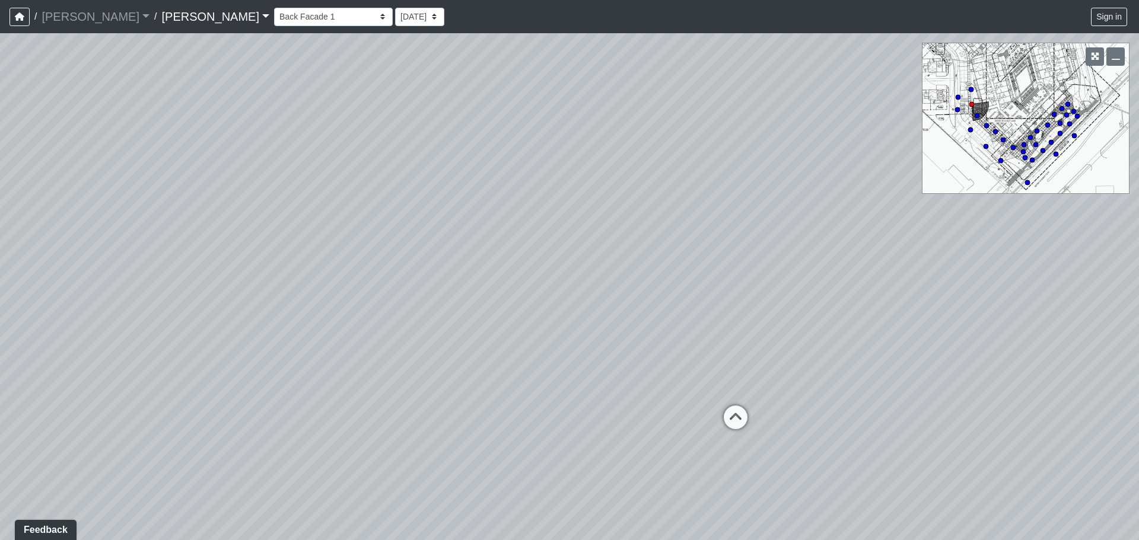
click at [761, 281] on div "Loading... Seating Loading... Workroom Entry Loading... Exterior - Leasing Entr…" at bounding box center [569, 286] width 1139 height 507
click at [888, 289] on div "Loading... Seating Loading... Workroom Entry Loading... Exterior - Leasing Entr…" at bounding box center [569, 286] width 1139 height 507
click at [849, 294] on div "Loading... Seating Loading... Workroom Entry Loading... Exterior - Leasing Entr…" at bounding box center [569, 286] width 1139 height 507
click at [274, 20] on select "Booth Clubroom Counter Coffee Bar Dining Room Hallway 1 TV Wall Windows Corn Ho…" at bounding box center [333, 17] width 119 height 18
click at [274, 8] on select "Booth Clubroom Counter Coffee Bar Dining Room Hallway 1 TV Wall Windows Corn Ho…" at bounding box center [333, 17] width 119 height 18
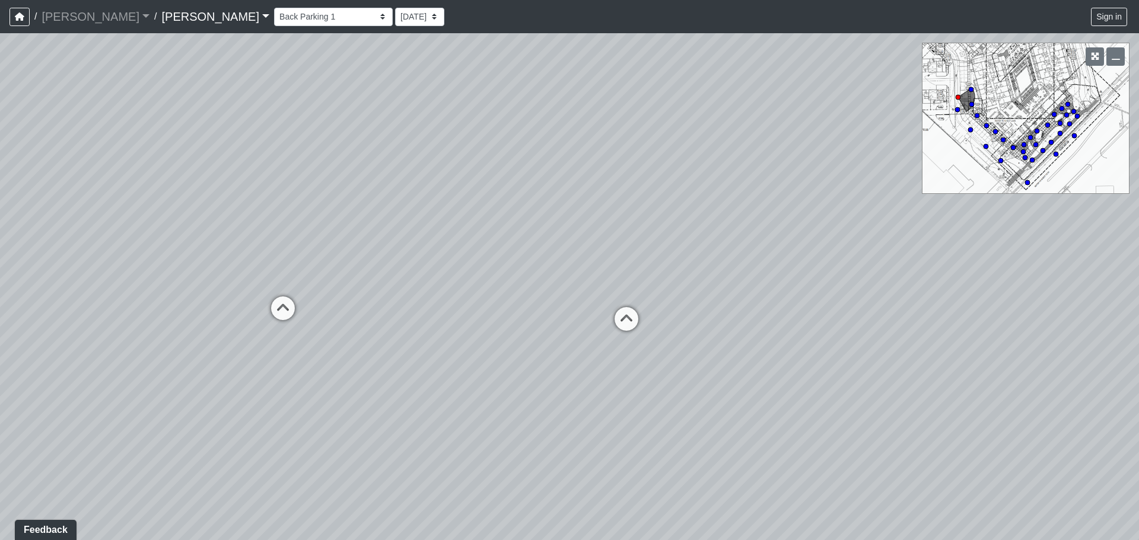
drag, startPoint x: 566, startPoint y: 246, endPoint x: 381, endPoint y: 240, distance: 185.1
click at [381, 240] on div "Loading... Seating Loading... Workroom Entry Loading... Exterior - Leasing Entr…" at bounding box center [569, 286] width 1139 height 507
drag, startPoint x: 793, startPoint y: 235, endPoint x: 439, endPoint y: 248, distance: 354.9
click at [439, 248] on div "Loading... Seating Loading... Workroom Entry Loading... Exterior - Leasing Entr…" at bounding box center [569, 286] width 1139 height 507
drag, startPoint x: 525, startPoint y: 308, endPoint x: 576, endPoint y: 406, distance: 110.6
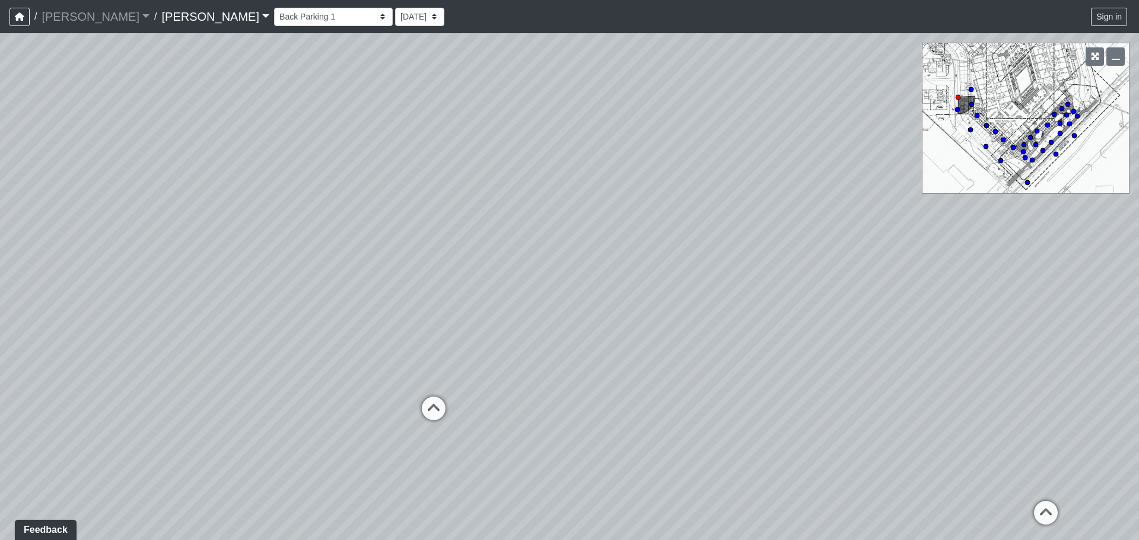
click at [576, 406] on div "Loading... Seating Loading... Workroom Entry Loading... Exterior - Leasing Entr…" at bounding box center [569, 286] width 1139 height 507
drag, startPoint x: 619, startPoint y: 298, endPoint x: 516, endPoint y: 164, distance: 168.8
click at [472, 139] on div "Loading... Seating Loading... Workroom Entry Loading... Exterior - Leasing Entr…" at bounding box center [569, 286] width 1139 height 507
drag, startPoint x: 648, startPoint y: 232, endPoint x: 575, endPoint y: 203, distance: 79.1
click at [575, 203] on div "Loading... Seating Loading... Workroom Entry Loading... Exterior - Leasing Entr…" at bounding box center [569, 286] width 1139 height 507
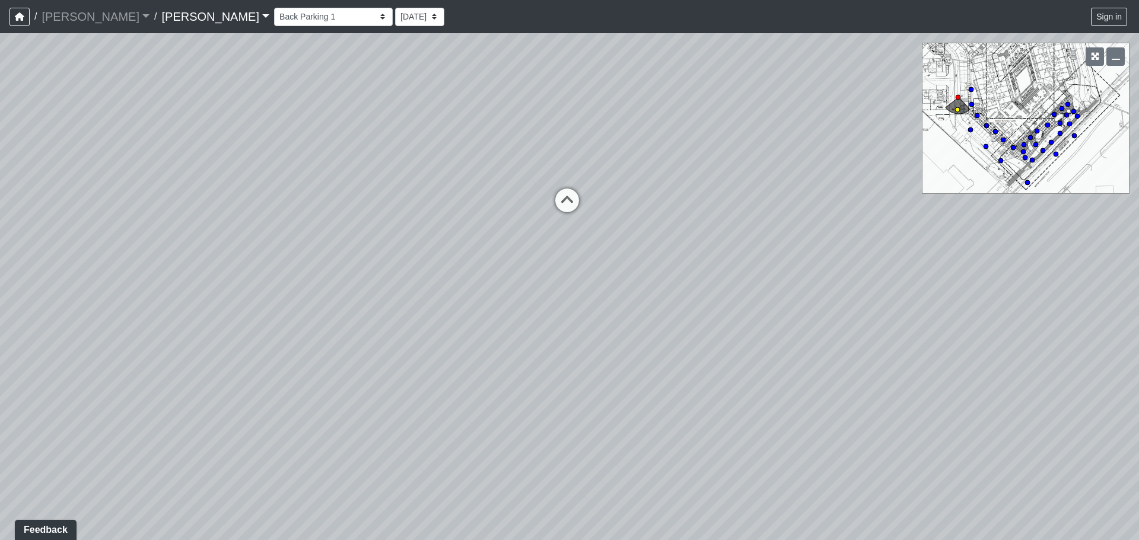
click at [576, 202] on icon at bounding box center [567, 207] width 36 height 36
drag, startPoint x: 521, startPoint y: 192, endPoint x: 378, endPoint y: 202, distance: 142.6
click at [378, 202] on div "Loading... Seating Loading... Workroom Entry Loading... Exterior - Leasing Entr…" at bounding box center [569, 286] width 1139 height 507
drag, startPoint x: 709, startPoint y: 228, endPoint x: 401, endPoint y: 198, distance: 309.9
click at [401, 198] on div "Loading... Seating Loading... Workroom Entry Loading... Exterior - Leasing Entr…" at bounding box center [569, 286] width 1139 height 507
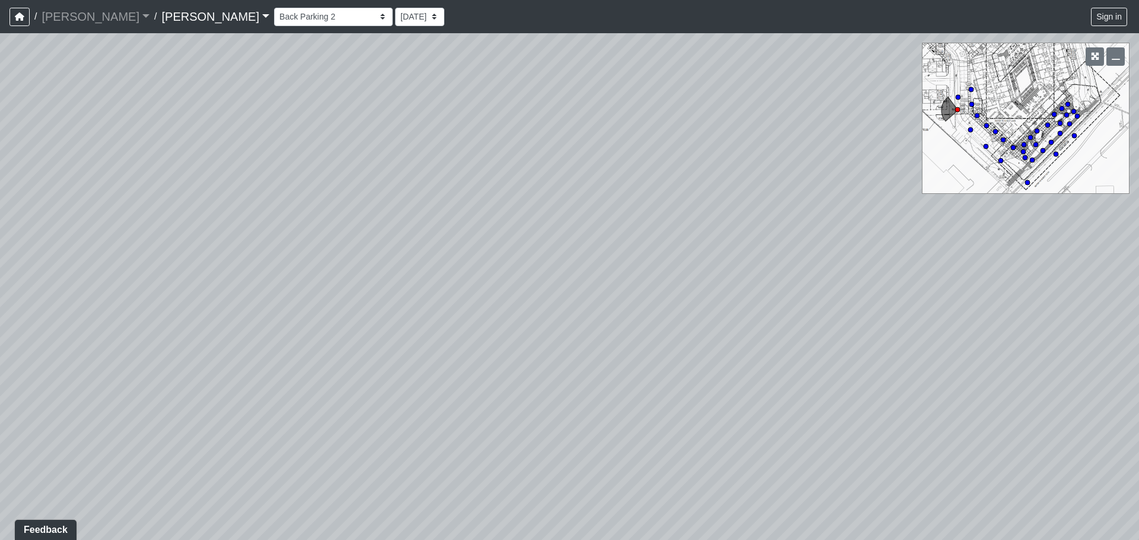
drag, startPoint x: 722, startPoint y: 206, endPoint x: 442, endPoint y: 261, distance: 285.8
click at [442, 261] on div "Loading... Seating Loading... Workroom Entry Loading... Exterior - Leasing Entr…" at bounding box center [569, 286] width 1139 height 507
drag, startPoint x: 826, startPoint y: 221, endPoint x: 454, endPoint y: 184, distance: 373.1
click at [454, 184] on div "Loading... Seating Loading... Workroom Entry Loading... Exterior - Leasing Entr…" at bounding box center [569, 286] width 1139 height 507
drag, startPoint x: 717, startPoint y: 207, endPoint x: 683, endPoint y: 199, distance: 35.2
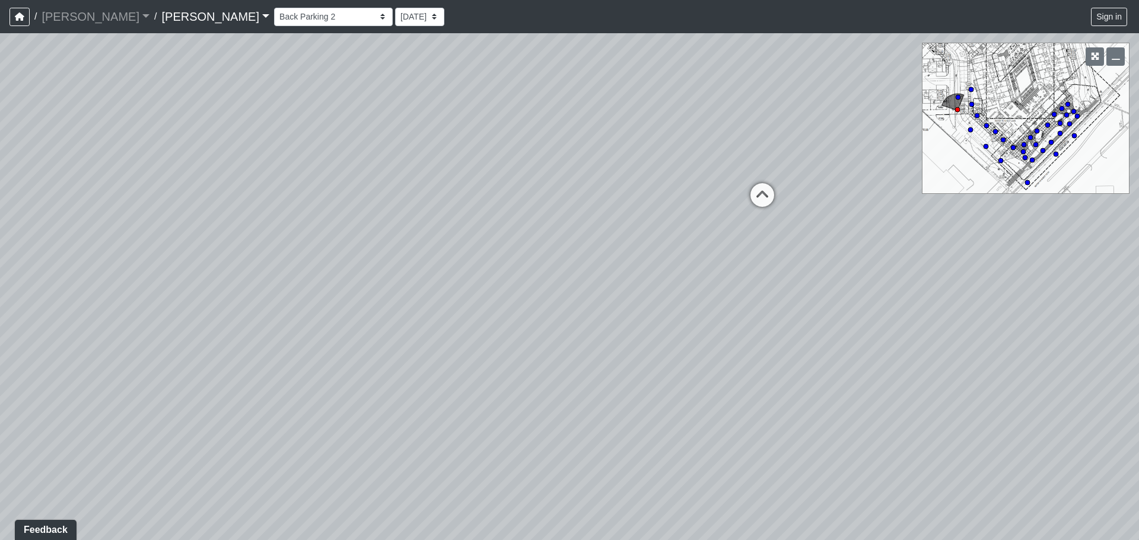
click at [709, 205] on div "Loading... Seating Loading... Workroom Entry Loading... Exterior - Leasing Entr…" at bounding box center [569, 286] width 1139 height 507
click at [600, 191] on div "Loading... Seating Loading... Workroom Entry Loading... Exterior - Leasing Entr…" at bounding box center [569, 286] width 1139 height 507
click at [645, 177] on icon at bounding box center [657, 182] width 36 height 36
drag, startPoint x: 557, startPoint y: 189, endPoint x: 445, endPoint y: 332, distance: 181.7
click at [445, 332] on div "Loading... Seating Loading... Workroom Entry Loading... Exterior - Leasing Entr…" at bounding box center [569, 286] width 1139 height 507
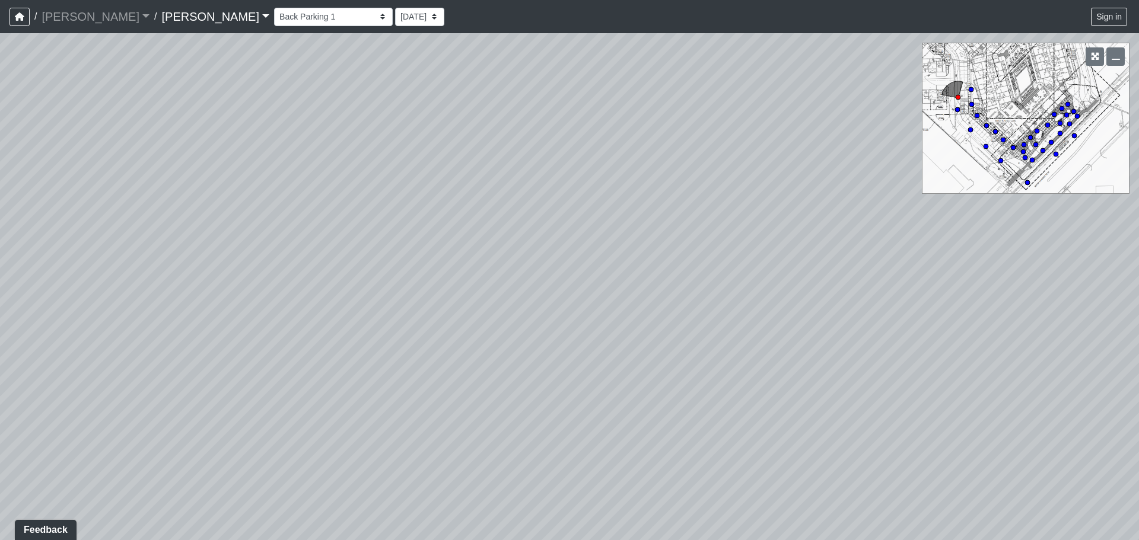
drag, startPoint x: 342, startPoint y: 316, endPoint x: 611, endPoint y: 317, distance: 269.2
click at [611, 317] on div "Loading... Seating Loading... Workroom Entry Loading... Exterior - Leasing Entr…" at bounding box center [569, 286] width 1139 height 507
click at [600, 237] on div "Loading... Seating Loading... Workroom Entry Loading... Exterior - Leasing Entr…" at bounding box center [569, 286] width 1139 height 507
drag, startPoint x: 636, startPoint y: 235, endPoint x: 489, endPoint y: 232, distance: 147.1
click at [489, 232] on div "Loading... Seating Loading... Workroom Entry Loading... Exterior - Leasing Entr…" at bounding box center [569, 286] width 1139 height 507
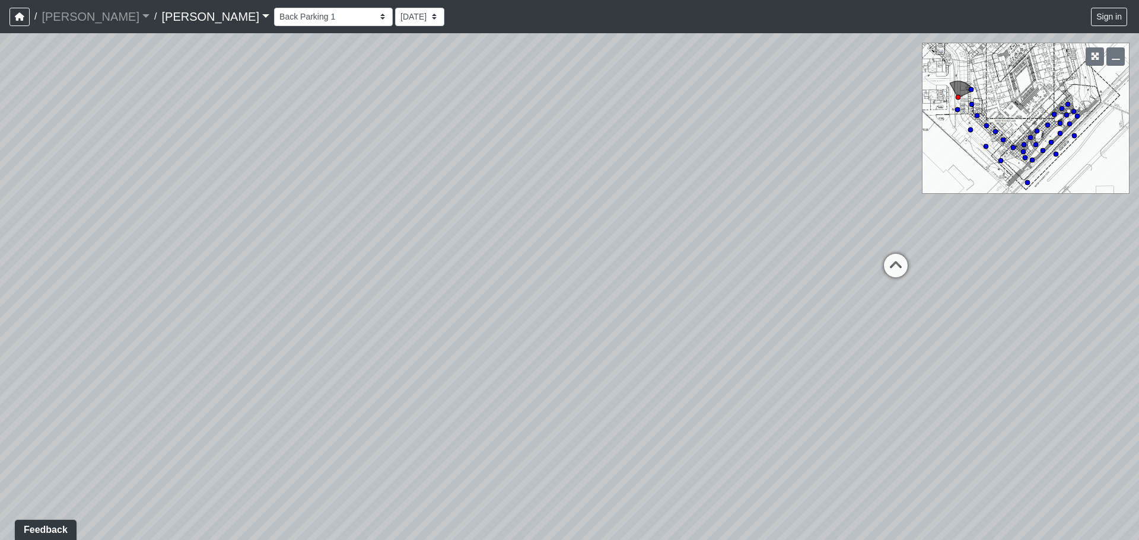
drag, startPoint x: 585, startPoint y: 271, endPoint x: 310, endPoint y: 293, distance: 276.0
click at [310, 293] on div "Loading... Seating Loading... Workroom Entry Loading... Exterior - Leasing Entr…" at bounding box center [569, 286] width 1139 height 507
drag, startPoint x: 844, startPoint y: 304, endPoint x: 645, endPoint y: 293, distance: 199.5
click at [645, 307] on div "Loading... Seating Loading... Workroom Entry Loading... Exterior - Leasing Entr…" at bounding box center [569, 286] width 1139 height 507
click at [274, 11] on select "Booth Clubroom Counter Coffee Bar Dining Room Hallway 1 TV Wall Windows Corn Ho…" at bounding box center [333, 17] width 119 height 18
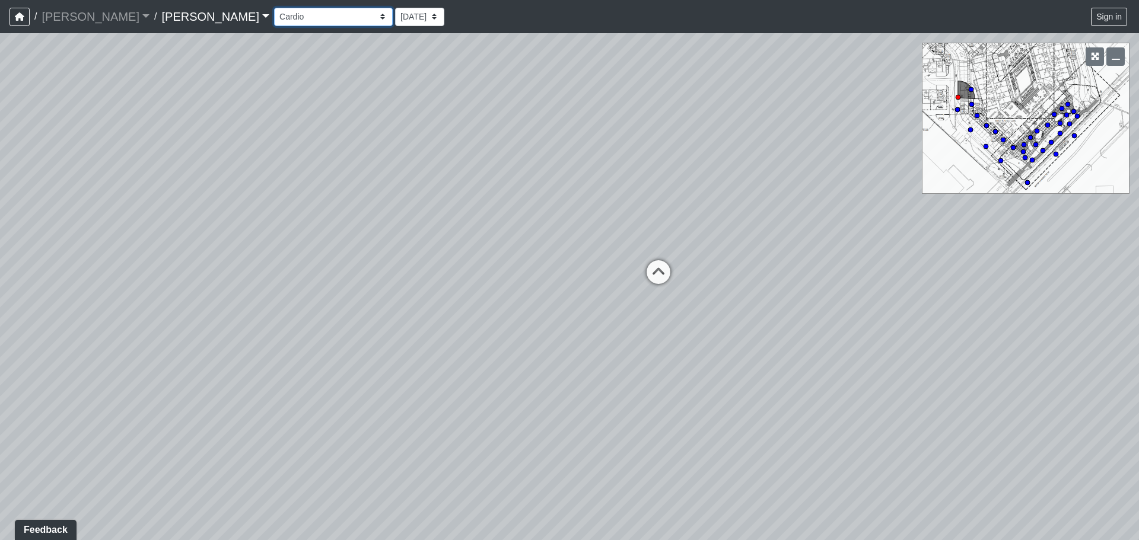
click at [274, 8] on select "Booth Clubroom Counter Coffee Bar Dining Room Hallway 1 TV Wall Windows Corn Ho…" at bounding box center [333, 17] width 119 height 18
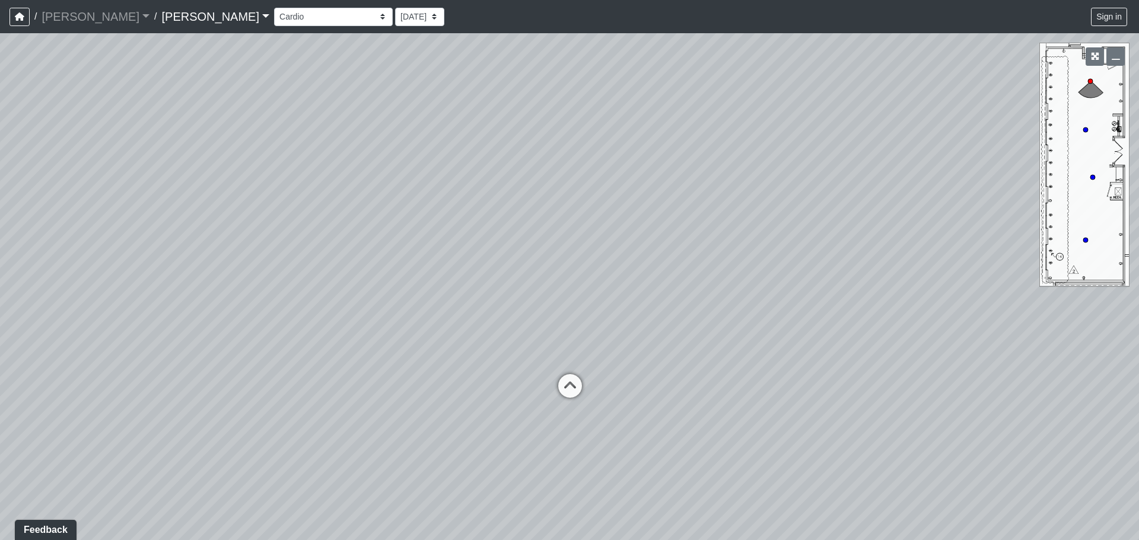
drag, startPoint x: 724, startPoint y: 305, endPoint x: 712, endPoint y: 252, distance: 54.1
click at [712, 252] on div "Loading... Seating Loading... Workroom Entry Loading... Exterior - Leasing Entr…" at bounding box center [569, 286] width 1139 height 507
drag, startPoint x: 385, startPoint y: 269, endPoint x: 754, endPoint y: 226, distance: 371.3
click at [754, 226] on div "Loading... Seating Loading... Workroom Entry Loading... Exterior - Leasing Entr…" at bounding box center [569, 286] width 1139 height 507
drag, startPoint x: 449, startPoint y: 263, endPoint x: 752, endPoint y: 261, distance: 303.0
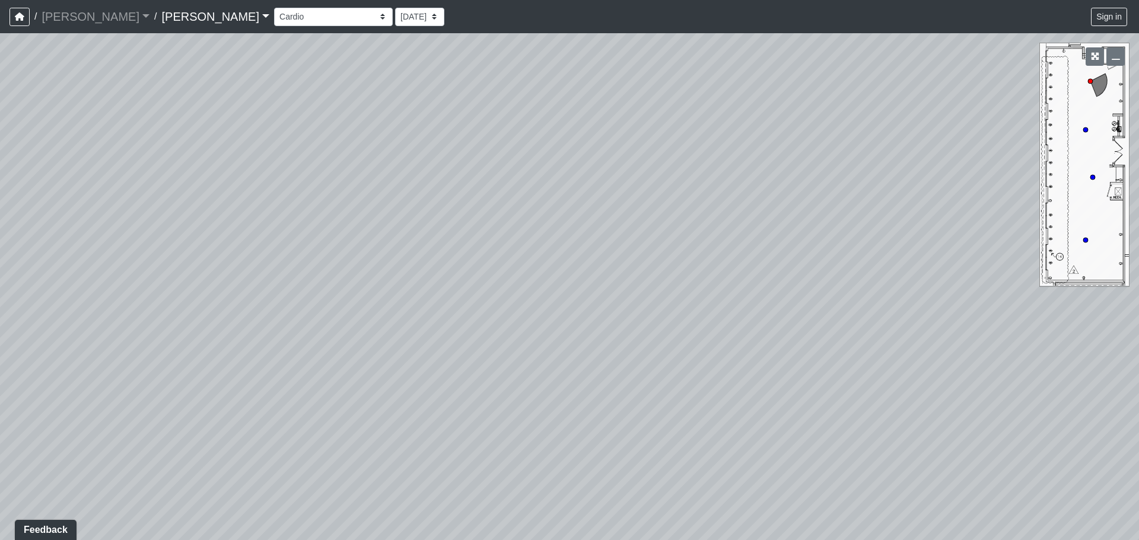
click at [752, 261] on div "Loading... Seating Loading... Workroom Entry Loading... Exterior - Leasing Entr…" at bounding box center [569, 286] width 1139 height 507
drag, startPoint x: 461, startPoint y: 281, endPoint x: 805, endPoint y: 270, distance: 344.7
click at [805, 270] on div "Loading... Seating Loading... Workroom Entry Loading... Exterior - Leasing Entr…" at bounding box center [569, 286] width 1139 height 507
drag, startPoint x: 443, startPoint y: 273, endPoint x: 767, endPoint y: 259, distance: 324.7
click at [767, 259] on div "Loading... Seating Loading... Workroom Entry Loading... Exterior - Leasing Entr…" at bounding box center [569, 286] width 1139 height 507
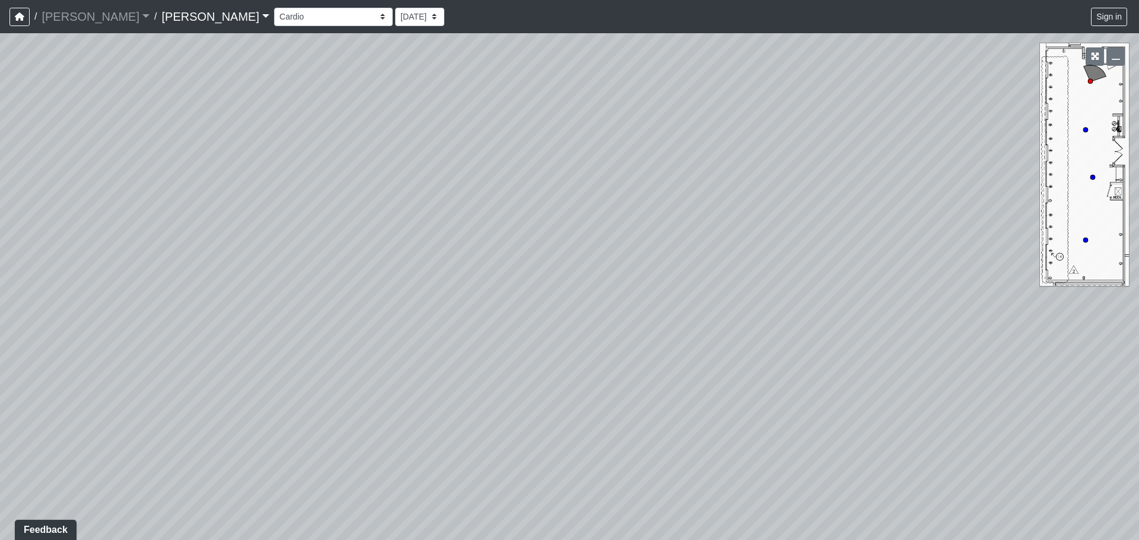
drag, startPoint x: 586, startPoint y: 277, endPoint x: 745, endPoint y: 277, distance: 158.9
click at [745, 277] on div "Loading... Seating Loading... Workroom Entry Loading... Exterior - Leasing Entr…" at bounding box center [569, 286] width 1139 height 507
drag, startPoint x: 368, startPoint y: 282, endPoint x: 577, endPoint y: 282, distance: 209.3
click at [577, 282] on div "Loading... Seating Loading... Workroom Entry Loading... Exterior - Leasing Entr…" at bounding box center [569, 286] width 1139 height 507
drag, startPoint x: 403, startPoint y: 281, endPoint x: 558, endPoint y: 283, distance: 155.4
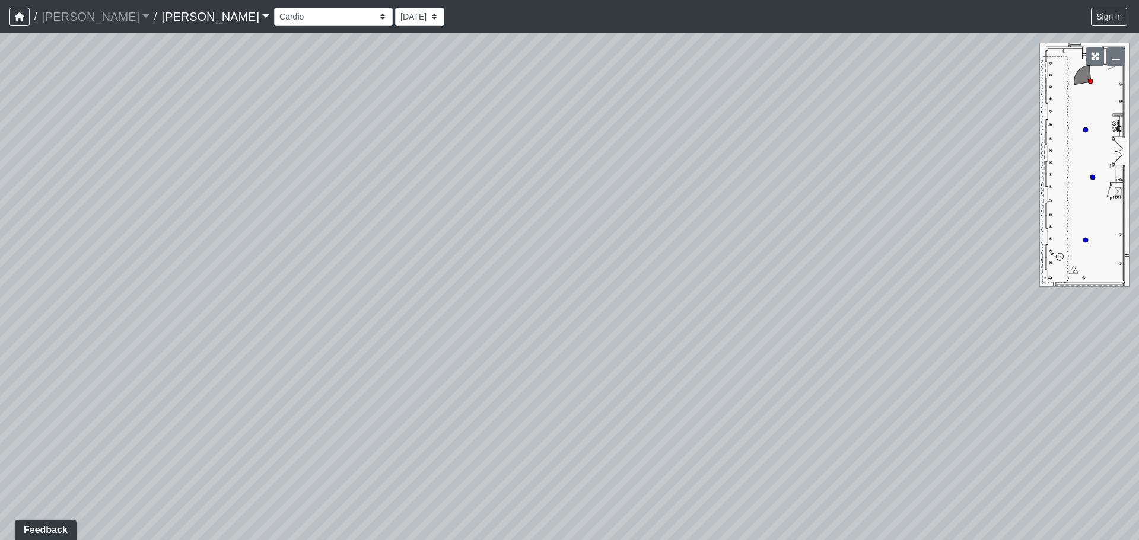
click at [558, 283] on div "Loading... Seating Loading... Workroom Entry Loading... Exterior - Leasing Entr…" at bounding box center [569, 286] width 1139 height 507
drag, startPoint x: 165, startPoint y: 298, endPoint x: 570, endPoint y: 277, distance: 405.6
click at [569, 277] on div "Loading... Seating Loading... Workroom Entry Loading... Exterior - Leasing Entr…" at bounding box center [569, 286] width 1139 height 507
drag, startPoint x: 304, startPoint y: 314, endPoint x: 649, endPoint y: 324, distance: 345.3
click at [631, 323] on div "Loading... Seating Loading... Workroom Entry Loading... Exterior - Leasing Entr…" at bounding box center [569, 286] width 1139 height 507
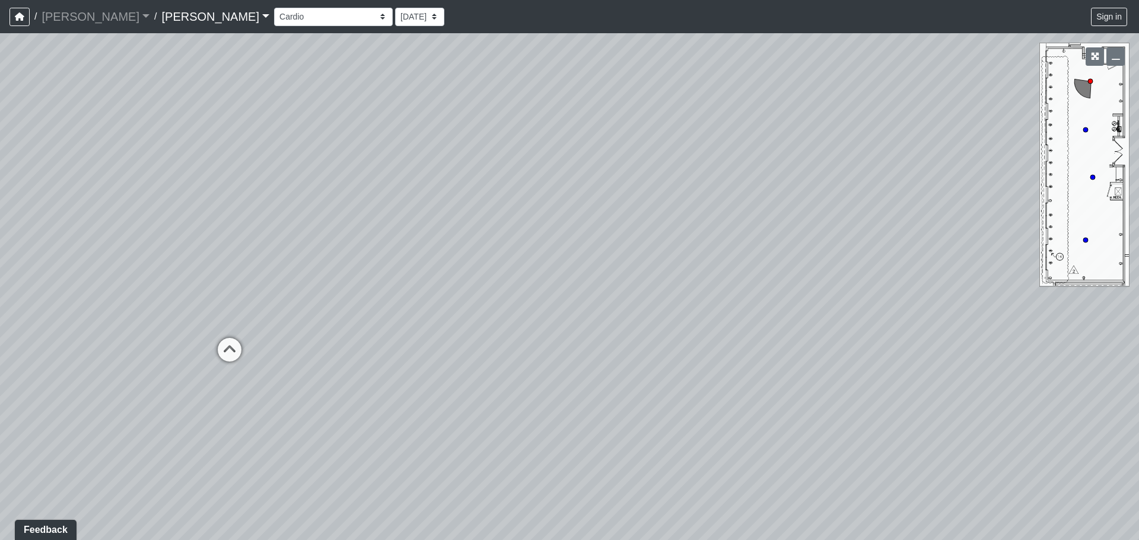
click at [649, 324] on div "Loading... Seating Loading... Workroom Entry Loading... Exterior - Leasing Entr…" at bounding box center [569, 286] width 1139 height 507
click at [361, 329] on icon at bounding box center [361, 334] width 36 height 36
drag, startPoint x: 388, startPoint y: 240, endPoint x: 404, endPoint y: 277, distance: 40.4
click at [404, 277] on div "Loading... Seating Loading... Workroom Entry Loading... Exterior - Leasing Entr…" at bounding box center [569, 286] width 1139 height 507
click at [403, 331] on icon at bounding box center [401, 342] width 36 height 36
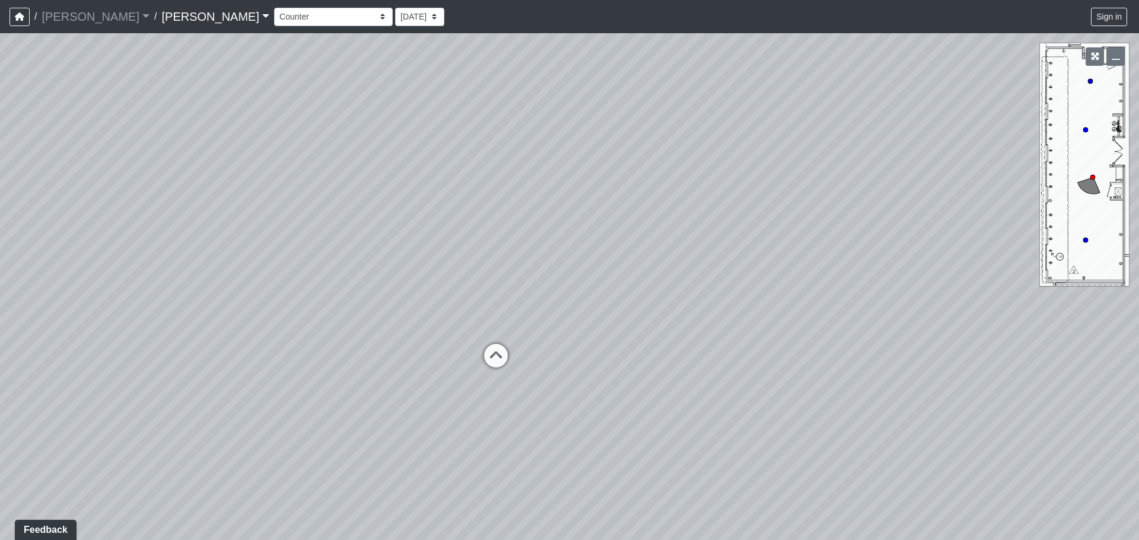
drag, startPoint x: 412, startPoint y: 289, endPoint x: 519, endPoint y: 316, distance: 110.8
click at [519, 316] on div "Loading... Seating Loading... Workroom Entry Loading... Exterior - Leasing Entr…" at bounding box center [569, 286] width 1139 height 507
click at [493, 358] on icon at bounding box center [496, 362] width 36 height 36
drag, startPoint x: 540, startPoint y: 313, endPoint x: 756, endPoint y: 323, distance: 216.1
click at [756, 323] on div "Loading... Seating Loading... Workroom Entry Loading... Exterior - Leasing Entr…" at bounding box center [569, 286] width 1139 height 507
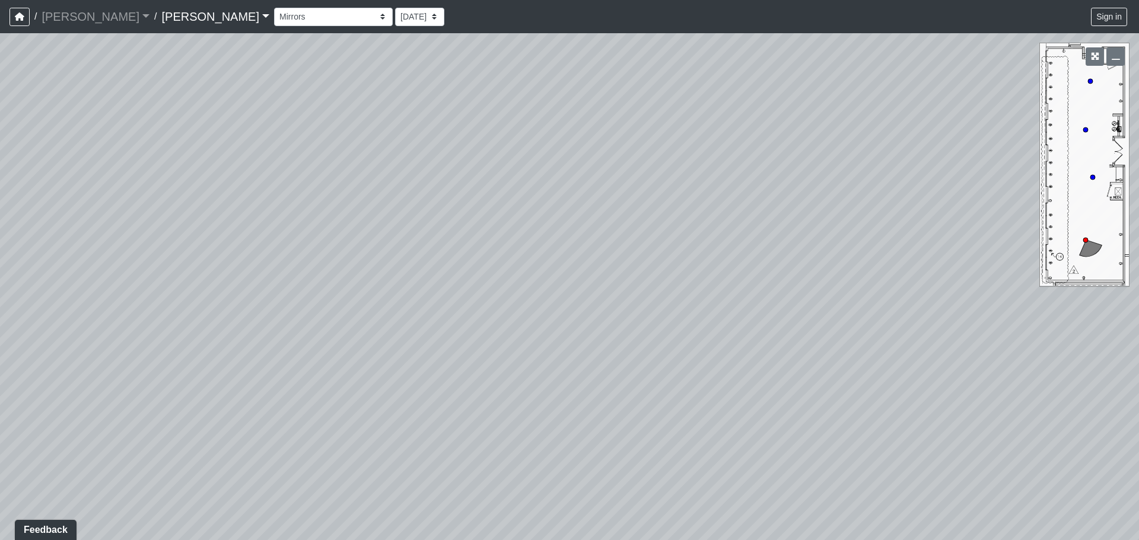
drag, startPoint x: 452, startPoint y: 316, endPoint x: 647, endPoint y: 339, distance: 196.4
click at [653, 339] on div "Loading... Seating Loading... Workroom Entry Loading... Exterior - Leasing Entr…" at bounding box center [569, 286] width 1139 height 507
drag, startPoint x: 841, startPoint y: 336, endPoint x: 869, endPoint y: 339, distance: 28.7
click at [935, 343] on div "Loading... Seating Loading... Workroom Entry Loading... Exterior - Leasing Entr…" at bounding box center [569, 286] width 1139 height 507
click at [920, 288] on div "Loading... Seating Loading... Workroom Entry Loading... Exterior - Leasing Entr…" at bounding box center [569, 286] width 1139 height 507
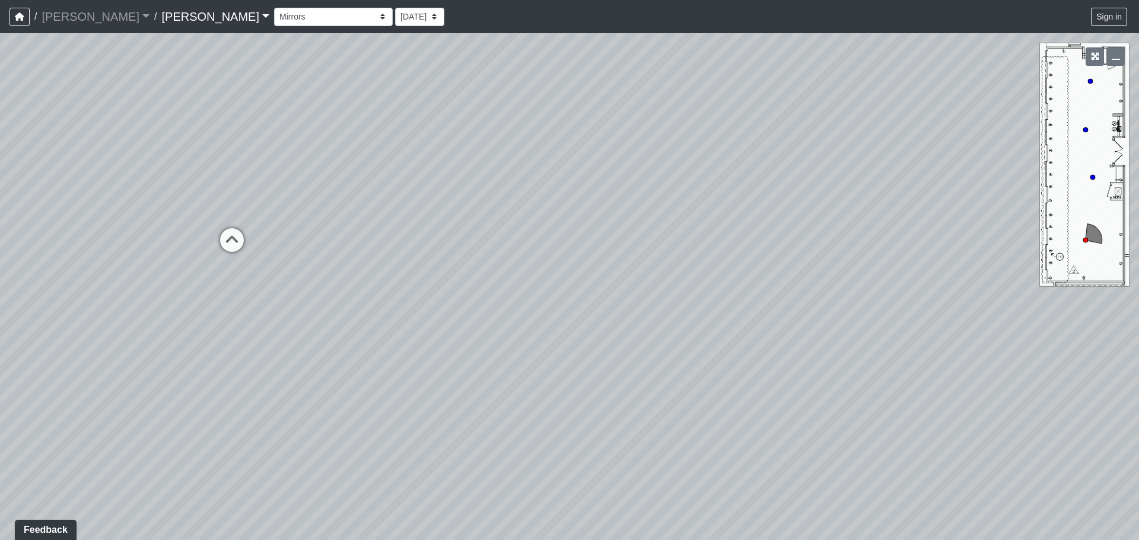
click at [656, 248] on div "Loading... Seating Loading... Workroom Entry Loading... Exterior - Leasing Entr…" at bounding box center [569, 286] width 1139 height 507
click at [875, 377] on div "Loading... Seating Loading... Workroom Entry Loading... Exterior - Leasing Entr…" at bounding box center [569, 286] width 1139 height 507
click at [762, 310] on div "Loading... Seating Loading... Workroom Entry Loading... Exterior - Leasing Entr…" at bounding box center [569, 286] width 1139 height 507
click at [0, 238] on div "Loading... Seating Loading... Workroom Entry Loading... Exterior - Leasing Entr…" at bounding box center [569, 286] width 1139 height 507
click at [643, 472] on div "Loading... Seating Loading... Workroom Entry Loading... Exterior - Leasing Entr…" at bounding box center [569, 286] width 1139 height 507
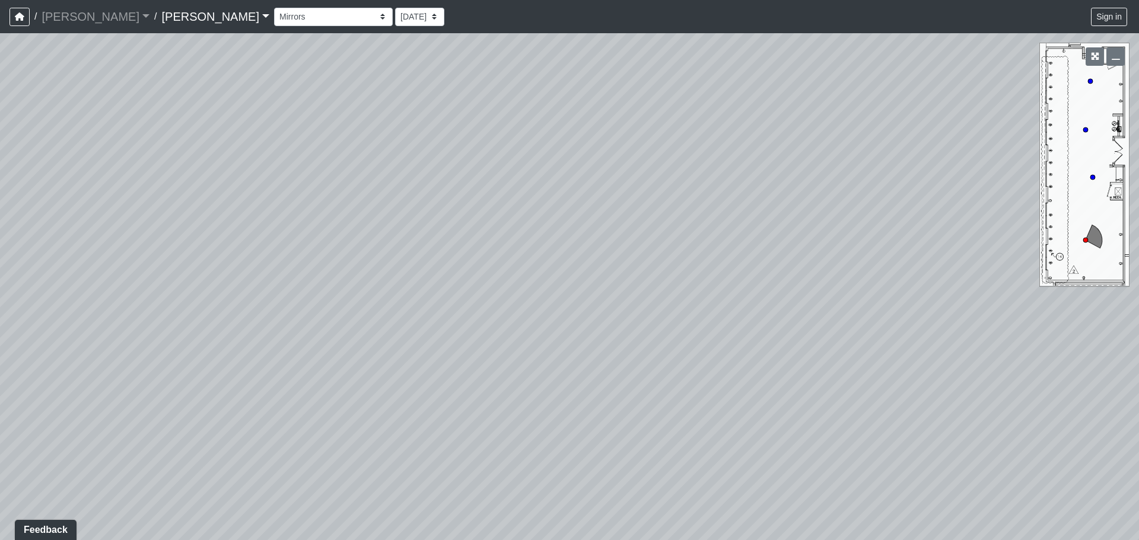
click at [574, 220] on div "Loading... Seating Loading... Workroom Entry Loading... Exterior - Leasing Entr…" at bounding box center [569, 286] width 1139 height 507
click at [751, 393] on div "Loading... Seating Loading... Workroom Entry Loading... Exterior - Leasing Entr…" at bounding box center [569, 286] width 1139 height 507
click at [375, 331] on icon at bounding box center [382, 338] width 36 height 36
click at [274, 16] on select "Booth Clubroom Counter Coffee Bar Dining Room Hallway 1 TV Wall Windows Corn Ho…" at bounding box center [333, 17] width 119 height 18
click at [274, 8] on select "Booth Clubroom Counter Coffee Bar Dining Room Hallway 1 TV Wall Windows Corn Ho…" at bounding box center [333, 17] width 119 height 18
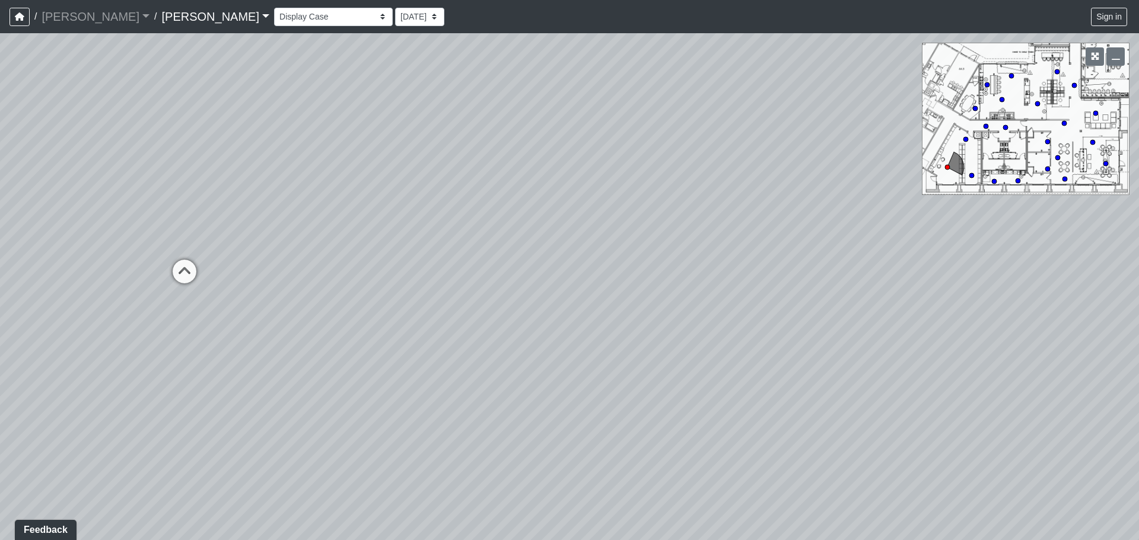
click at [334, 339] on div "Loading... Seating Loading... Workroom Entry Loading... Exterior - Leasing Entr…" at bounding box center [569, 286] width 1139 height 507
click at [438, 334] on div "Loading... Seating Loading... Workroom Entry Loading... Exterior - Leasing Entr…" at bounding box center [569, 286] width 1139 height 507
click at [434, 309] on div "Loading... Seating Loading... Workroom Entry Loading... Exterior - Leasing Entr…" at bounding box center [569, 286] width 1139 height 507
click at [454, 288] on div "Loading... Seating Loading... Workroom Entry Loading... Exterior - Leasing Entr…" at bounding box center [569, 286] width 1139 height 507
click at [402, 283] on div "Loading... Seating Loading... Workroom Entry Loading... Exterior - Leasing Entr…" at bounding box center [569, 286] width 1139 height 507
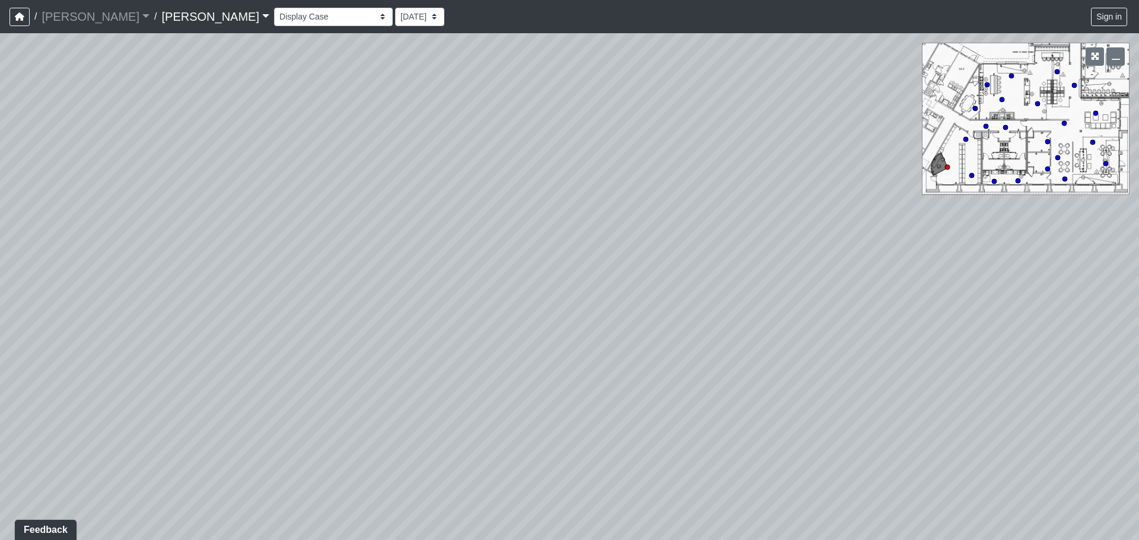
click at [667, 294] on div "Loading... Seating Loading... Workroom Entry Loading... Exterior - Leasing Entr…" at bounding box center [569, 286] width 1139 height 507
click at [655, 351] on div "Loading... Seating Loading... Workroom Entry Loading... Exterior - Leasing Entr…" at bounding box center [569, 286] width 1139 height 507
click at [432, 297] on div "Loading... Seating Loading... Workroom Entry Loading... Exterior - Leasing Entr…" at bounding box center [569, 286] width 1139 height 507
click at [686, 291] on div "Loading... Seating Loading... Workroom Entry Loading... Exterior - Leasing Entr…" at bounding box center [569, 286] width 1139 height 507
click at [274, 17] on select "Booth Clubroom Counter Coffee Bar Dining Room Hallway 1 TV Wall Windows Corn Ho…" at bounding box center [333, 17] width 119 height 18
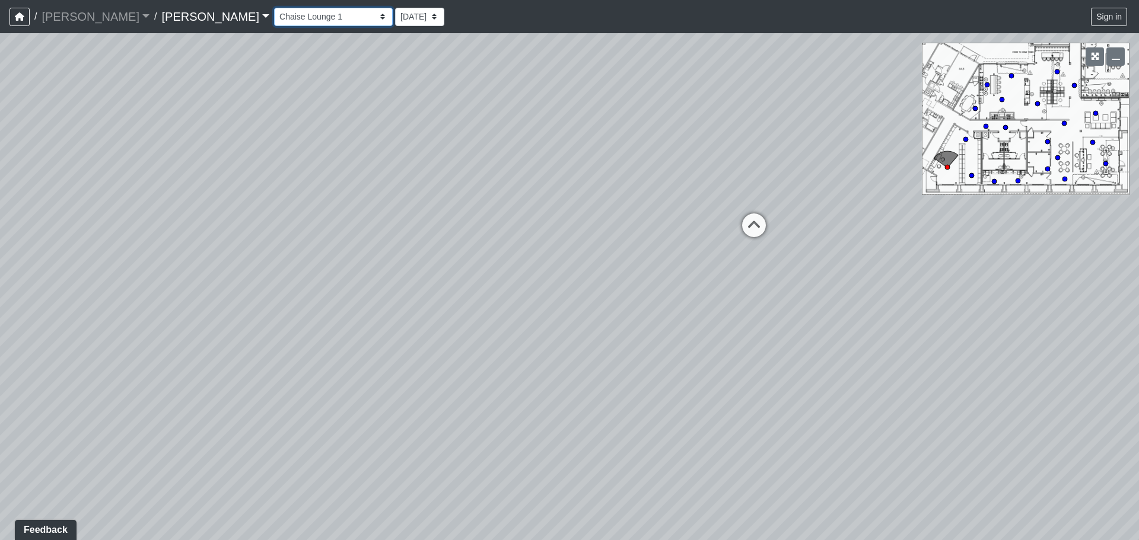
click at [274, 8] on select "Booth Clubroom Counter Coffee Bar Dining Room Hallway 1 TV Wall Windows Corn Ho…" at bounding box center [333, 17] width 119 height 18
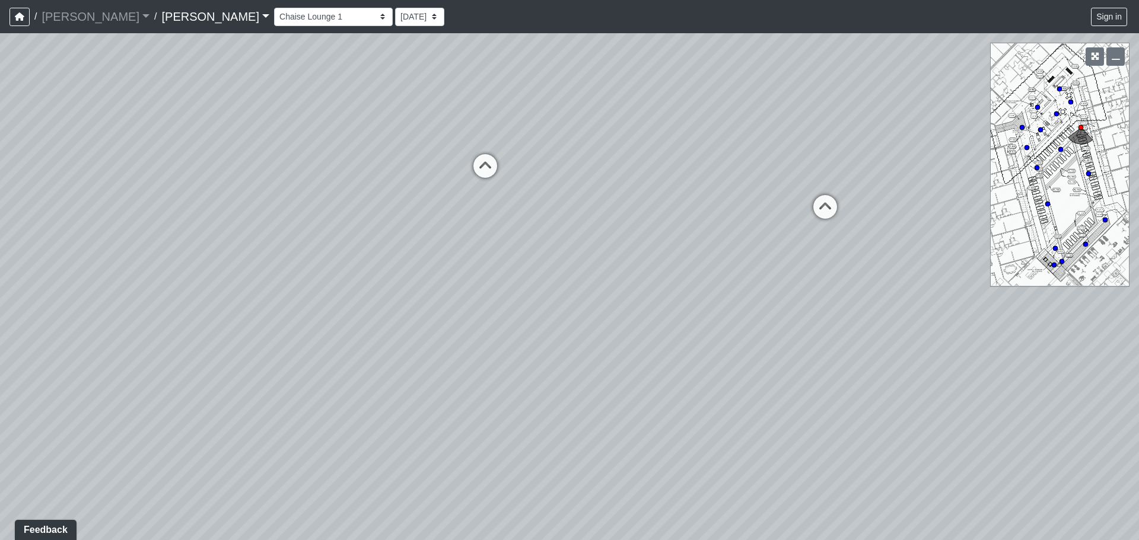
click at [672, 223] on div "Loading... Seating Loading... Workroom Entry Loading... Exterior - Leasing Entr…" at bounding box center [569, 286] width 1139 height 507
click at [754, 211] on div "Loading... Seating Loading... Workroom Entry Loading... Exterior - Leasing Entr…" at bounding box center [569, 286] width 1139 height 507
click at [740, 294] on div "Loading... Seating Loading... Workroom Entry Loading... Exterior - Leasing Entr…" at bounding box center [569, 286] width 1139 height 507
click at [626, 252] on div "Loading... Seating Loading... Workroom Entry Loading... Exterior - Leasing Entr…" at bounding box center [569, 286] width 1139 height 507
click at [575, 367] on div "Loading... Seating Loading... Workroom Entry Loading... Exterior - Leasing Entr…" at bounding box center [569, 286] width 1139 height 507
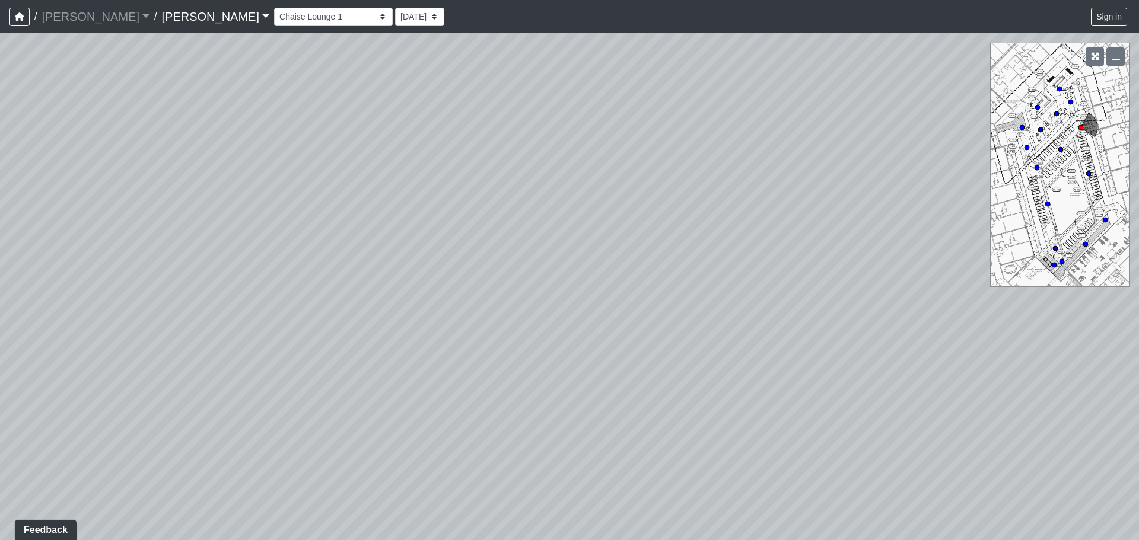
click at [675, 396] on div "Loading... Seating Loading... Workroom Entry Loading... Exterior - Leasing Entr…" at bounding box center [569, 286] width 1139 height 507
click at [668, 365] on div "Loading... Seating Loading... Workroom Entry Loading... Exterior - Leasing Entr…" at bounding box center [569, 286] width 1139 height 507
click at [516, 521] on div "Loading... Seating Loading... Workroom Entry Loading... Exterior - Leasing Entr…" at bounding box center [569, 286] width 1139 height 507
click at [887, 304] on div "Loading... Seating Loading... Workroom Entry Loading... Exterior - Leasing Entr…" at bounding box center [569, 286] width 1139 height 507
click at [1031, 290] on div "Loading... Seating Loading... Workroom Entry Loading... Exterior - Leasing Entr…" at bounding box center [569, 286] width 1139 height 507
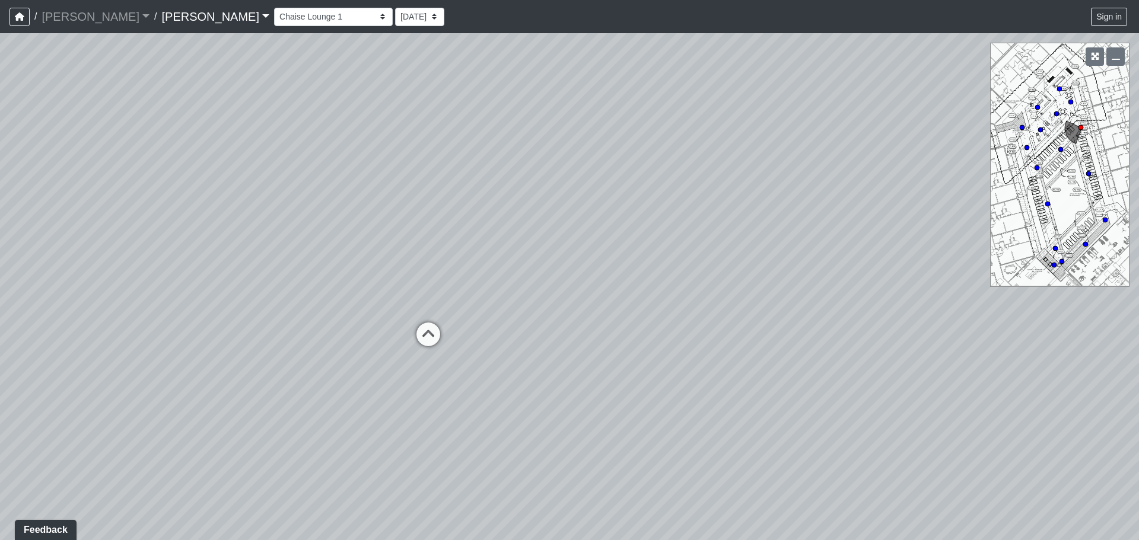
click at [1067, 297] on div "Loading... Seating Loading... Workroom Entry Loading... Exterior - Leasing Entr…" at bounding box center [569, 286] width 1139 height 507
click at [735, 292] on div "Loading... Seating Loading... Workroom Entry Loading... Exterior - Leasing Entr…" at bounding box center [569, 286] width 1139 height 507
click at [274, 12] on select "Booth Clubroom Counter Coffee Bar Dining Room Hallway 1 TV Wall Windows Corn Ho…" at bounding box center [333, 17] width 119 height 18
click at [274, 8] on select "Booth Clubroom Counter Coffee Bar Dining Room Hallway 1 TV Wall Windows Corn Ho…" at bounding box center [333, 17] width 119 height 18
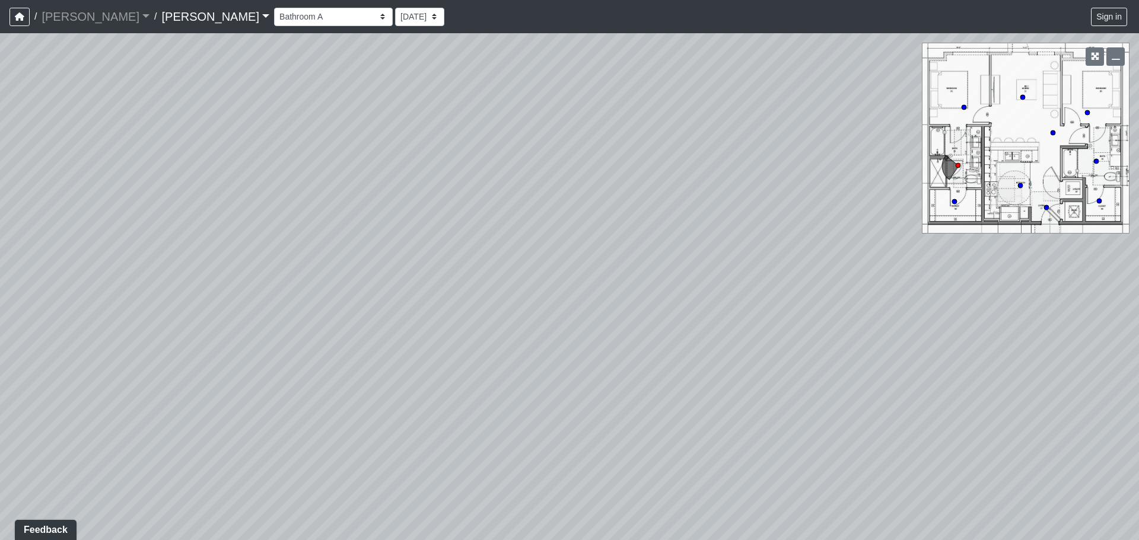
click at [201, 200] on div "Loading... Seating Loading... Workroom Entry Loading... Exterior - Leasing Entr…" at bounding box center [569, 286] width 1139 height 507
click at [269, 295] on div "Loading... Seating Loading... Workroom Entry Loading... Exterior - Leasing Entr…" at bounding box center [569, 286] width 1139 height 507
click at [230, 227] on div "Loading... Seating Loading... Workroom Entry Loading... Exterior - Leasing Entr…" at bounding box center [569, 286] width 1139 height 507
click at [349, 212] on div "Loading... Seating Loading... Workroom Entry Loading... Exterior - Leasing Entr…" at bounding box center [569, 286] width 1139 height 507
click at [345, 202] on div "Loading... Seating Loading... Workroom Entry Loading... Exterior - Leasing Entr…" at bounding box center [569, 286] width 1139 height 507
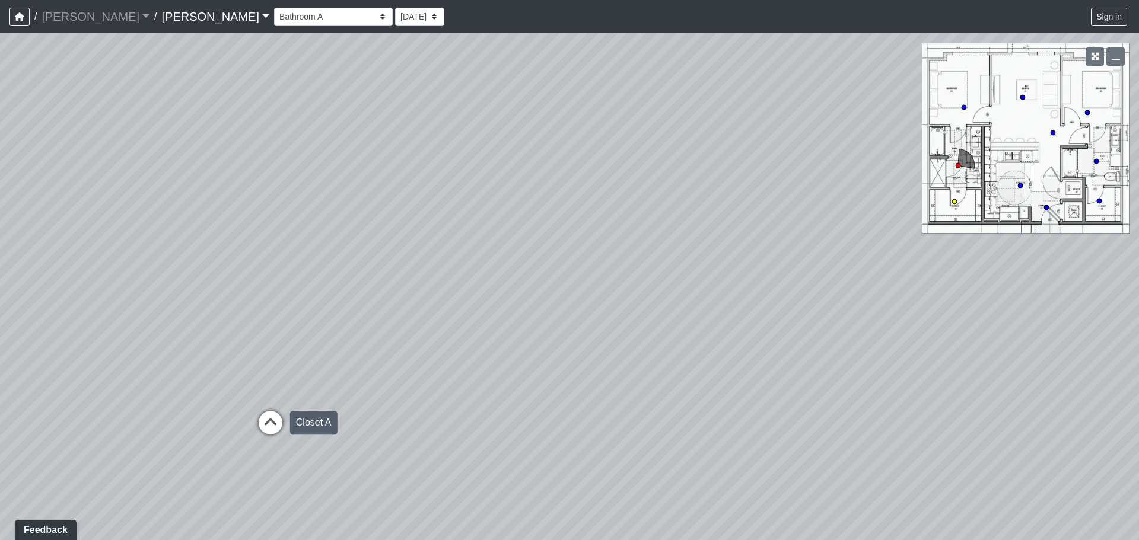
click at [267, 416] on icon at bounding box center [271, 429] width 36 height 36
click at [698, 308] on div "Loading... Seating Loading... Workroom Entry Loading... Exterior - Leasing Entr…" at bounding box center [569, 286] width 1139 height 507
click at [191, 313] on div "Loading... Seating Loading... Workroom Entry Loading... Exterior - Leasing Entr…" at bounding box center [569, 286] width 1139 height 507
click at [260, 246] on div "Loading... Seating Loading... Workroom Entry Loading... Exterior - Leasing Entr…" at bounding box center [569, 286] width 1139 height 507
click at [594, 276] on div "Loading... Seating Loading... Workroom Entry Loading... Exterior - Leasing Entr…" at bounding box center [569, 286] width 1139 height 507
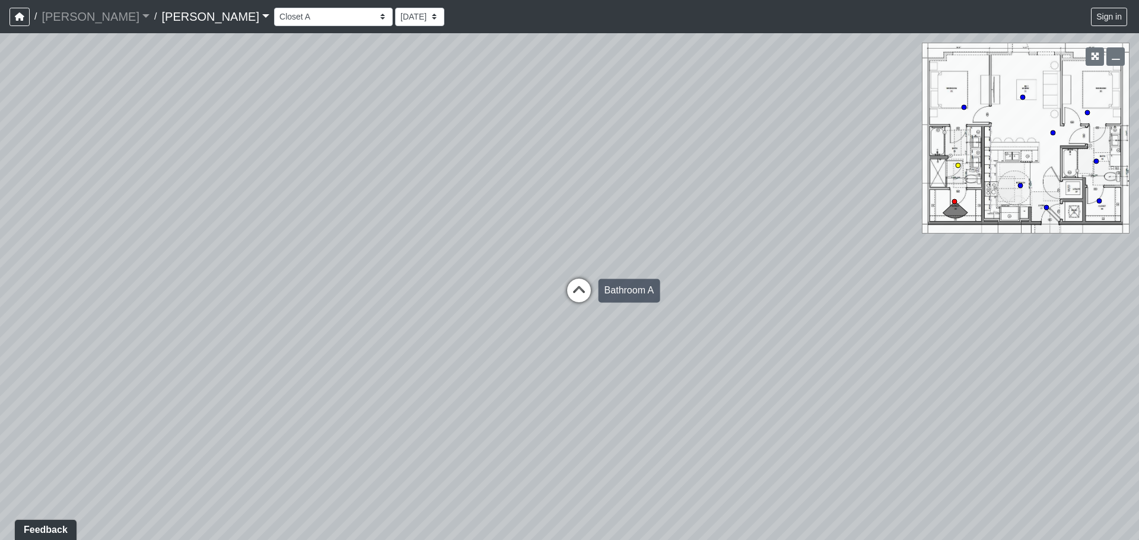
click at [582, 294] on icon at bounding box center [579, 297] width 36 height 36
click at [605, 372] on div "Loading... Seating Loading... Workroom Entry Loading... Exterior - Leasing Entr…" at bounding box center [569, 286] width 1139 height 507
click at [546, 348] on icon at bounding box center [558, 357] width 36 height 36
click at [856, 311] on div "Loading... Seating Loading... Workroom Entry Loading... Exterior - Leasing Entr…" at bounding box center [569, 286] width 1139 height 507
click at [486, 284] on div "Loading... Seating Loading... Workroom Entry Loading... Exterior - Leasing Entr…" at bounding box center [569, 286] width 1139 height 507
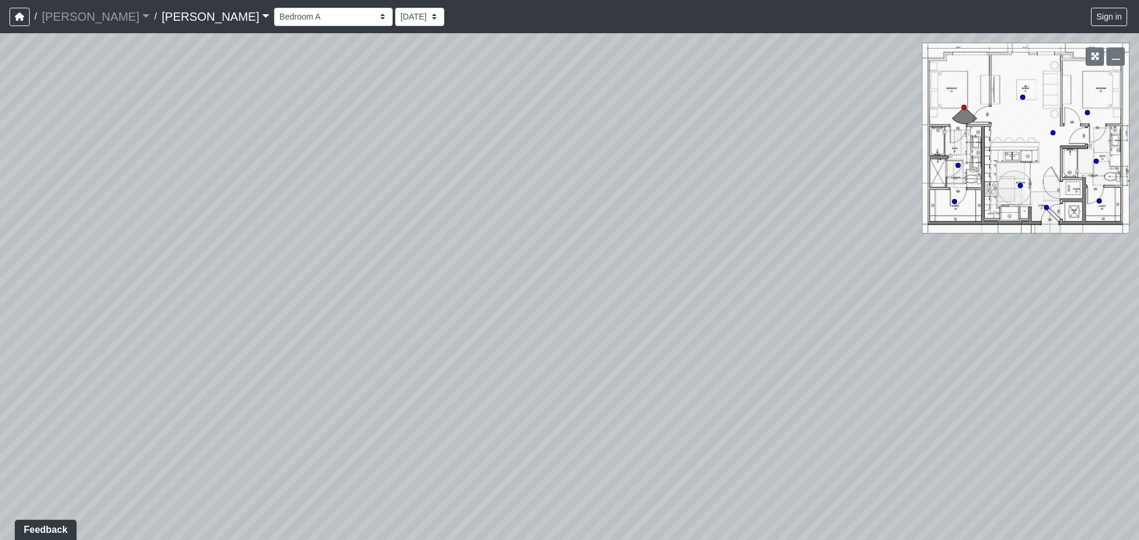
click at [1049, 370] on div "Loading... Seating Loading... Workroom Entry Loading... Exterior - Leasing Entr…" at bounding box center [569, 286] width 1139 height 507
click at [736, 262] on div "Loading... Seating Loading... Workroom Entry Loading... Exterior - Leasing Entr…" at bounding box center [569, 286] width 1139 height 507
click at [0, 120] on div "Loading... Seating Loading... Workroom Entry Loading... Exterior - Leasing Entr…" at bounding box center [569, 286] width 1139 height 507
click at [1030, 346] on icon at bounding box center [1031, 352] width 36 height 36
click at [780, 462] on div "Loading... Seating Loading... Workroom Entry Loading... Exterior - Leasing Entr…" at bounding box center [569, 286] width 1139 height 507
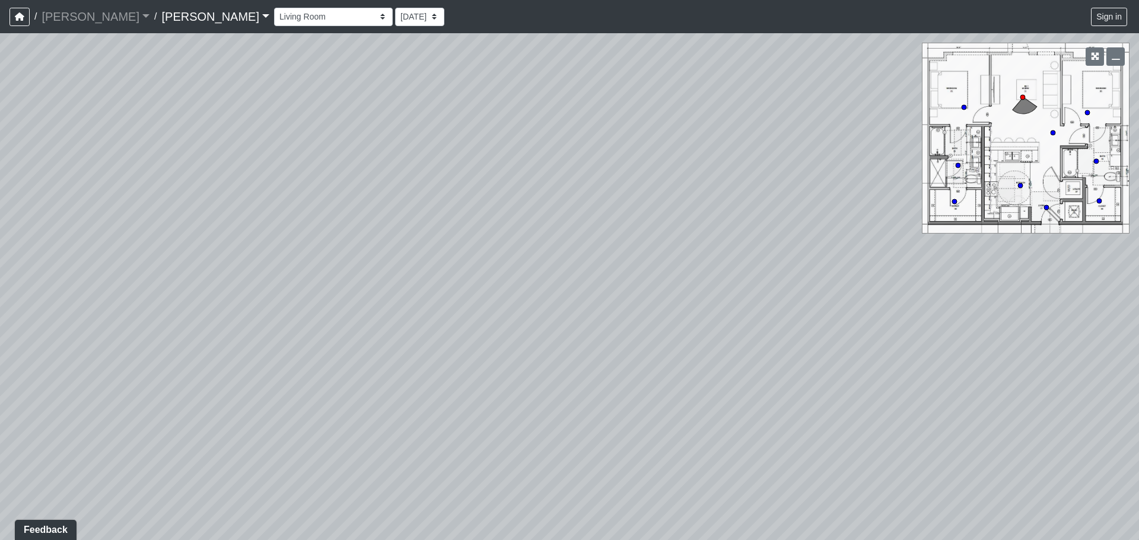
click at [1138, 238] on html "/ [PERSON_NAME] [PERSON_NAME] Loading... / [PERSON_NAME] Loading... [PERSON_NAM…" at bounding box center [569, 270] width 1139 height 540
click at [898, 368] on div "Loading... Seating Loading... Workroom Entry Loading... Exterior - Leasing Entr…" at bounding box center [569, 286] width 1139 height 507
click at [630, 230] on div "Loading... Seating Loading... Workroom Entry Loading... Exterior - Leasing Entr…" at bounding box center [569, 286] width 1139 height 507
click at [438, 246] on div "Loading... Seating Loading... Workroom Entry Loading... Exterior - Leasing Entr…" at bounding box center [569, 286] width 1139 height 507
click at [431, 236] on div "Loading... Seating Loading... Workroom Entry Loading... Exterior - Leasing Entr…" at bounding box center [569, 286] width 1139 height 507
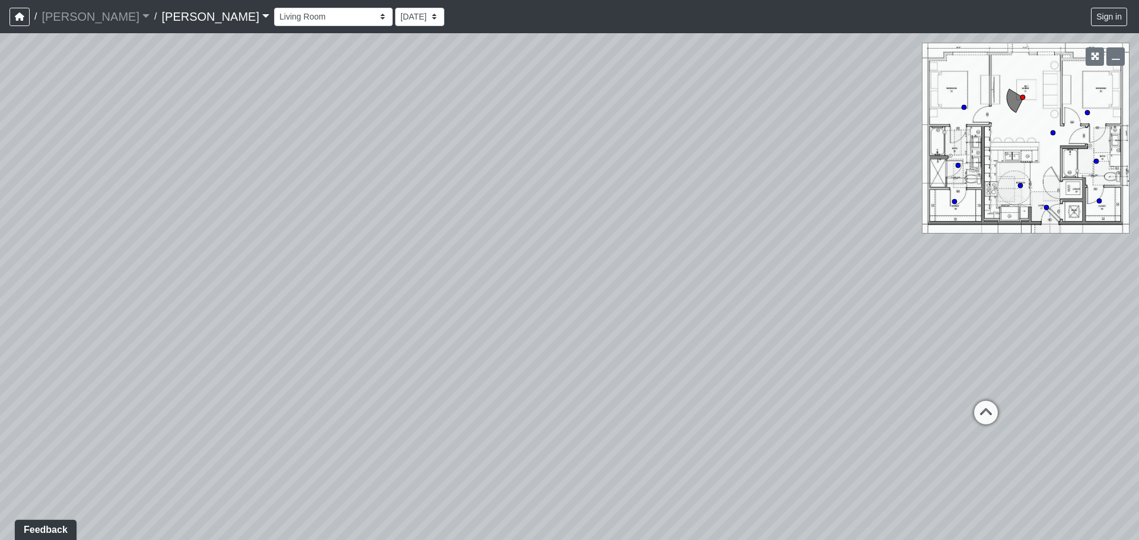
click at [649, 352] on div "Loading... Seating Loading... Workroom Entry Loading... Exterior - Leasing Entr…" at bounding box center [569, 286] width 1139 height 507
click at [745, 378] on div "Loading... Seating Loading... Workroom Entry Loading... Exterior - Leasing Entr…" at bounding box center [569, 286] width 1139 height 507
click at [664, 298] on div "Loading... Seating Loading... Workroom Entry Loading... Exterior - Leasing Entr…" at bounding box center [569, 286] width 1139 height 507
click at [441, 272] on div "Loading... Seating Loading... Workroom Entry Loading... Exterior - Leasing Entr…" at bounding box center [569, 286] width 1139 height 507
click at [519, 343] on icon at bounding box center [521, 356] width 36 height 36
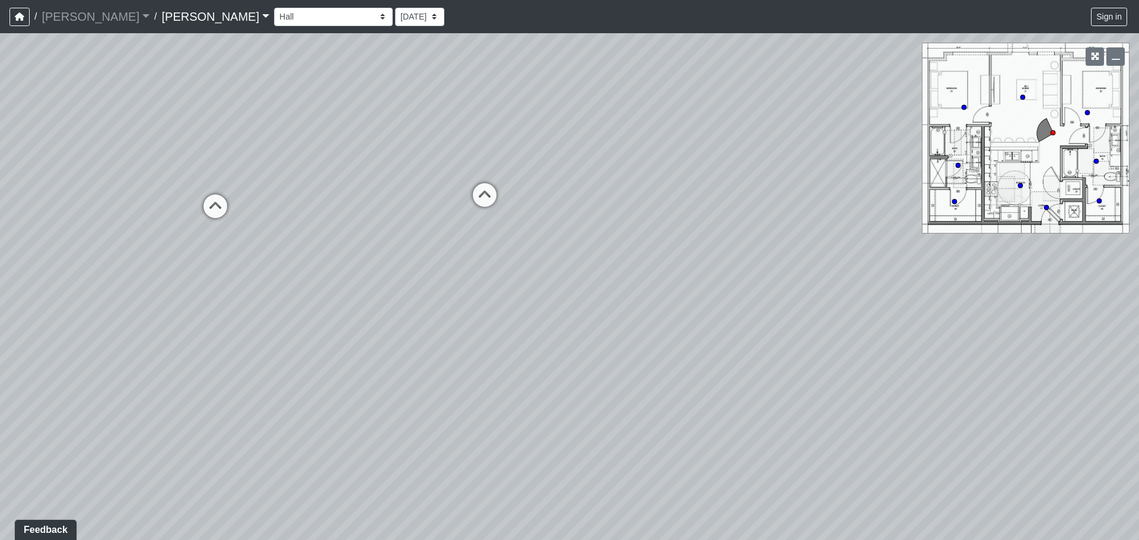
click at [897, 298] on div "Loading... Seating Loading... Workroom Entry Loading... Exterior - Leasing Entr…" at bounding box center [569, 286] width 1139 height 507
click at [788, 329] on div "Loading... Seating Loading... Workroom Entry Loading... Exterior - Leasing Entr…" at bounding box center [569, 286] width 1139 height 507
click at [401, 187] on icon at bounding box center [395, 193] width 36 height 36
click at [468, 383] on div "Loading... Seating Loading... Workroom Entry Loading... Exterior - Leasing Entr…" at bounding box center [569, 286] width 1139 height 507
click at [735, 266] on div "Loading... Seating Loading... Workroom Entry Loading... Exterior - Leasing Entr…" at bounding box center [569, 286] width 1139 height 507
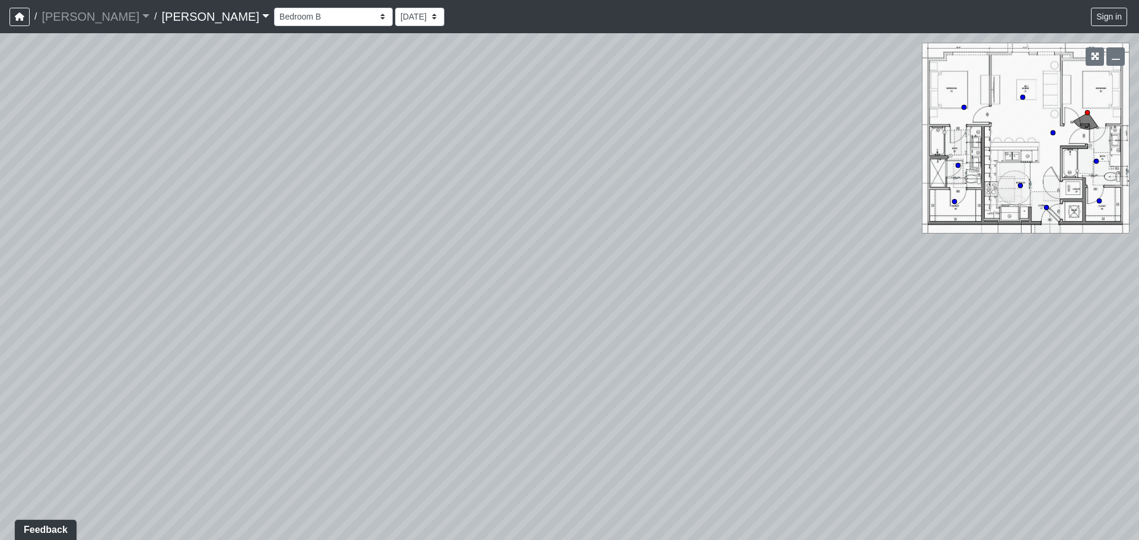
click at [792, 210] on div "Loading... Seating Loading... Workroom Entry Loading... Exterior - Leasing Entr…" at bounding box center [569, 286] width 1139 height 507
click at [512, 281] on div "Loading... Seating Loading... Workroom Entry Loading... Exterior - Leasing Entr…" at bounding box center [569, 286] width 1139 height 507
click at [522, 381] on div "Loading... Seating Loading... Workroom Entry Loading... Exterior - Leasing Entr…" at bounding box center [569, 286] width 1139 height 507
click at [859, 283] on div "Loading... Seating Loading... Workroom Entry Loading... Exterior - Leasing Entr…" at bounding box center [569, 286] width 1139 height 507
click at [1015, 272] on div "Loading... Seating Loading... Workroom Entry Loading... Exterior - Leasing Entr…" at bounding box center [569, 286] width 1139 height 507
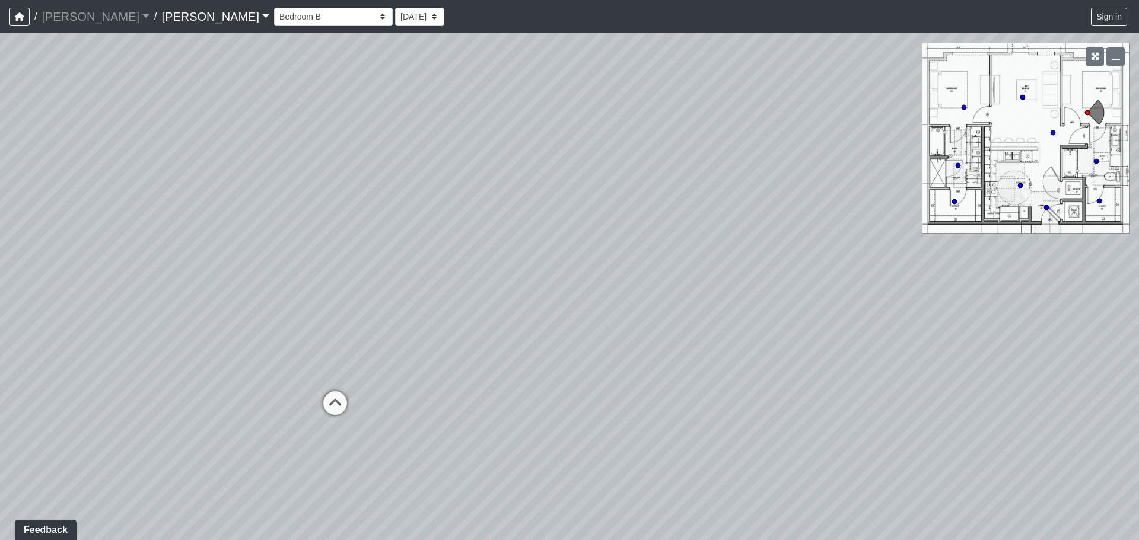
click at [958, 298] on div "Loading... Seating Loading... Workroom Entry Loading... Exterior - Leasing Entr…" at bounding box center [569, 286] width 1139 height 507
click at [859, 313] on div "Loading... Seating Loading... Workroom Entry Loading... Exterior - Leasing Entr…" at bounding box center [569, 286] width 1139 height 507
click at [410, 127] on icon at bounding box center [415, 130] width 36 height 36
click at [767, 203] on div "Loading... Seating Loading... Workroom Entry Loading... Exterior - Leasing Entr…" at bounding box center [569, 286] width 1139 height 507
click at [801, 235] on div "Loading... Seating Loading... Workroom Entry Loading... Exterior - Leasing Entr…" at bounding box center [569, 286] width 1139 height 507
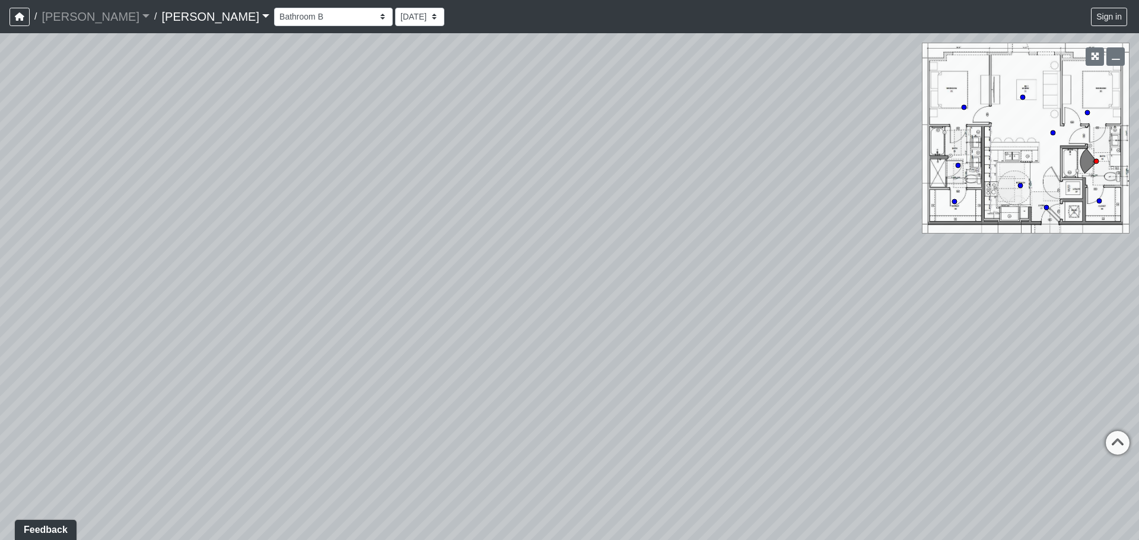
click at [669, 313] on div "Loading... Seating Loading... Workroom Entry Loading... Exterior - Leasing Entr…" at bounding box center [569, 286] width 1139 height 507
click at [568, 412] on div "Loading... Seating Loading... Workroom Entry Loading... Exterior - Leasing Entr…" at bounding box center [569, 286] width 1139 height 507
click at [578, 537] on div "Loading... Seating Loading... Workroom Entry Loading... Exterior - Leasing Entr…" at bounding box center [569, 286] width 1139 height 507
click at [229, 385] on div "Loading... Seating Loading... Workroom Entry Loading... Exterior - Leasing Entr…" at bounding box center [569, 286] width 1139 height 507
click at [209, 276] on div "Loading... Seating Loading... Workroom Entry Loading... Exterior - Leasing Entr…" at bounding box center [569, 286] width 1139 height 507
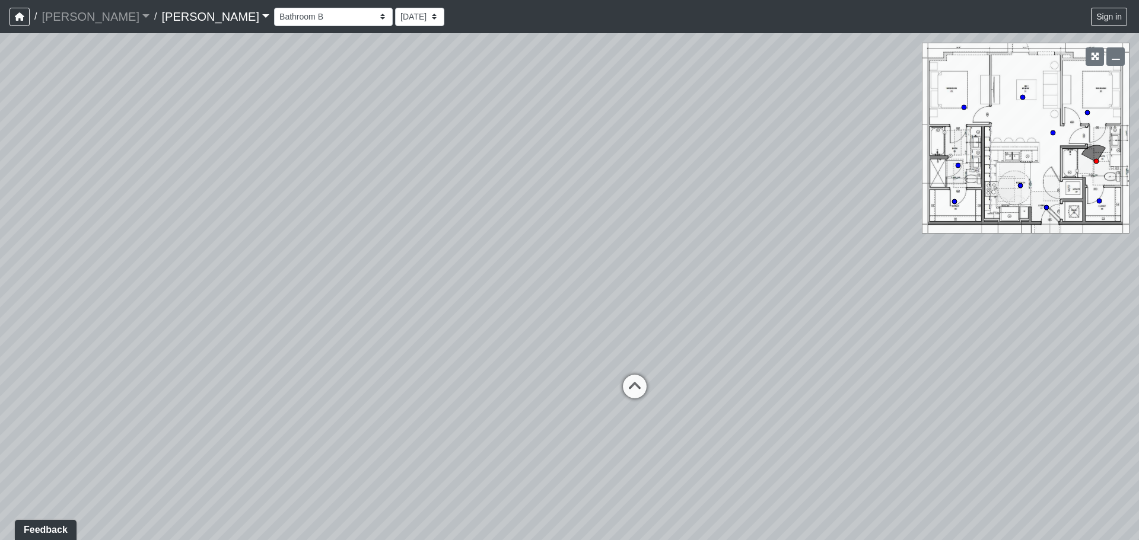
click at [588, 308] on div "Loading... Seating Loading... Workroom Entry Loading... Exterior - Leasing Entr…" at bounding box center [569, 286] width 1139 height 507
click at [613, 388] on icon at bounding box center [615, 395] width 36 height 36
click at [130, 250] on div "Loading... Seating Loading... Workroom Entry Loading... Exterior - Leasing Entr…" at bounding box center [569, 286] width 1139 height 507
click at [246, 218] on div "Loading... Seating Loading... Workroom Entry Loading... Exterior - Leasing Entr…" at bounding box center [569, 286] width 1139 height 507
click at [582, 309] on div "Loading... Seating Loading... Workroom Entry Loading... Exterior - Leasing Entr…" at bounding box center [569, 286] width 1139 height 507
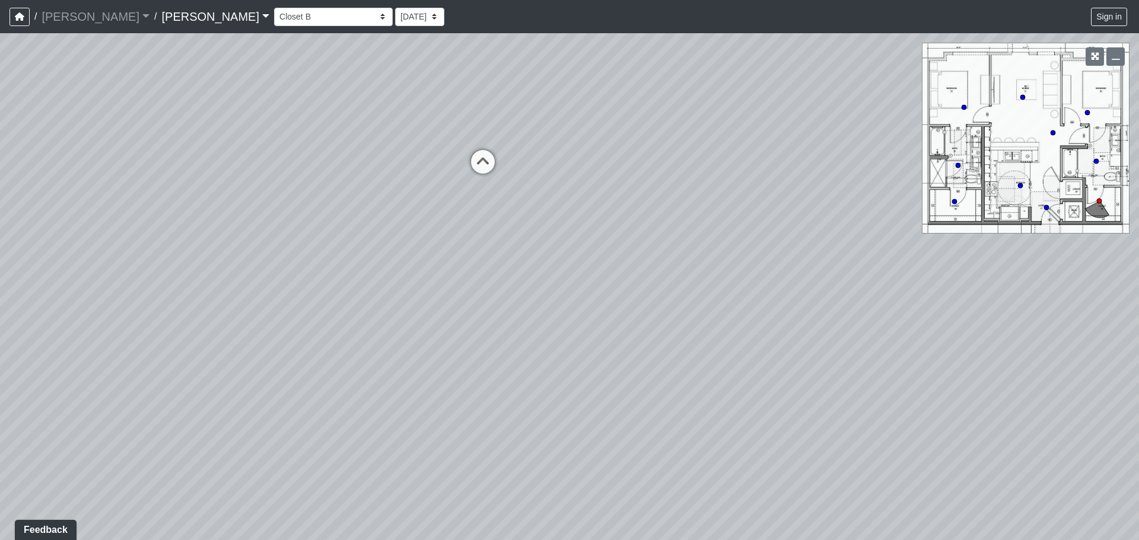
click at [508, 264] on div "Loading... Seating Loading... Workroom Entry Loading... Exterior - Leasing Entr…" at bounding box center [569, 286] width 1139 height 507
click at [483, 170] on icon at bounding box center [483, 168] width 36 height 36
click at [519, 394] on div "Loading... Seating Loading... Workroom Entry Loading... Exterior - Leasing Entr…" at bounding box center [569, 286] width 1139 height 507
click at [533, 157] on icon at bounding box center [527, 160] width 36 height 36
click at [1044, 207] on div "NON-CURRENT REVISION Loading... Seating Loading... Workroom Entry Loading... Ex…" at bounding box center [569, 286] width 1139 height 507
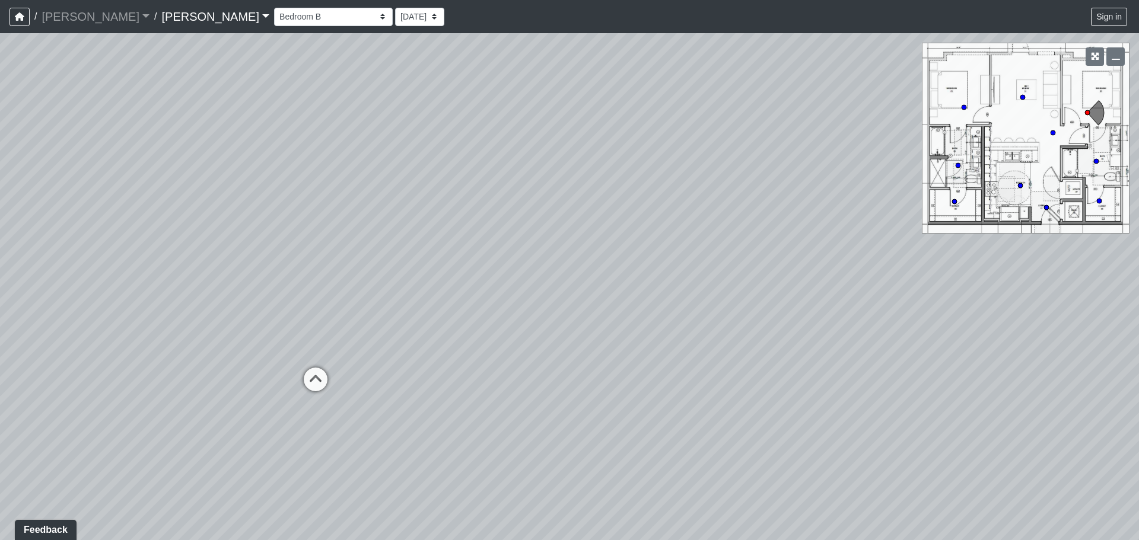
click at [610, 270] on div "Loading... Seating Loading... Workroom Entry Loading... Exterior - Leasing Entr…" at bounding box center [569, 286] width 1139 height 507
click at [350, 358] on icon at bounding box center [351, 368] width 36 height 36
click at [447, 397] on div "Loading... Seating Loading... Workroom Entry Loading... Exterior - Leasing Entr…" at bounding box center [569, 286] width 1139 height 507
click at [980, 308] on div "Loading... Seating Loading... Workroom Entry Loading... Exterior - Leasing Entr…" at bounding box center [569, 286] width 1139 height 507
click at [602, 197] on icon at bounding box center [595, 205] width 36 height 36
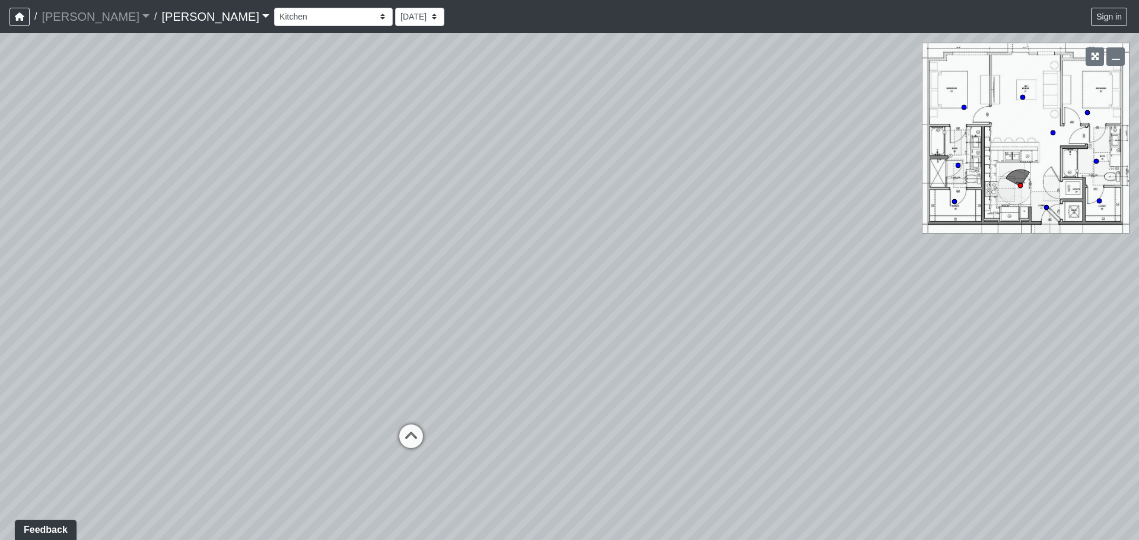
click at [972, 183] on div "Loading... Seating Loading... Workroom Entry Loading... Exterior - Leasing Entr…" at bounding box center [569, 286] width 1139 height 507
click at [424, 434] on icon at bounding box center [421, 439] width 36 height 36
click at [915, 371] on div "Loading... Seating Loading... Workroom Entry Loading... Exterior - Leasing Entr…" at bounding box center [569, 286] width 1139 height 507
click at [597, 314] on div "Loading... Seating Loading... Workroom Entry Loading... Exterior - Leasing Entr…" at bounding box center [569, 286] width 1139 height 507
click at [512, 540] on html "/ [PERSON_NAME] [PERSON_NAME] Loading... / [PERSON_NAME] Loading... [PERSON_NAM…" at bounding box center [569, 270] width 1139 height 540
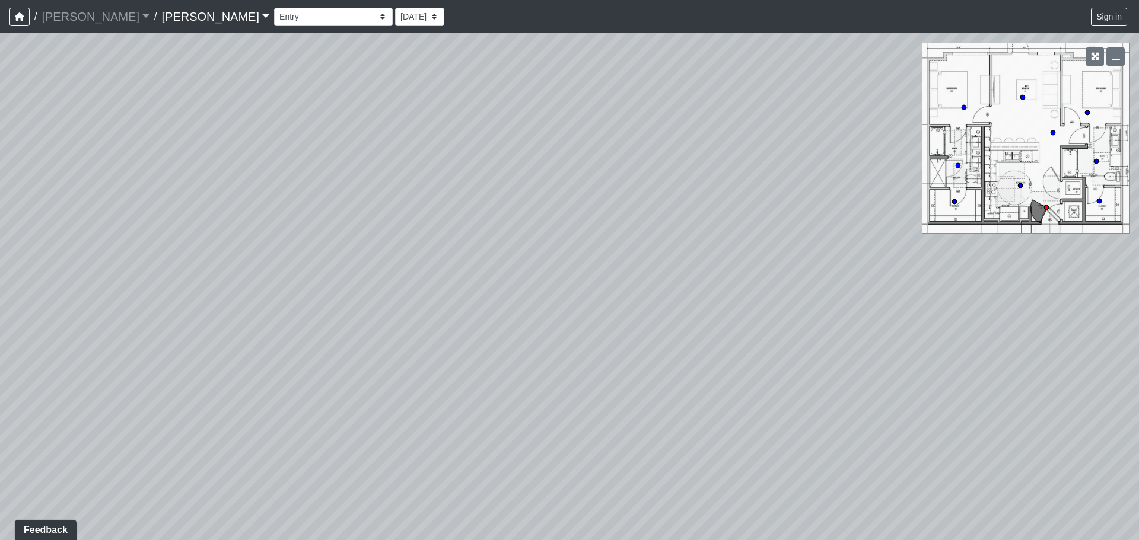
click at [792, 390] on div "Loading... Seating Loading... Workroom Entry Loading... Exterior - Leasing Entr…" at bounding box center [569, 286] width 1139 height 507
click at [531, 283] on div "Loading... Seating Loading... Workroom Entry Loading... Exterior - Leasing Entr…" at bounding box center [569, 286] width 1139 height 507
click at [473, 310] on div "Loading... Seating Loading... Workroom Entry Loading... Exterior - Leasing Entr…" at bounding box center [569, 286] width 1139 height 507
click at [274, 26] on select "Booth Clubroom Counter Coffee Bar Dining Room Hallway 1 TV Wall Windows Corn Ho…" at bounding box center [333, 17] width 119 height 18
click at [274, 8] on select "Booth Clubroom Counter Coffee Bar Dining Room Hallway 1 TV Wall Windows Corn Ho…" at bounding box center [333, 17] width 119 height 18
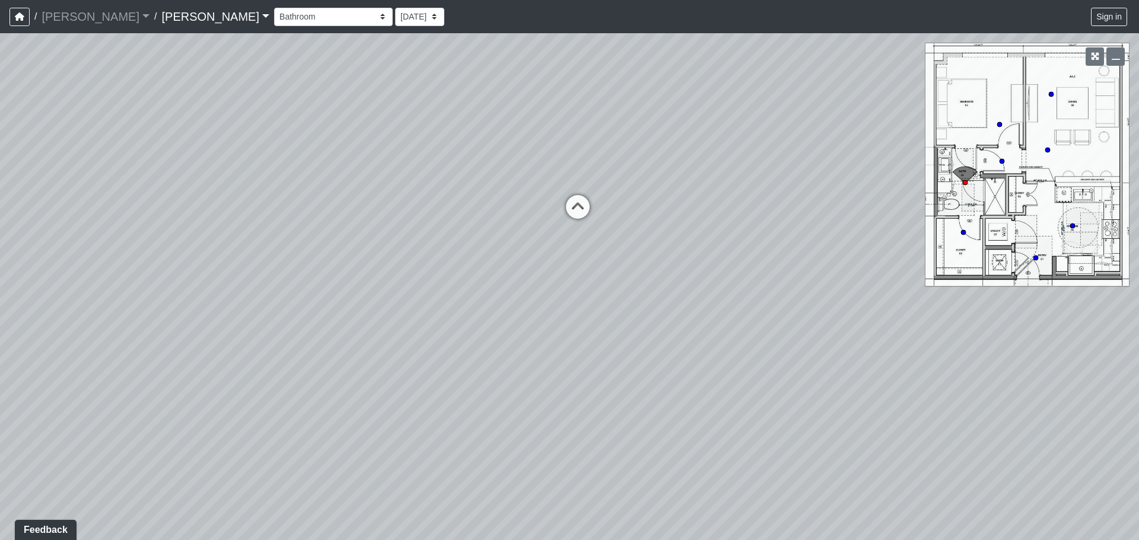
click at [646, 111] on div "Loading... Seating Loading... Workroom Entry Loading... Exterior - Leasing Entr…" at bounding box center [569, 286] width 1139 height 507
click at [262, 190] on div "Loading... Seating Loading... Workroom Entry Loading... Exterior - Leasing Entr…" at bounding box center [569, 286] width 1139 height 507
click at [364, 184] on div "Loading... Seating Loading... Workroom Entry Loading... Exterior - Leasing Entr…" at bounding box center [569, 286] width 1139 height 507
click at [600, 423] on div "Loading... Seating Loading... Workroom Entry Loading... Exterior - Leasing Entr…" at bounding box center [569, 286] width 1139 height 507
click at [663, 390] on div "Loading... Seating Loading... Workroom Entry Loading... Exterior - Leasing Entr…" at bounding box center [569, 286] width 1139 height 507
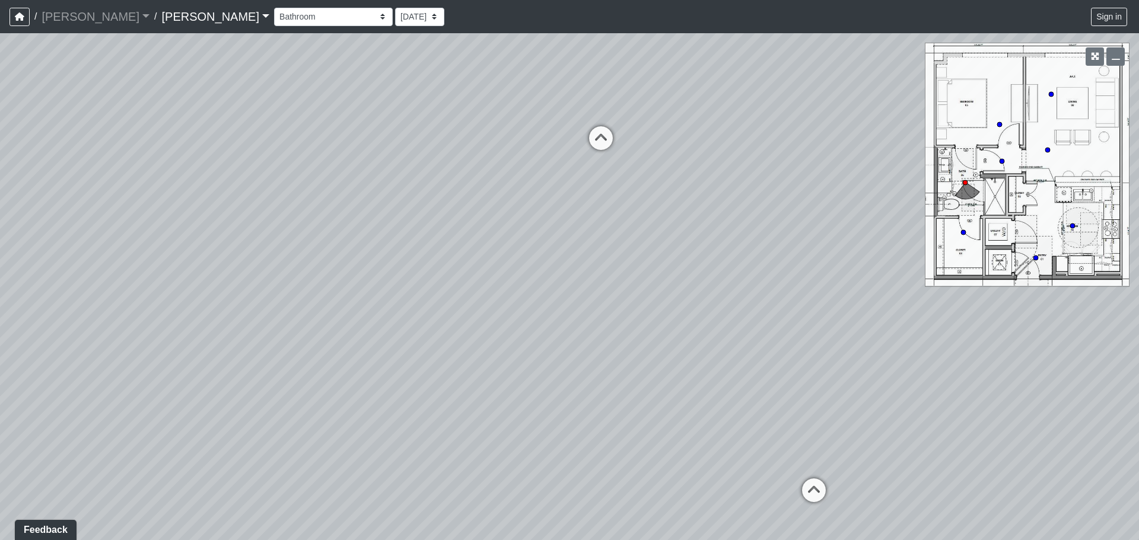
click at [308, 289] on div "Loading... Seating Loading... Workroom Entry Loading... Exterior - Leasing Entr…" at bounding box center [569, 286] width 1139 height 507
click at [356, 241] on div "Loading... Seating Loading... Workroom Entry Loading... Exterior - Leasing Entr…" at bounding box center [569, 286] width 1139 height 507
click at [531, 352] on icon at bounding box center [533, 360] width 36 height 36
click at [401, 345] on div "Loading... Seating Loading... Workroom Entry Loading... Exterior - Leasing Entr…" at bounding box center [569, 286] width 1139 height 507
click at [901, 199] on div "Loading... Seating Loading... Workroom Entry Loading... Exterior - Leasing Entr…" at bounding box center [569, 286] width 1139 height 507
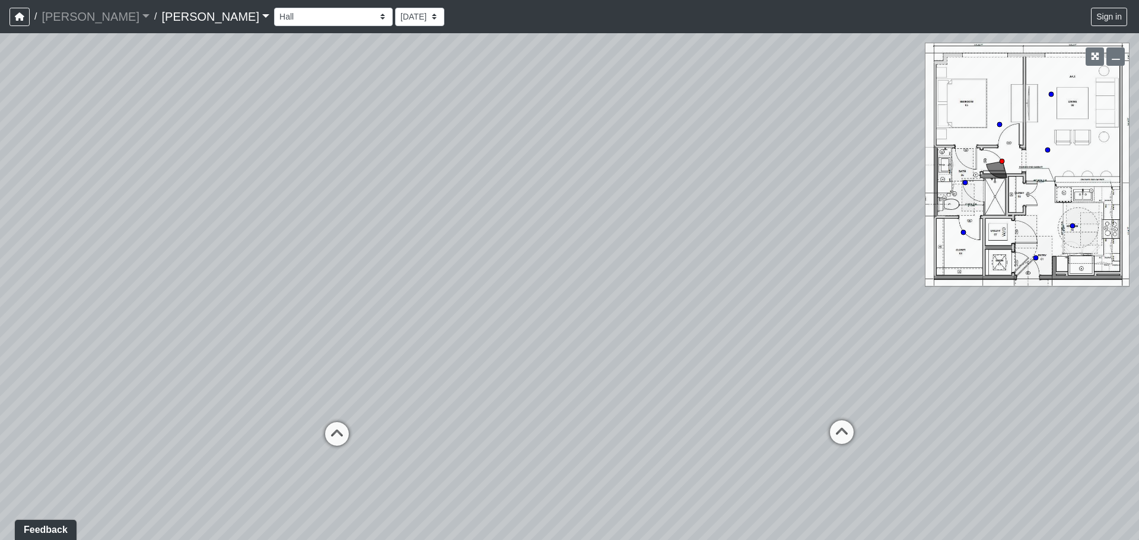
click at [482, 360] on div "Loading... Seating Loading... Workroom Entry Loading... Exterior - Leasing Entr…" at bounding box center [569, 286] width 1139 height 507
click at [321, 463] on icon at bounding box center [330, 468] width 36 height 36
click at [601, 332] on div "Loading... Seating Loading... Workroom Entry Loading... Exterior - Leasing Entr…" at bounding box center [569, 286] width 1139 height 507
click at [679, 244] on div "Loading... Seating Loading... Workroom Entry Loading... Exterior - Leasing Entr…" at bounding box center [569, 286] width 1139 height 507
click at [868, 318] on div "Loading... Seating Loading... Workroom Entry Loading... Exterior - Leasing Entr…" at bounding box center [569, 286] width 1139 height 507
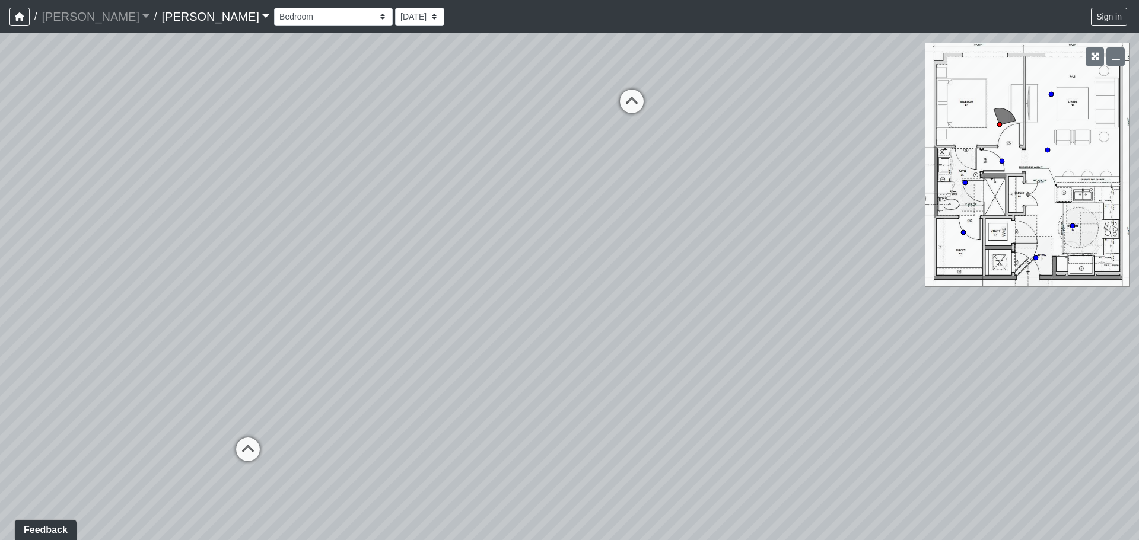
click at [789, 317] on div "Loading... Seating Loading... Workroom Entry Loading... Exterior - Leasing Entr…" at bounding box center [569, 286] width 1139 height 507
click at [549, 353] on icon at bounding box center [547, 355] width 36 height 36
click at [665, 430] on div "Loading... Seating Loading... Workroom Entry Loading... Exterior - Leasing Entr…" at bounding box center [569, 286] width 1139 height 507
click at [399, 365] on div "Loading... Seating Loading... Workroom Entry Loading... Exterior - Leasing Entr…" at bounding box center [569, 286] width 1139 height 507
click at [723, 327] on div "Loading... Seating Loading... Workroom Entry Loading... Exterior - Leasing Entr…" at bounding box center [569, 286] width 1139 height 507
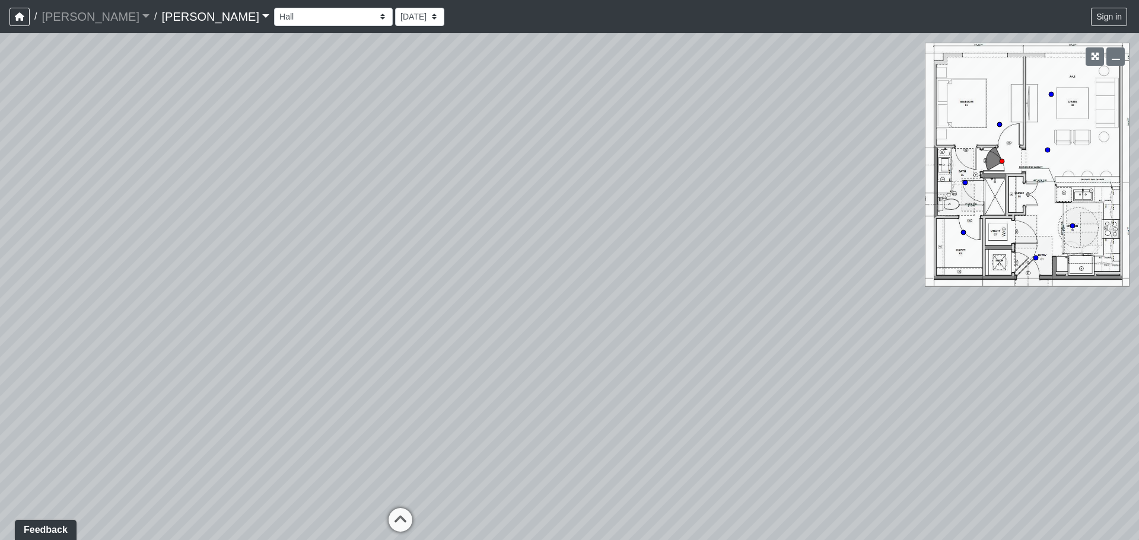
click at [601, 346] on div "Loading... Seating Loading... Workroom Entry Loading... Exterior - Leasing Entr…" at bounding box center [569, 286] width 1139 height 507
click at [464, 522] on icon at bounding box center [459, 535] width 36 height 36
click at [664, 341] on div "Loading... Seating Loading... Workroom Entry Loading... Exterior - Leasing Entr…" at bounding box center [569, 286] width 1139 height 507
click at [743, 381] on div "Loading... Seating Loading... Workroom Entry Loading... Exterior - Leasing Entr…" at bounding box center [569, 286] width 1139 height 507
click at [755, 398] on div "Loading... Seating Loading... Workroom Entry Loading... Exterior - Leasing Entr…" at bounding box center [569, 286] width 1139 height 507
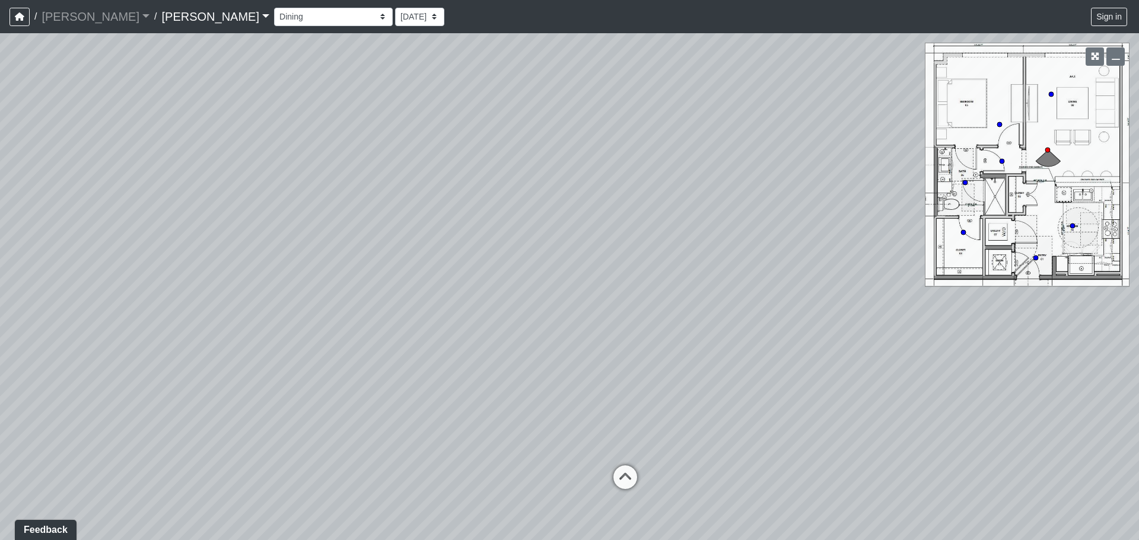
click at [656, 367] on div "Loading... Seating Loading... Workroom Entry Loading... Exterior - Leasing Entr…" at bounding box center [569, 286] width 1139 height 507
click at [213, 196] on div "Loading... Seating Loading... Workroom Entry Loading... Exterior - Leasing Entr…" at bounding box center [569, 286] width 1139 height 507
click at [320, 368] on div "Loading... Seating Loading... Workroom Entry Loading... Exterior - Leasing Entr…" at bounding box center [569, 286] width 1139 height 507
click at [187, 278] on div "Loading... Seating Loading... Workroom Entry Loading... Exterior - Leasing Entr…" at bounding box center [569, 286] width 1139 height 507
click at [294, 282] on div "Loading... Seating Loading... Workroom Entry Loading... Exterior - Leasing Entr…" at bounding box center [569, 286] width 1139 height 507
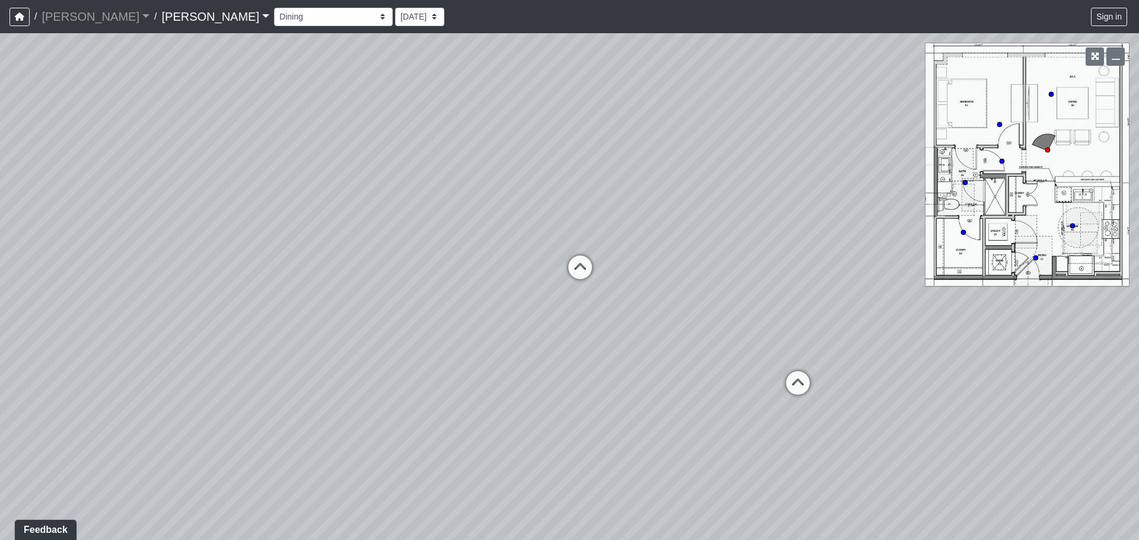
click at [254, 311] on div "Loading... Seating Loading... Workroom Entry Loading... Exterior - Leasing Entr…" at bounding box center [569, 286] width 1139 height 507
click at [533, 262] on icon at bounding box center [530, 272] width 36 height 36
click at [812, 277] on div "Loading... Seating Loading... Workroom Entry Loading... Exterior - Leasing Entr…" at bounding box center [569, 286] width 1139 height 507
click at [248, 308] on div "Loading... Seating Loading... Workroom Entry Loading... Exterior - Leasing Entr…" at bounding box center [569, 286] width 1139 height 507
click at [344, 286] on div "Loading... Seating Loading... Workroom Entry Loading... Exterior - Leasing Entr…" at bounding box center [569, 286] width 1139 height 507
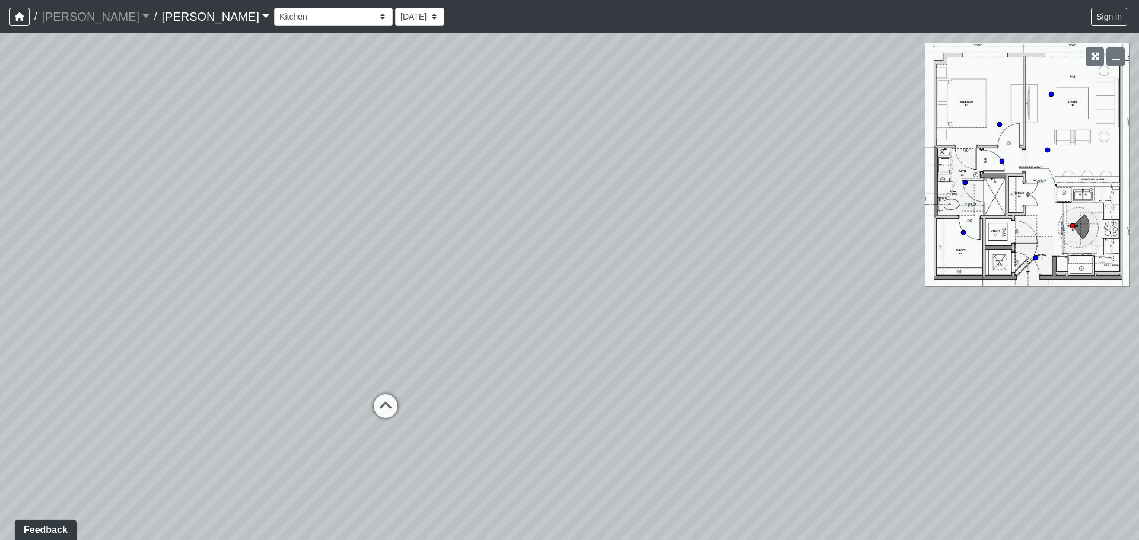
click at [577, 150] on div "Loading... Seating Loading... Workroom Entry Loading... Exterior - Leasing Entr…" at bounding box center [569, 286] width 1139 height 507
click at [426, 344] on icon at bounding box center [424, 339] width 36 height 36
click at [685, 342] on div "Loading... Seating Loading... Workroom Entry Loading... Exterior - Leasing Entr…" at bounding box center [569, 286] width 1139 height 507
click at [261, 387] on div "Loading... Seating Loading... Workroom Entry Loading... Exterior - Leasing Entr…" at bounding box center [569, 286] width 1139 height 507
click at [454, 297] on div "Loading... Seating Loading... Workroom Entry Loading... Exterior - Leasing Entr…" at bounding box center [569, 286] width 1139 height 507
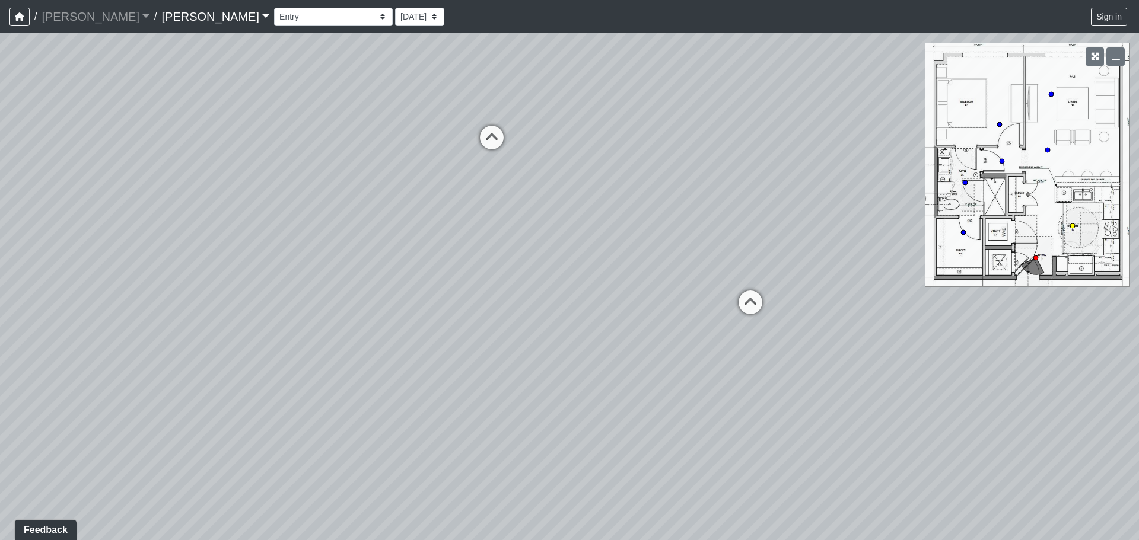
click at [698, 301] on div "Loading... Seating Loading... Workroom Entry Loading... Exterior - Leasing Entr…" at bounding box center [569, 286] width 1139 height 507
click at [671, 421] on div "Loading... Seating Loading... Workroom Entry Loading... Exterior - Leasing Entr…" at bounding box center [569, 286] width 1139 height 507
click at [693, 351] on div "Loading... Seating Loading... Workroom Entry Loading... Exterior - Leasing Entr…" at bounding box center [569, 286] width 1139 height 507
click at [274, 6] on div "Booth Clubroom Counter Coffee Bar Dining Room Hallway 1 TV Wall Windows Corn Ho…" at bounding box center [701, 16] width 855 height 23
click at [274, 14] on select "Booth Clubroom Counter Coffee Bar Dining Room Hallway 1 TV Wall Windows Corn Ho…" at bounding box center [333, 17] width 119 height 18
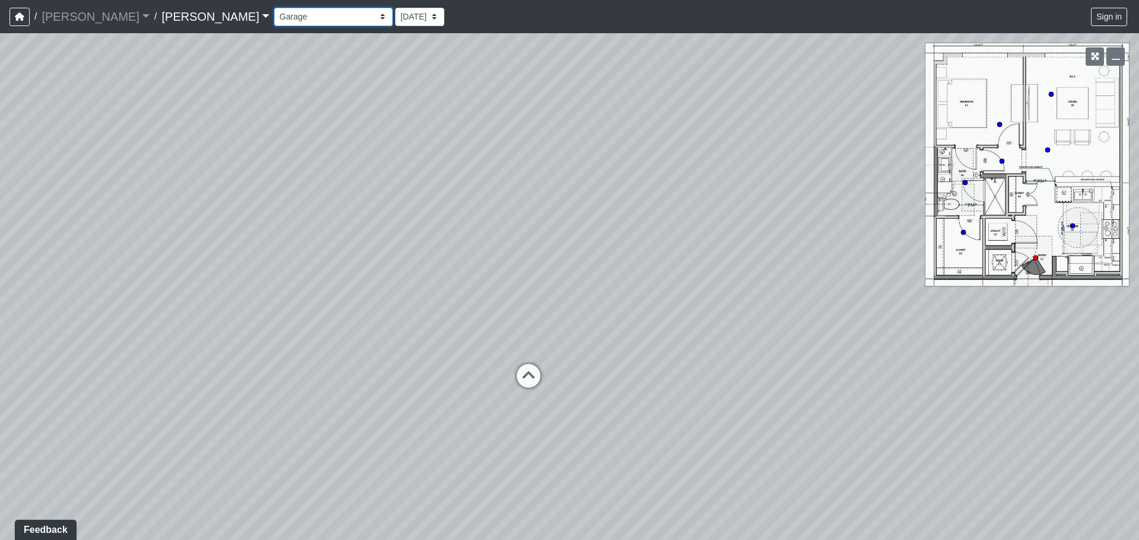
click at [274, 8] on select "Booth Clubroom Counter Coffee Bar Dining Room Hallway 1 TV Wall Windows Corn Ho…" at bounding box center [333, 17] width 119 height 18
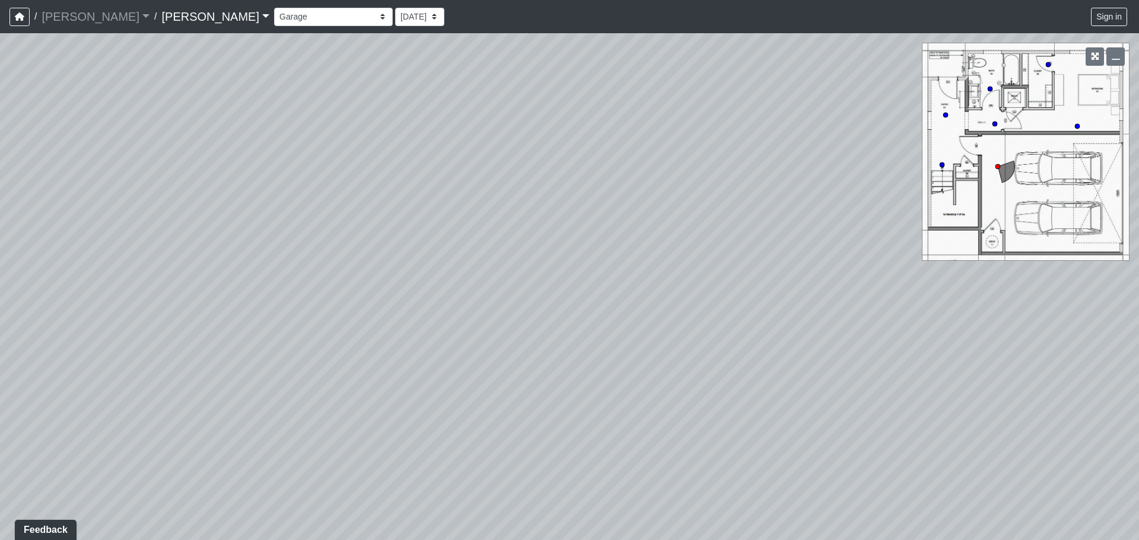
click at [572, 163] on div "Loading... Seating Loading... Workroom Entry Loading... Exterior - Leasing Entr…" at bounding box center [569, 286] width 1139 height 507
click at [362, 160] on div "Loading... Seating Loading... Workroom Entry Loading... Exterior - Leasing Entr…" at bounding box center [569, 286] width 1139 height 507
click at [527, 434] on div "Loading... Seating Loading... Workroom Entry Loading... Exterior - Leasing Entr…" at bounding box center [569, 286] width 1139 height 507
click at [316, 257] on div "Loading... Seating Loading... Workroom Entry Loading... Exterior - Leasing Entr…" at bounding box center [569, 286] width 1139 height 507
click at [305, 241] on div "Loading... Seating Loading... Workroom Entry Loading... Exterior - Leasing Entr…" at bounding box center [569, 286] width 1139 height 507
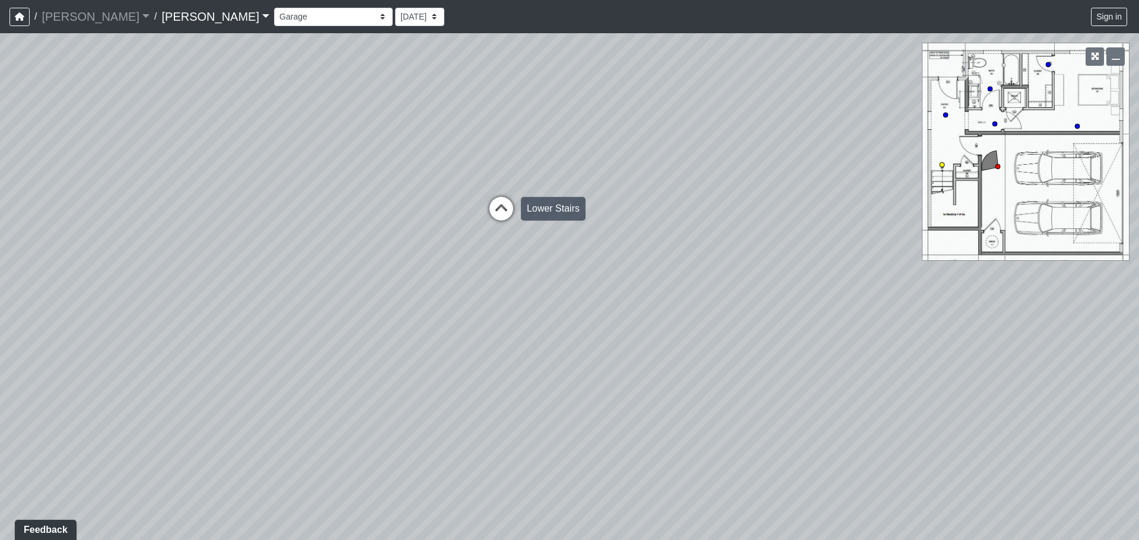
click at [496, 209] on icon at bounding box center [501, 215] width 36 height 36
click at [744, 187] on div "Loading... Seating Loading... Workroom Entry Loading... Exterior - Leasing Entr…" at bounding box center [569, 286] width 1139 height 507
click at [777, 166] on div "Loading... Seating Loading... Workroom Entry Loading... Exterior - Leasing Entr…" at bounding box center [569, 286] width 1139 height 507
click at [539, 369] on div "Loading... Seating Loading... Workroom Entry Loading... Exterior - Leasing Entr…" at bounding box center [569, 286] width 1139 height 507
click at [283, 227] on div "Loading... Seating Loading... Workroom Entry Loading... Exterior - Leasing Entr…" at bounding box center [569, 286] width 1139 height 507
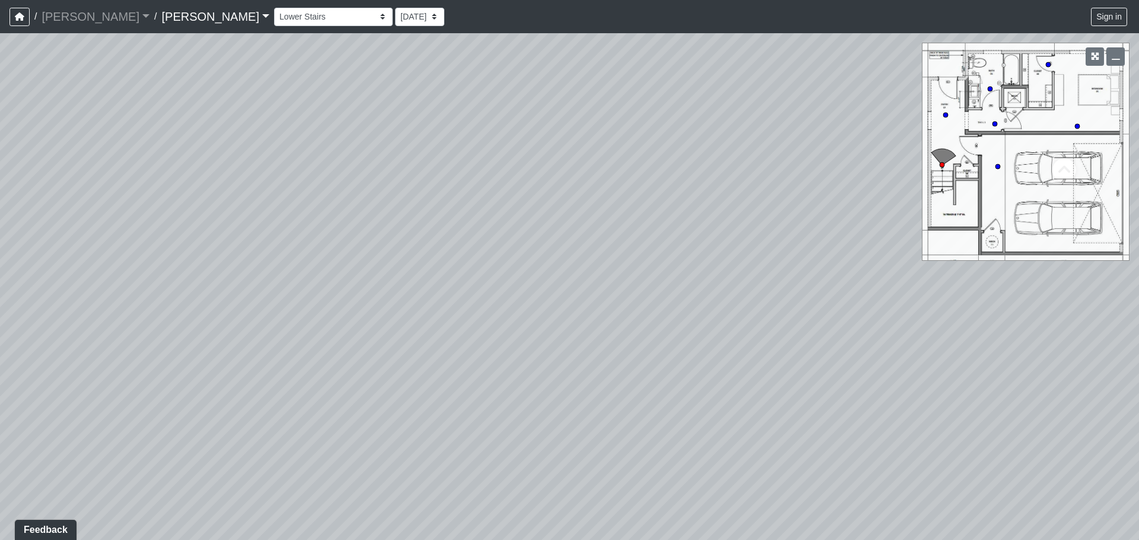
click at [552, 317] on div "Loading... Seating Loading... Workroom Entry Loading... Exterior - Leasing Entr…" at bounding box center [569, 286] width 1139 height 507
click at [570, 391] on div "Loading... Seating Loading... Workroom Entry Loading... Exterior - Leasing Entr…" at bounding box center [569, 286] width 1139 height 507
click at [566, 277] on icon at bounding box center [570, 287] width 36 height 36
click at [362, 259] on div "Loading... Seating Loading... Workroom Entry Loading... Exterior - Leasing Entr…" at bounding box center [569, 286] width 1139 height 507
click at [299, 224] on div "Loading... Seating Loading... Workroom Entry Loading... Exterior - Leasing Entr…" at bounding box center [569, 286] width 1139 height 507
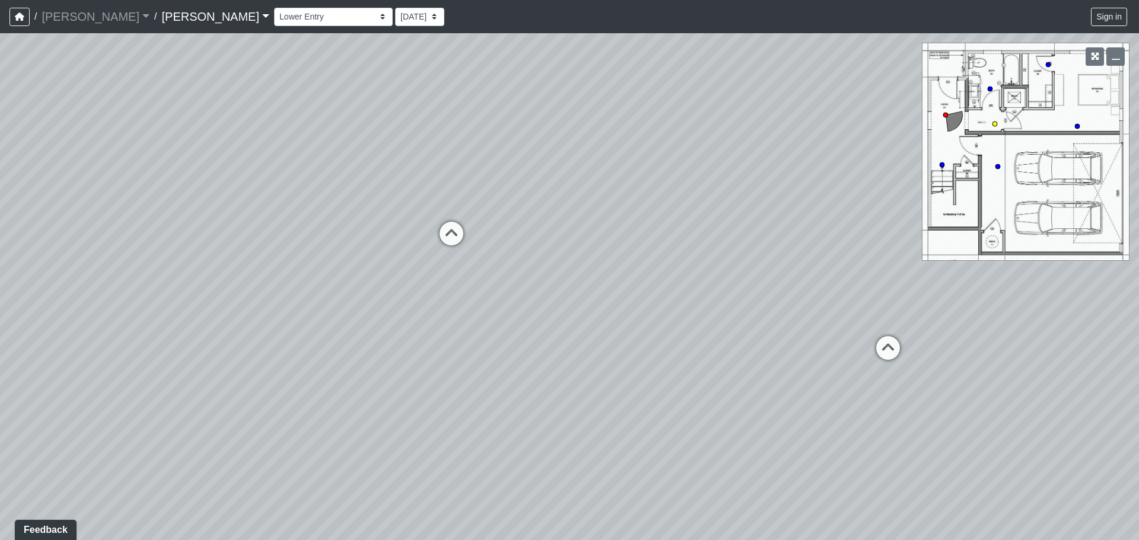
click at [537, 393] on div "Loading... Seating Loading... Workroom Entry Loading... Exterior - Leasing Entr…" at bounding box center [569, 286] width 1139 height 507
click at [629, 369] on div "Loading... Seating Loading... Workroom Entry Loading... Exterior - Leasing Entr…" at bounding box center [569, 286] width 1139 height 507
click at [650, 281] on div "Loading... Seating Loading... Workroom Entry Loading... Exterior - Leasing Entr…" at bounding box center [569, 286] width 1139 height 507
click at [588, 394] on icon at bounding box center [585, 402] width 36 height 36
click at [607, 361] on div "Loading... Seating Loading... Workroom Entry Loading... Exterior - Leasing Entr…" at bounding box center [569, 286] width 1139 height 507
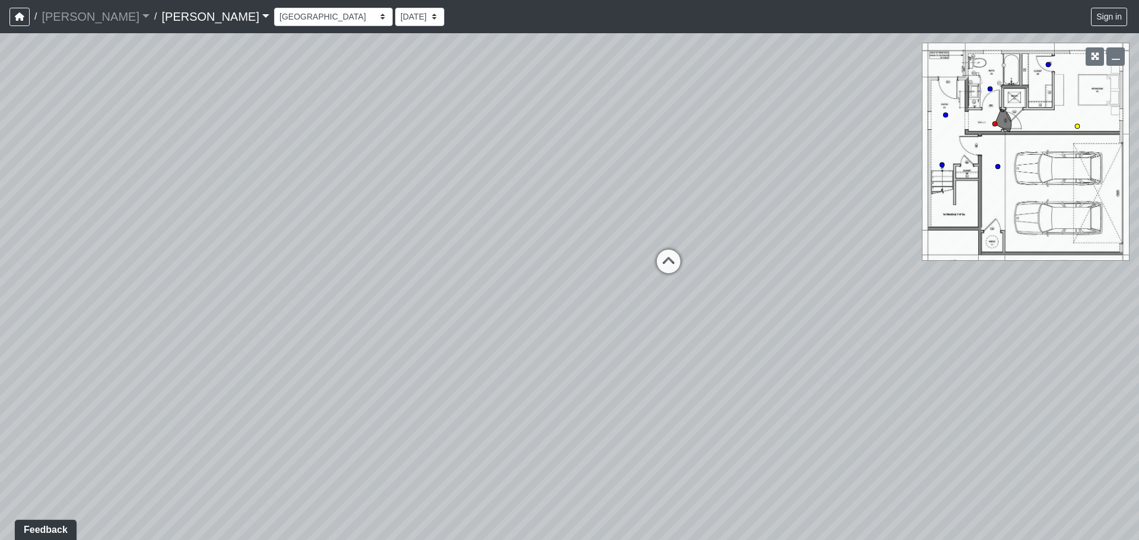
click at [712, 282] on div "Loading... Seating Loading... Workroom Entry Loading... Exterior - Leasing Entr…" at bounding box center [569, 286] width 1139 height 507
click at [712, 421] on div "Loading... Seating Loading... Workroom Entry Loading... Exterior - Leasing Entr…" at bounding box center [569, 286] width 1139 height 507
click at [505, 310] on div "Loading... Seating Loading... Workroom Entry Loading... Exterior - Leasing Entr…" at bounding box center [569, 286] width 1139 height 507
click at [477, 381] on icon at bounding box center [471, 390] width 36 height 36
click at [648, 281] on div "Loading... Seating Loading... Workroom Entry Loading... Exterior - Leasing Entr…" at bounding box center [569, 286] width 1139 height 507
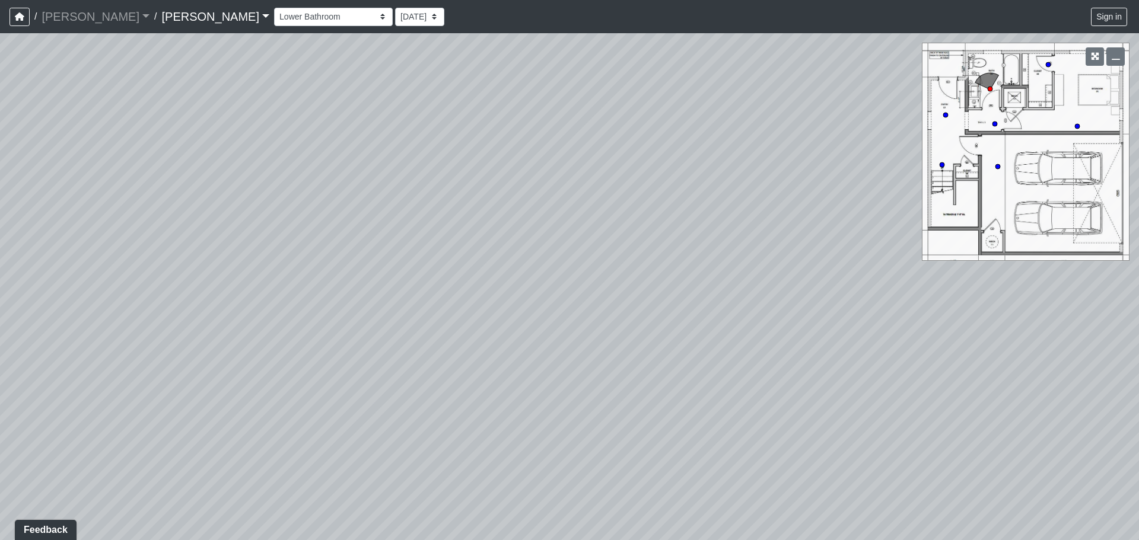
click at [426, 304] on div "Loading... Seating Loading... Workroom Entry Loading... Exterior - Leasing Entr…" at bounding box center [569, 286] width 1139 height 507
click at [577, 492] on div "Loading... Seating Loading... Workroom Entry Loading... Exterior - Leasing Entr…" at bounding box center [569, 286] width 1139 height 507
click at [170, 298] on div "Loading... Seating Loading... Workroom Entry Loading... Exterior - Leasing Entr…" at bounding box center [569, 286] width 1139 height 507
click at [273, 231] on div "Loading... Seating Loading... Workroom Entry Loading... Exterior - Leasing Entr…" at bounding box center [569, 286] width 1139 height 507
click at [66, 179] on div "Loading... Seating Loading... Workroom Entry Loading... Exterior - Leasing Entr…" at bounding box center [569, 286] width 1139 height 507
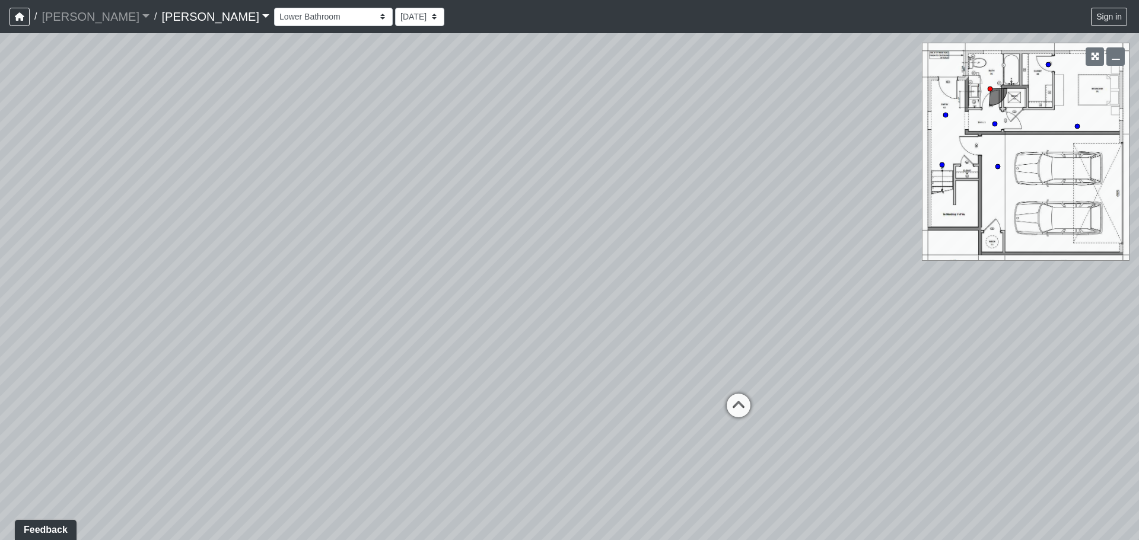
click at [327, 246] on div "Loading... Seating Loading... Workroom Entry Loading... Exterior - Leasing Entr…" at bounding box center [569, 286] width 1139 height 507
click at [675, 455] on icon at bounding box center [679, 460] width 36 height 36
click at [573, 518] on div "Loading... Seating Loading... Workroom Entry Loading... Exterior - Leasing Entr…" at bounding box center [569, 286] width 1139 height 507
click at [628, 293] on div "Loading... Seating Loading... Workroom Entry Loading... Exterior - Leasing Entr…" at bounding box center [569, 286] width 1139 height 507
click at [493, 377] on icon at bounding box center [490, 382] width 36 height 36
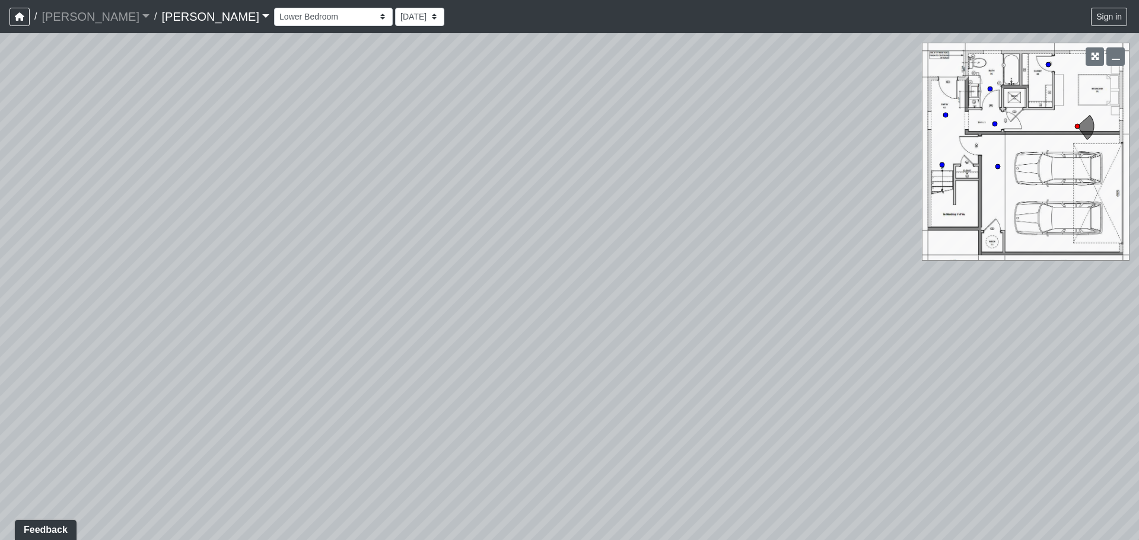
click at [571, 318] on div "Loading... Seating Loading... Workroom Entry Loading... Exterior - Leasing Entr…" at bounding box center [569, 286] width 1139 height 507
click at [627, 315] on div "Loading... Seating Loading... Workroom Entry Loading... Exterior - Leasing Entr…" at bounding box center [569, 286] width 1139 height 507
click at [826, 295] on div "Loading... Seating Loading... Workroom Entry Loading... Exterior - Leasing Entr…" at bounding box center [569, 286] width 1139 height 507
click at [581, 467] on div "Loading... Seating Loading... Workroom Entry Loading... Exterior - Leasing Entr…" at bounding box center [569, 286] width 1139 height 507
click at [1095, 279] on div "Loading... Seating Loading... Workroom Entry Loading... Exterior - Leasing Entr…" at bounding box center [569, 286] width 1139 height 507
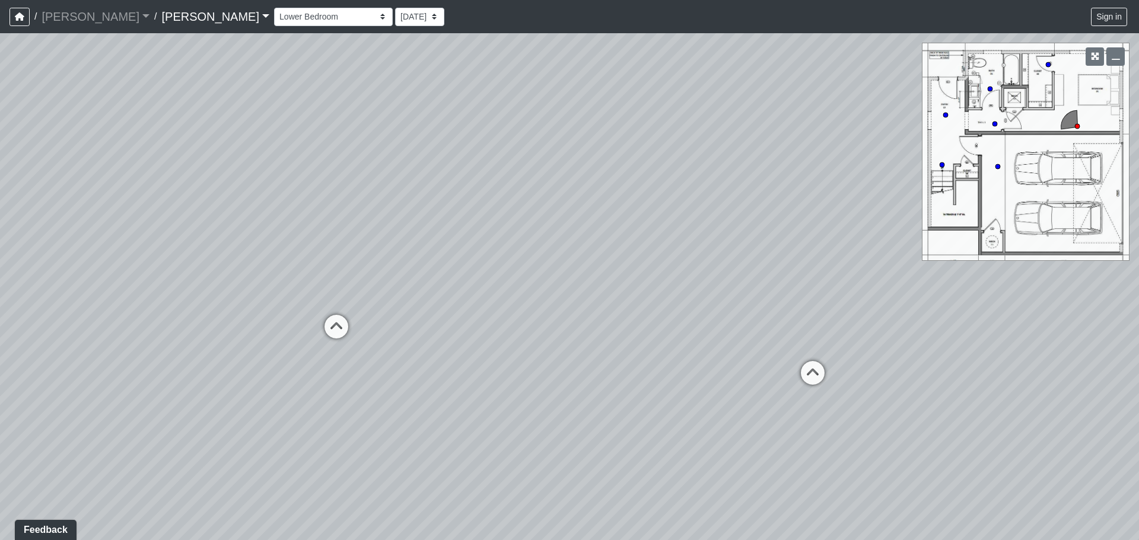
click at [818, 294] on div "Loading... Seating Loading... Workroom Entry Loading... Exterior - Leasing Entr…" at bounding box center [569, 286] width 1139 height 507
click at [509, 321] on icon at bounding box center [508, 325] width 36 height 36
click at [514, 298] on div "Loading... Seating Loading... Workroom Entry Loading... Exterior - Leasing Entr…" at bounding box center [569, 286] width 1139 height 507
click at [611, 371] on icon at bounding box center [603, 370] width 36 height 36
click at [1138, 341] on html "/ [PERSON_NAME] [PERSON_NAME] Loading... / [PERSON_NAME] Loading... [PERSON_NAM…" at bounding box center [569, 270] width 1139 height 540
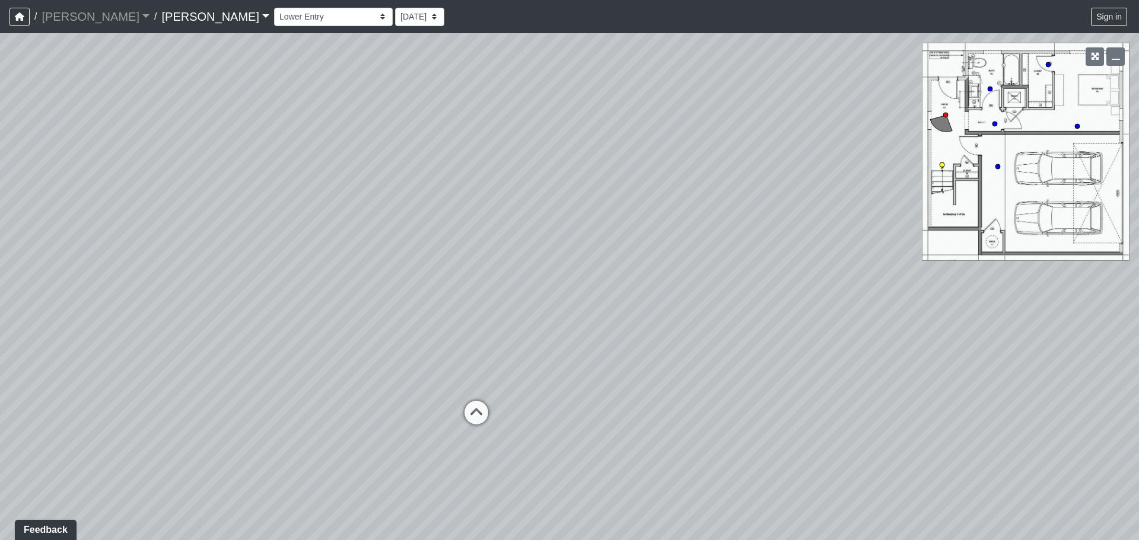
click at [480, 413] on icon at bounding box center [476, 419] width 36 height 36
click at [394, 139] on icon at bounding box center [392, 141] width 36 height 36
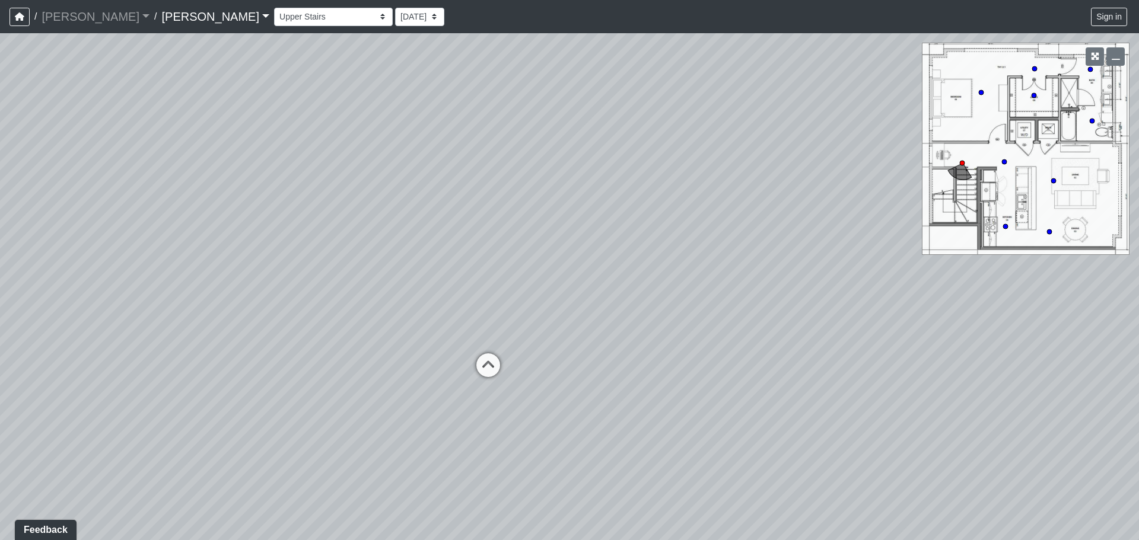
click at [578, 229] on div "Loading... Seating Loading... Workroom Entry Loading... Exterior - Leasing Entr…" at bounding box center [569, 286] width 1139 height 507
click at [299, 265] on div "Loading... Seating Loading... Workroom Entry Loading... Exterior - Leasing Entr…" at bounding box center [569, 286] width 1139 height 507
click at [655, 378] on div "Loading... Seating Loading... Workroom Entry Loading... Exterior - Leasing Entr…" at bounding box center [569, 286] width 1139 height 507
click at [396, 224] on div "Loading... Seating Loading... Workroom Entry Loading... Exterior - Leasing Entr…" at bounding box center [569, 286] width 1139 height 507
click at [420, 235] on div "Loading... Seating Loading... Workroom Entry Loading... Exterior - Leasing Entr…" at bounding box center [569, 286] width 1139 height 507
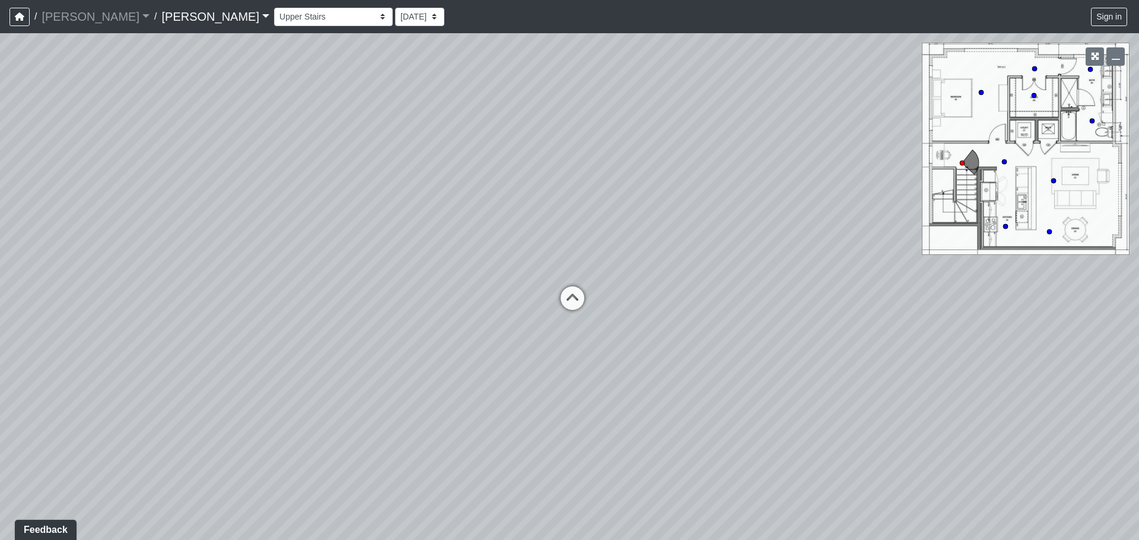
click at [676, 421] on div "Loading... Seating Loading... Workroom Entry Loading... Exterior - Leasing Entr…" at bounding box center [569, 286] width 1139 height 507
click at [579, 313] on icon at bounding box center [573, 323] width 36 height 36
click at [606, 331] on div "Loading... Seating Loading... Workroom Entry Loading... Exterior - Leasing Entr…" at bounding box center [569, 286] width 1139 height 507
click at [885, 287] on div "Loading... Seating Loading... Workroom Entry Loading... Exterior - Leasing Entr…" at bounding box center [569, 286] width 1139 height 507
click at [951, 317] on div "Loading... Seating Loading... Workroom Entry Loading... Exterior - Leasing Entr…" at bounding box center [569, 286] width 1139 height 507
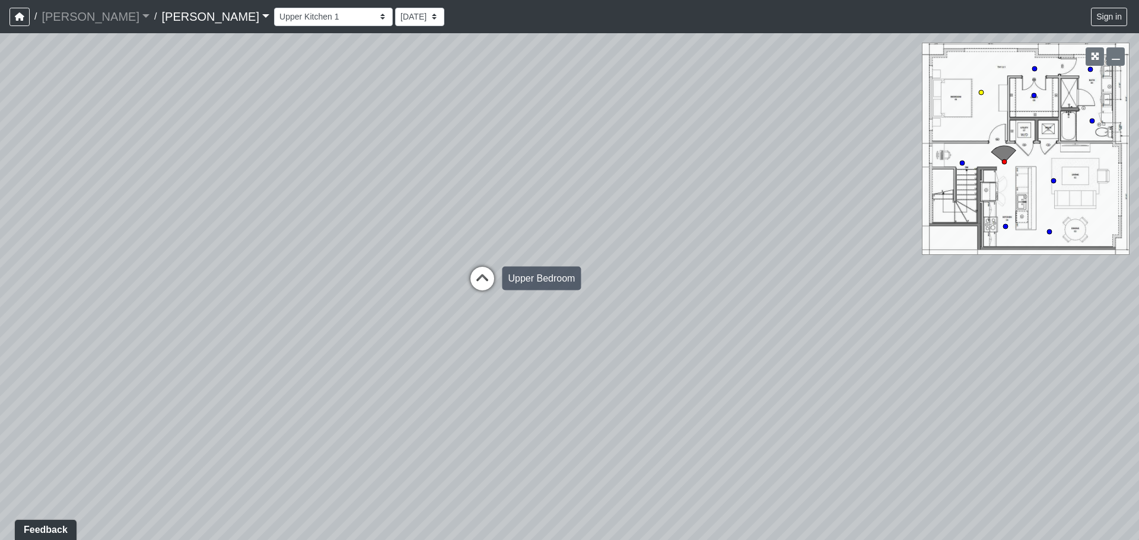
click at [492, 279] on icon at bounding box center [482, 285] width 36 height 36
click at [1138, 215] on html "/ [PERSON_NAME] [PERSON_NAME] Loading... / [PERSON_NAME] Loading... [PERSON_NAM…" at bounding box center [569, 270] width 1139 height 540
click at [795, 414] on div "Loading... Seating Loading... Workroom Entry Loading... Exterior - Leasing Entr…" at bounding box center [569, 286] width 1139 height 507
click at [1138, 437] on html "/ [PERSON_NAME] [PERSON_NAME] Loading... / [PERSON_NAME] Loading... [PERSON_NAM…" at bounding box center [569, 270] width 1139 height 540
click at [533, 406] on icon at bounding box center [527, 412] width 36 height 36
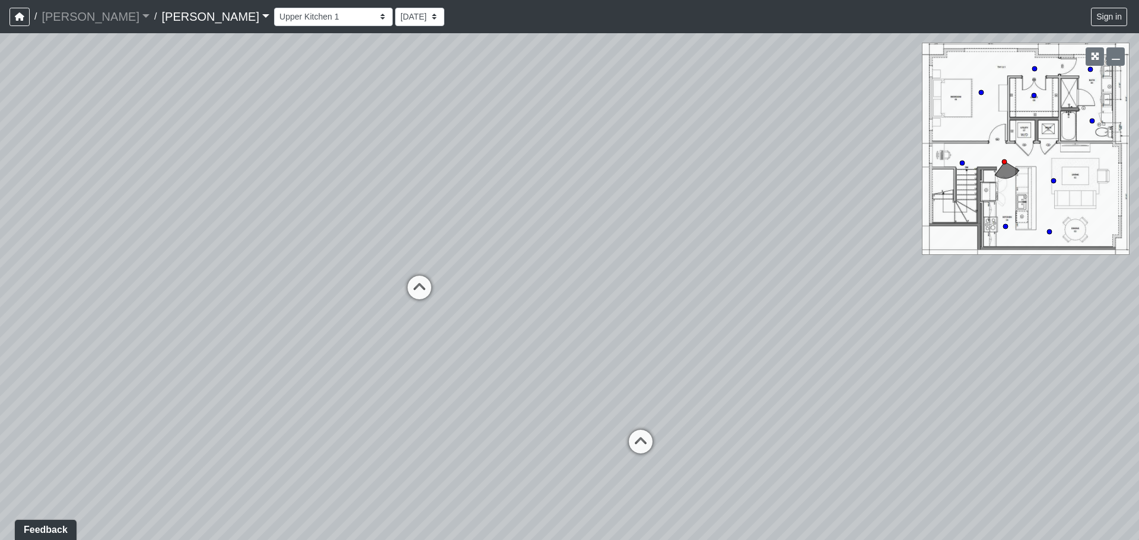
click at [568, 425] on div "Loading... Seating Loading... Workroom Entry Loading... Exterior - Leasing Entr…" at bounding box center [569, 286] width 1139 height 507
click at [635, 451] on icon at bounding box center [634, 459] width 36 height 36
click at [496, 343] on div "Loading... Seating Loading... Workroom Entry Loading... Exterior - Leasing Entr…" at bounding box center [569, 286] width 1139 height 507
click at [673, 365] on div "Loading... Seating Loading... Workroom Entry Loading... Exterior - Leasing Entr…" at bounding box center [569, 286] width 1139 height 507
click at [522, 374] on div "Loading... Seating Loading... Workroom Entry Loading... Exterior - Leasing Entr…" at bounding box center [569, 286] width 1139 height 507
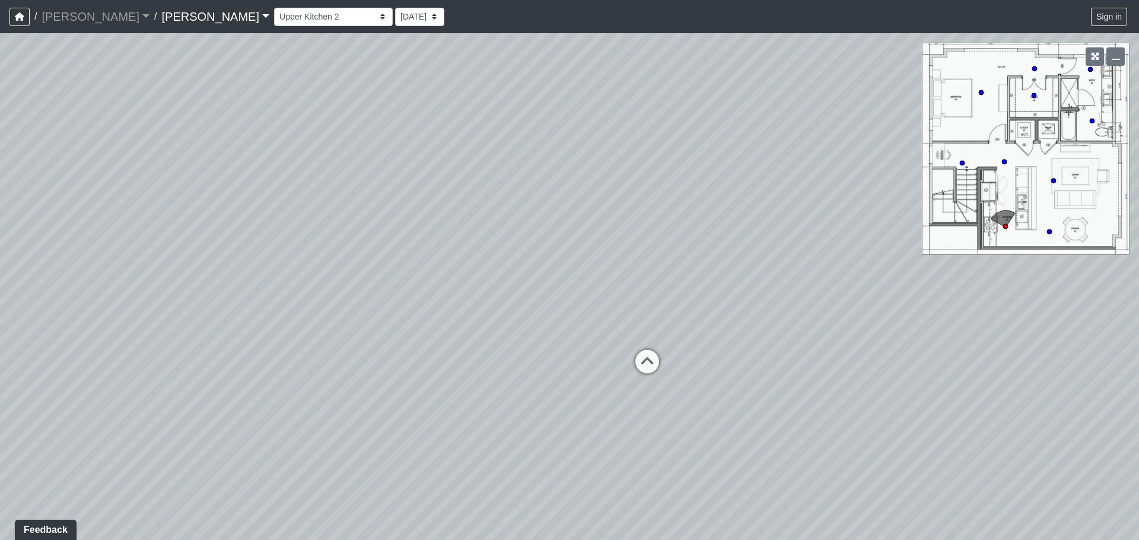
click at [539, 373] on div "Loading... Seating Loading... Workroom Entry Loading... Exterior - Leasing Entr…" at bounding box center [569, 286] width 1139 height 507
click at [524, 377] on div "Loading... Seating Loading... Workroom Entry Loading... Exterior - Leasing Entr…" at bounding box center [569, 286] width 1139 height 507
click at [528, 390] on div "Loading... Seating Loading... Workroom Entry Loading... Exterior - Leasing Entr…" at bounding box center [569, 286] width 1139 height 507
click at [783, 232] on icon at bounding box center [779, 237] width 36 height 36
click at [801, 355] on div "Loading... Seating Loading... Workroom Entry Loading... Exterior - Leasing Entr…" at bounding box center [569, 286] width 1139 height 507
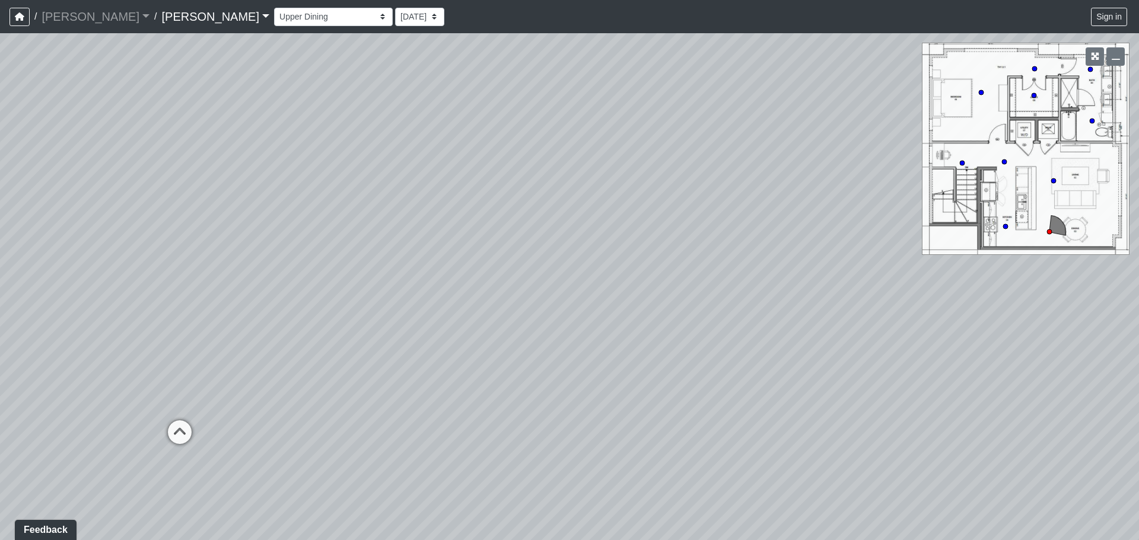
click at [780, 236] on div "Loading... Seating Loading... Workroom Entry Loading... Exterior - Leasing Entr…" at bounding box center [569, 286] width 1139 height 507
click at [732, 238] on div "Loading... Seating Loading... Workroom Entry Loading... Exterior - Leasing Entr…" at bounding box center [569, 286] width 1139 height 507
click at [772, 398] on div "Loading... Seating Loading... Workroom Entry Loading... Exterior - Leasing Entr…" at bounding box center [569, 286] width 1139 height 507
click at [773, 403] on div "Loading... Seating Loading... Workroom Entry Loading... Exterior - Leasing Entr…" at bounding box center [569, 286] width 1139 height 507
click at [961, 416] on div "Loading... Seating Loading... Workroom Entry Loading... Exterior - Leasing Entr…" at bounding box center [569, 286] width 1139 height 507
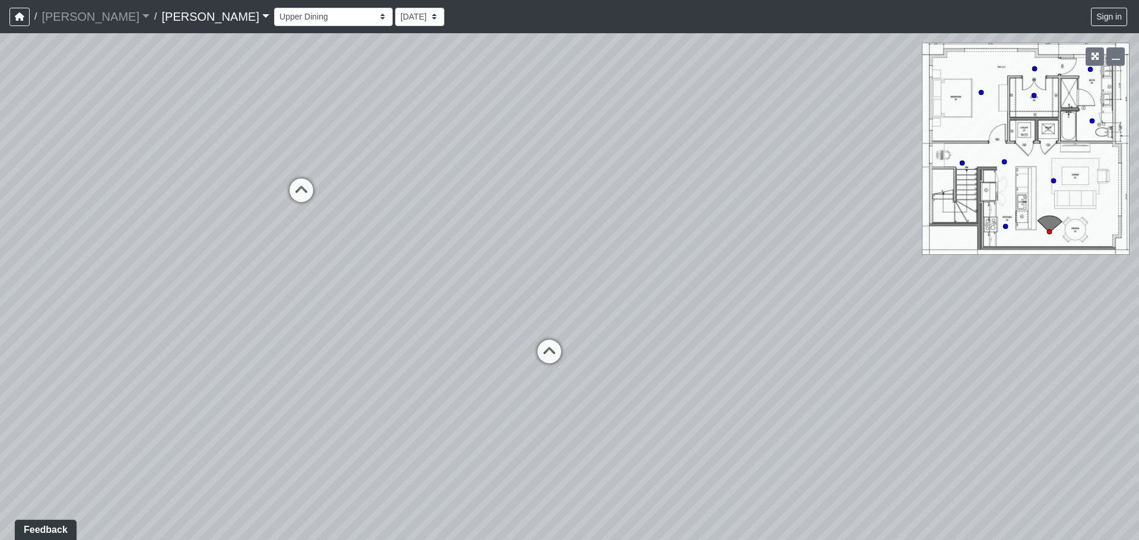
click at [1030, 373] on div "Loading... Seating Loading... Workroom Entry Loading... Exterior - Leasing Entr…" at bounding box center [569, 286] width 1139 height 507
click at [554, 377] on icon at bounding box center [559, 382] width 36 height 36
click at [1138, 358] on html "/ [PERSON_NAME] [PERSON_NAME] Loading... / [PERSON_NAME] Loading... [PERSON_NAM…" at bounding box center [569, 270] width 1139 height 540
click at [274, 11] on select "Booth Clubroom Counter Coffee Bar Dining Room Hallway 1 TV Wall Windows Corn Ho…" at bounding box center [333, 17] width 119 height 18
click at [274, 8] on select "Booth Clubroom Counter Coffee Bar Dining Room Hallway 1 TV Wall Windows Corn Ho…" at bounding box center [333, 17] width 119 height 18
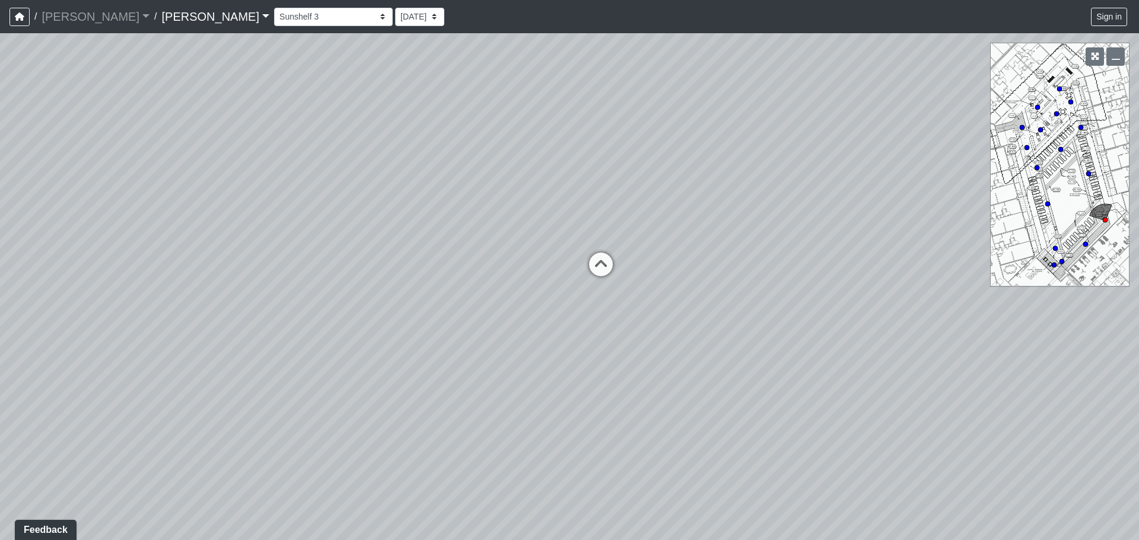
click at [416, 270] on div "Loading... Seating Loading... Workroom Entry Loading... Exterior - Leasing Entr…" at bounding box center [569, 286] width 1139 height 507
click at [595, 266] on icon at bounding box center [600, 270] width 36 height 36
click at [623, 345] on div "Loading... Seating Loading... Workroom Entry Loading... Exterior - Leasing Entr…" at bounding box center [569, 286] width 1139 height 507
click at [667, 305] on icon at bounding box center [667, 317] width 36 height 36
click at [415, 298] on div "Loading... Seating Loading... Workroom Entry Loading... Exterior - Leasing Entr…" at bounding box center [569, 286] width 1139 height 507
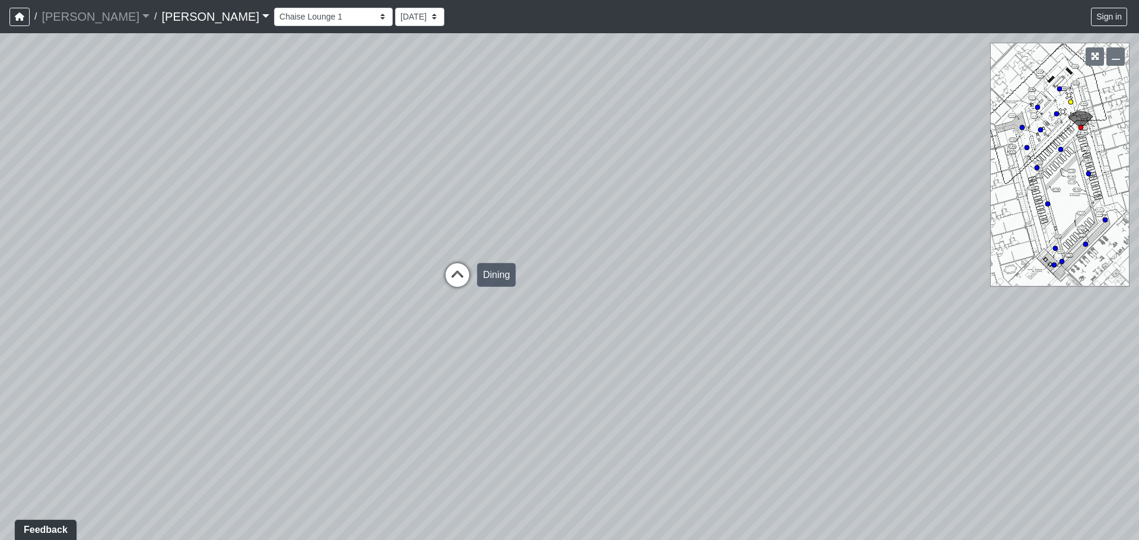
click at [463, 273] on icon at bounding box center [457, 281] width 36 height 36
click at [429, 400] on div "Loading... Seating Loading... Workroom Entry Loading... Exterior - Leasing Entr…" at bounding box center [569, 286] width 1139 height 507
click at [808, 326] on div "Loading... Seating Loading... Workroom Entry Loading... Exterior - Leasing Entr…" at bounding box center [569, 286] width 1139 height 507
click at [689, 340] on div "Loading... Seating Loading... Workroom Entry Loading... Exterior - Leasing Entr…" at bounding box center [569, 286] width 1139 height 507
click at [799, 420] on div "Loading... Seating Loading... Workroom Entry Loading... Exterior - Leasing Entr…" at bounding box center [569, 286] width 1139 height 507
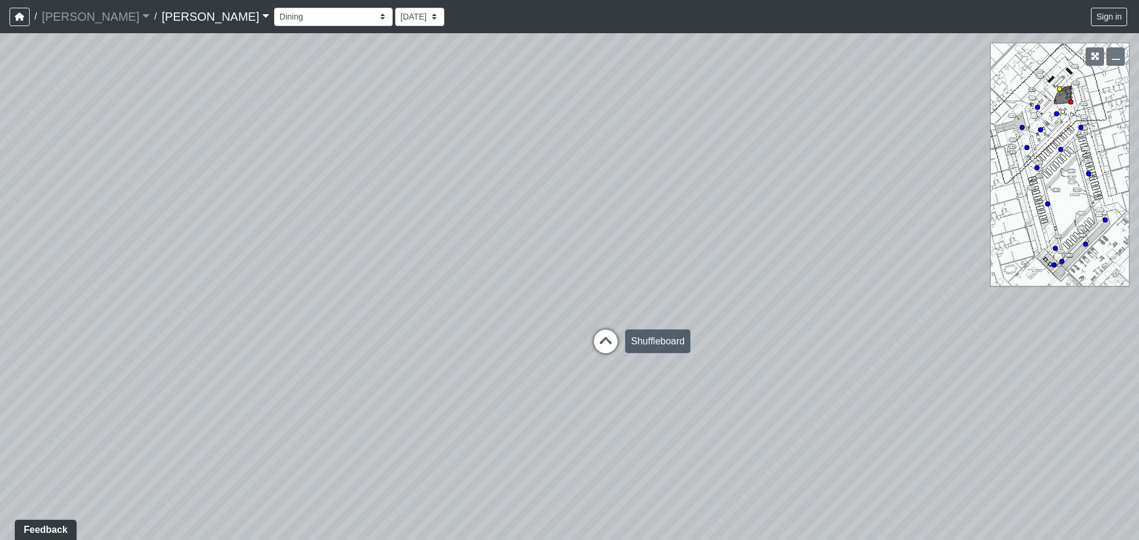
click at [604, 340] on icon at bounding box center [606, 348] width 36 height 36
select select "5qz4jcnspsoSzPzMZ9qCR3"
click at [942, 326] on div "Loading... Seating Loading... Workroom Entry Loading... Exterior - Leasing Entr…" at bounding box center [569, 286] width 1139 height 507
click at [434, 283] on div "Loading... Seating Loading... Workroom Entry Loading... Exterior - Leasing Entr…" at bounding box center [569, 286] width 1139 height 507
click at [344, 289] on div "Loading... Seating Loading... Workroom Entry Loading... Exterior - Leasing Entr…" at bounding box center [569, 286] width 1139 height 507
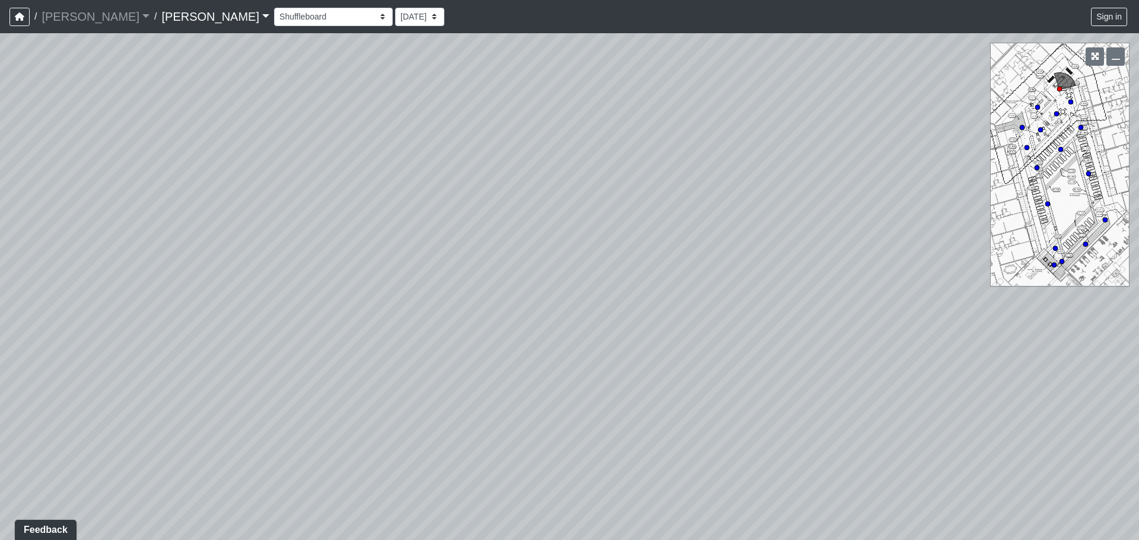
click at [533, 420] on div "Loading... Seating Loading... Workroom Entry Loading... Exterior - Leasing Entr…" at bounding box center [569, 286] width 1139 height 507
click at [301, 254] on div "Loading... Seating Loading... Workroom Entry Loading... Exterior - Leasing Entr…" at bounding box center [569, 286] width 1139 height 507
click at [522, 291] on div "Loading... Seating Loading... Workroom Entry Loading... Exterior - Leasing Entr…" at bounding box center [569, 286] width 1139 height 507
click at [184, 197] on div "Loading... Seating Loading... Workroom Entry Loading... Exterior - Leasing Entr…" at bounding box center [569, 286] width 1139 height 507
click at [534, 397] on div "Loading... Seating Loading... Workroom Entry Loading... Exterior - Leasing Entr…" at bounding box center [569, 286] width 1139 height 507
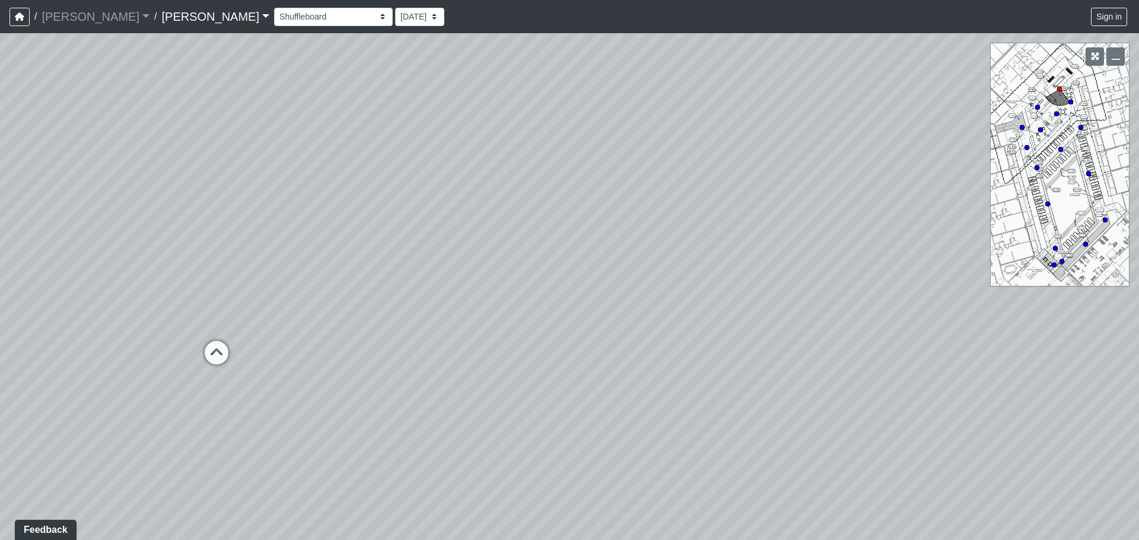
click at [883, 282] on div "Loading... Seating Loading... Workroom Entry Loading... Exterior - Leasing Entr…" at bounding box center [569, 286] width 1139 height 507
click at [274, 18] on select "Booth Clubroom Counter Coffee Bar Dining Room Hallway 1 TV Wall Windows Corn Ho…" at bounding box center [333, 17] width 119 height 18
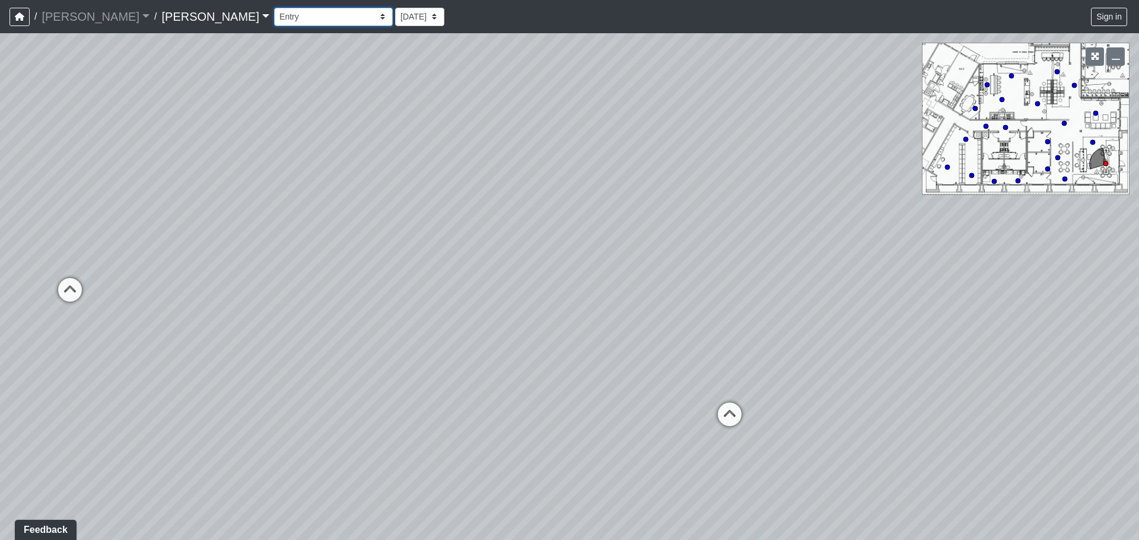
click at [274, 20] on select "Booth Clubroom Counter Coffee Bar Dining Room Hallway 1 TV Wall Windows Corn Ho…" at bounding box center [333, 17] width 119 height 18
click at [274, 8] on select "Booth Clubroom Counter Coffee Bar Dining Room Hallway 1 TV Wall Windows Corn Ho…" at bounding box center [333, 17] width 119 height 18
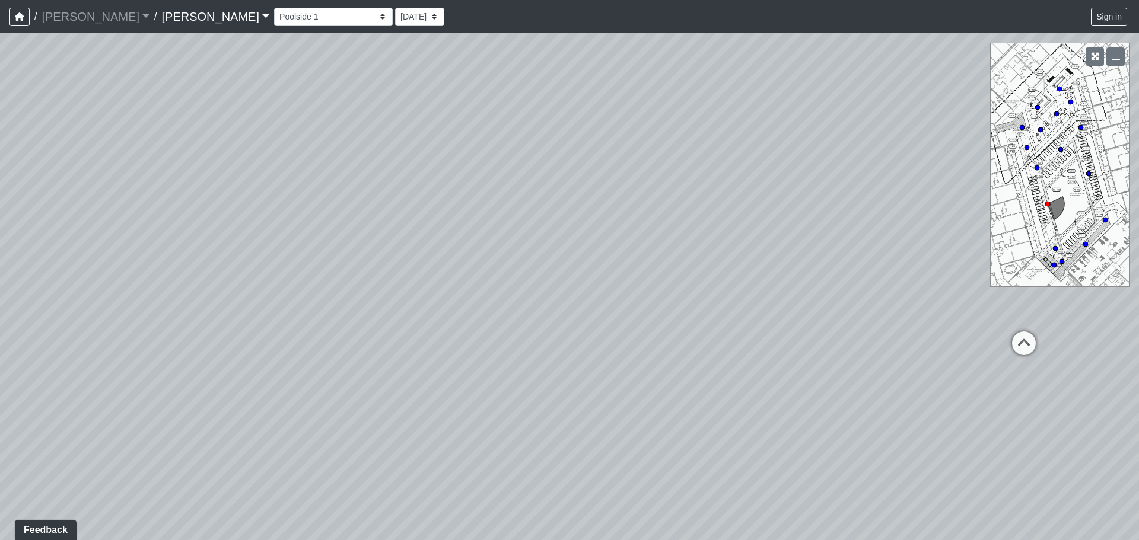
drag, startPoint x: 614, startPoint y: 281, endPoint x: 390, endPoint y: 235, distance: 229.4
click at [221, 245] on div "Loading... Seating Loading... Workroom Entry Loading... Exterior - Leasing Entr…" at bounding box center [569, 286] width 1139 height 507
drag, startPoint x: 637, startPoint y: 231, endPoint x: 316, endPoint y: 210, distance: 321.5
click at [316, 211] on div "Loading... Seating Loading... Workroom Entry Loading... Exterior - Leasing Entr…" at bounding box center [569, 286] width 1139 height 507
drag, startPoint x: 308, startPoint y: 269, endPoint x: 796, endPoint y: 255, distance: 487.7
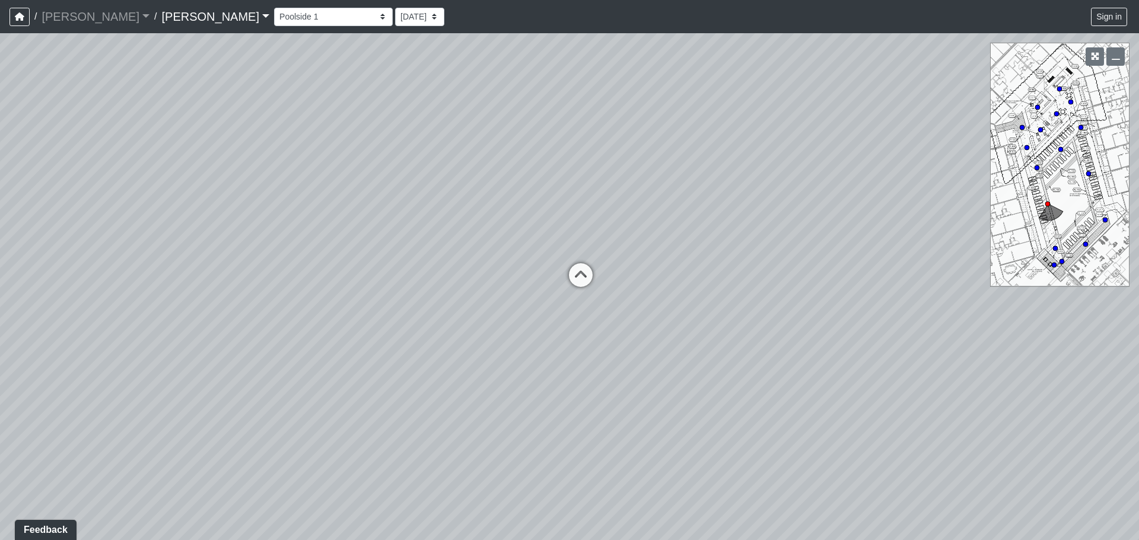
click at [842, 260] on div "Loading... Seating Loading... Workroom Entry Loading... Exterior - Leasing Entr…" at bounding box center [569, 286] width 1139 height 507
drag, startPoint x: 557, startPoint y: 245, endPoint x: 798, endPoint y: 247, distance: 240.8
click at [798, 247] on div "Loading... Seating Loading... Workroom Entry Loading... Exterior - Leasing Entr…" at bounding box center [569, 286] width 1139 height 507
drag, startPoint x: 544, startPoint y: 254, endPoint x: 740, endPoint y: 263, distance: 195.9
click at [740, 263] on div "Loading... Seating Loading... Workroom Entry Loading... Exterior - Leasing Entr…" at bounding box center [569, 286] width 1139 height 507
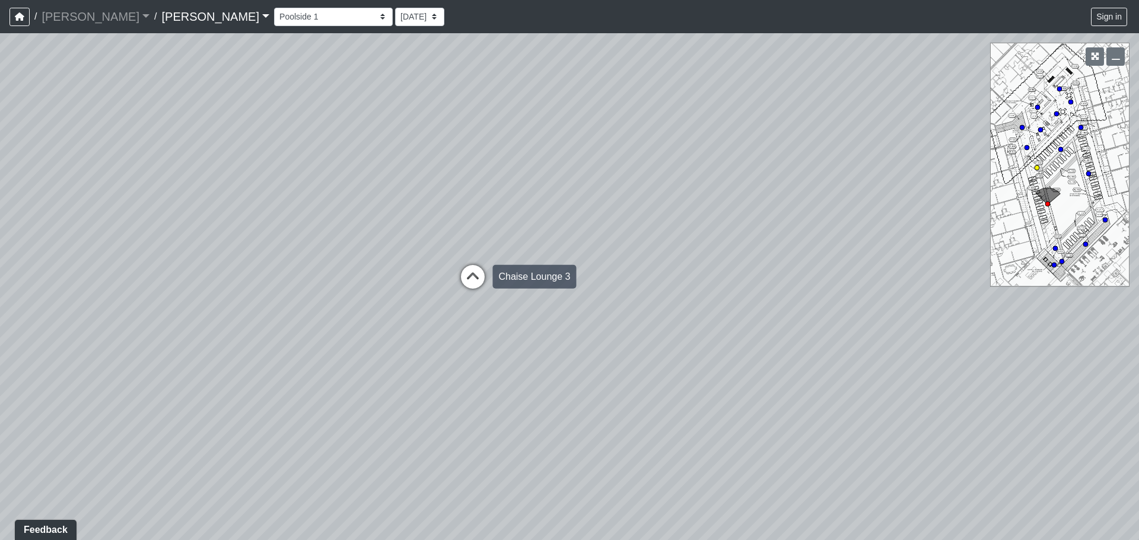
click at [471, 278] on icon at bounding box center [473, 283] width 36 height 36
drag, startPoint x: 466, startPoint y: 243, endPoint x: 560, endPoint y: 313, distance: 117.9
click at [560, 313] on div "Loading... Seating Loading... Workroom Entry Loading... Exterior - Leasing Entr…" at bounding box center [569, 286] width 1139 height 507
click at [444, 322] on div "Loading... Seating Loading... Workroom Entry Loading... Exterior - Leasing Entr…" at bounding box center [569, 286] width 1139 height 507
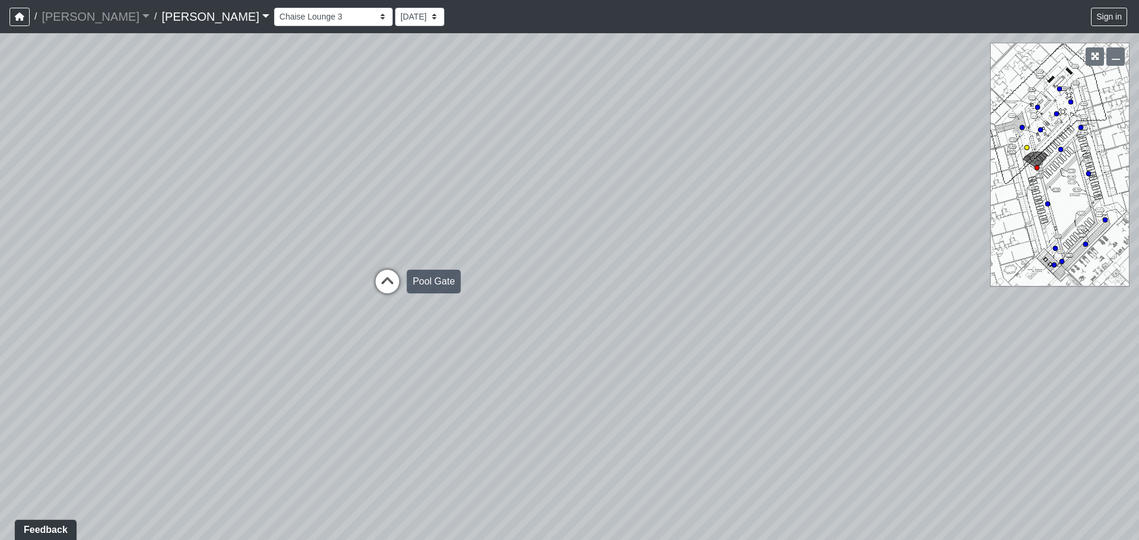
click at [385, 284] on icon at bounding box center [387, 288] width 36 height 36
drag, startPoint x: 575, startPoint y: 267, endPoint x: 399, endPoint y: 278, distance: 177.0
click at [398, 278] on div "Loading... Seating Loading... Workroom Entry Loading... Exterior - Leasing Entr…" at bounding box center [569, 286] width 1139 height 507
click at [737, 368] on icon at bounding box center [740, 373] width 36 height 36
drag, startPoint x: 718, startPoint y: 308, endPoint x: 717, endPoint y: 408, distance: 100.2
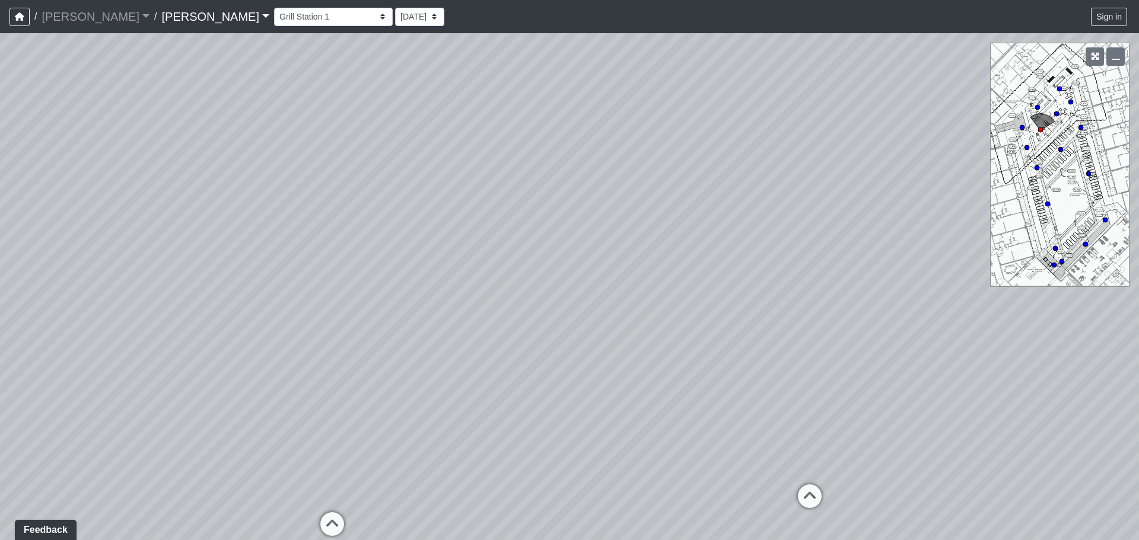
click at [717, 408] on div "Loading... Seating Loading... Workroom Entry Loading... Exterior - Leasing Entr…" at bounding box center [569, 286] width 1139 height 507
drag, startPoint x: 809, startPoint y: 397, endPoint x: 705, endPoint y: 439, distance: 112.8
click at [685, 382] on div "Loading... Seating Loading... Workroom Entry Loading... Exterior - Leasing Entr…" at bounding box center [569, 286] width 1139 height 507
click at [694, 464] on icon at bounding box center [696, 473] width 36 height 36
drag, startPoint x: 712, startPoint y: 381, endPoint x: 505, endPoint y: 372, distance: 207.2
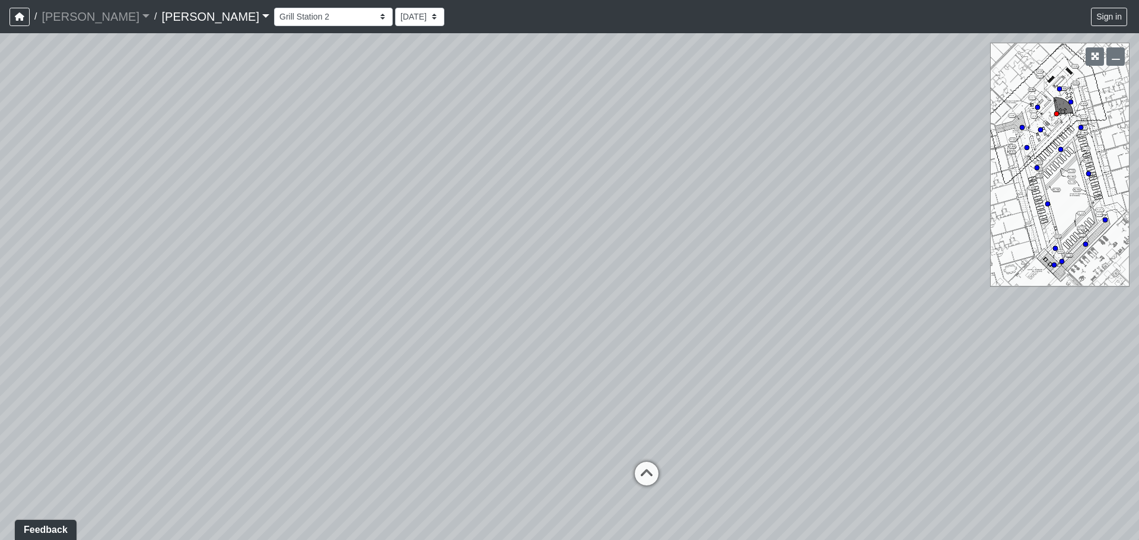
click at [505, 372] on div "Loading... Seating Loading... Workroom Entry Loading... Exterior - Leasing Entr…" at bounding box center [569, 286] width 1139 height 507
drag, startPoint x: 690, startPoint y: 428, endPoint x: 506, endPoint y: 428, distance: 184.4
click at [505, 428] on div "Loading... Seating Loading... Workroom Entry Loading... Exterior - Leasing Entr…" at bounding box center [569, 286] width 1139 height 507
click at [274, 20] on select "Booth Clubroom Counter Coffee Bar Dining Room Hallway 1 TV Wall Windows Corn Ho…" at bounding box center [333, 17] width 119 height 18
click at [274, 8] on select "Booth Clubroom Counter Coffee Bar Dining Room Hallway 1 TV Wall Windows Corn Ho…" at bounding box center [333, 17] width 119 height 18
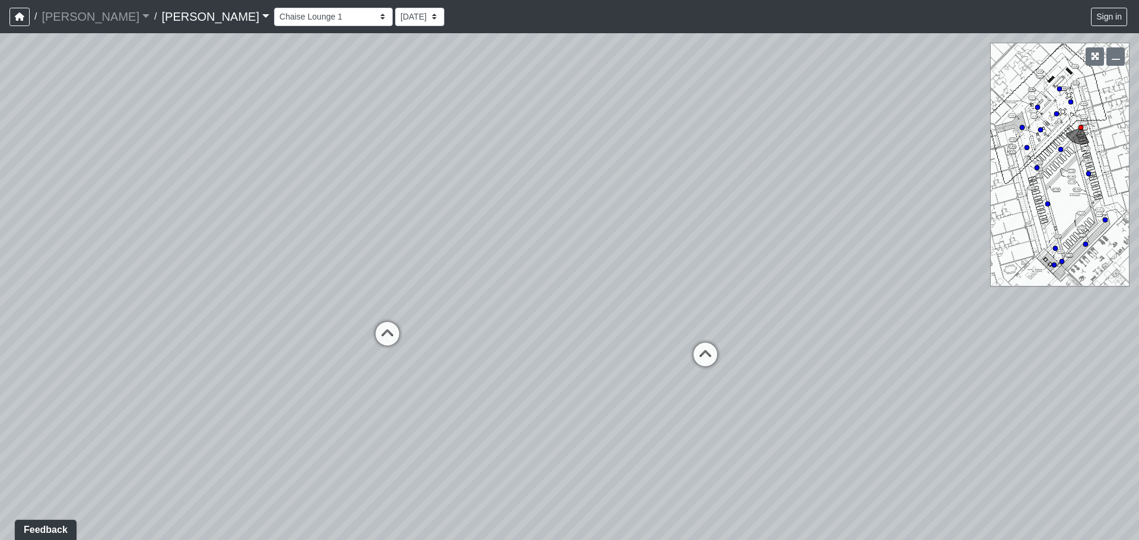
drag, startPoint x: 406, startPoint y: 336, endPoint x: 787, endPoint y: 328, distance: 381.4
click at [796, 328] on div "Loading... Seating Loading... Workroom Entry Loading... Exterior - Leasing Entr…" at bounding box center [569, 286] width 1139 height 507
click at [274, 20] on select "Booth Clubroom Counter Coffee Bar Dining Room Hallway 1 TV Wall Windows Corn Ho…" at bounding box center [333, 17] width 119 height 18
click at [274, 8] on select "Booth Clubroom Counter Coffee Bar Dining Room Hallway 1 TV Wall Windows Corn Ho…" at bounding box center [333, 17] width 119 height 18
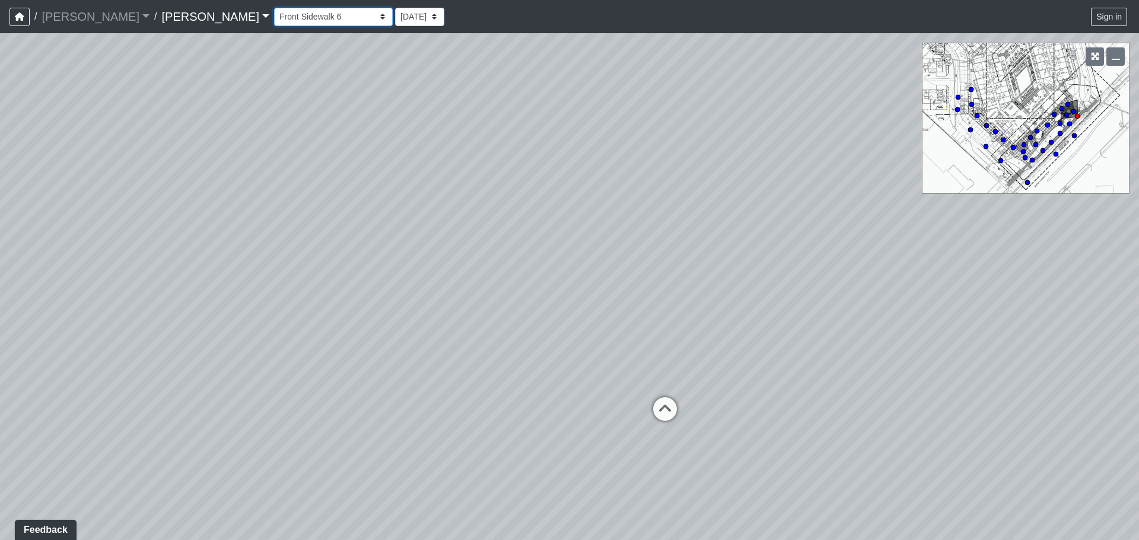
click at [274, 23] on select "Booth Clubroom Counter Coffee Bar Dining Room Hallway 1 TV Wall Windows Corn Ho…" at bounding box center [333, 17] width 119 height 18
click at [274, 8] on select "Booth Clubroom Counter Coffee Bar Dining Room Hallway 1 TV Wall Windows Corn Ho…" at bounding box center [333, 17] width 119 height 18
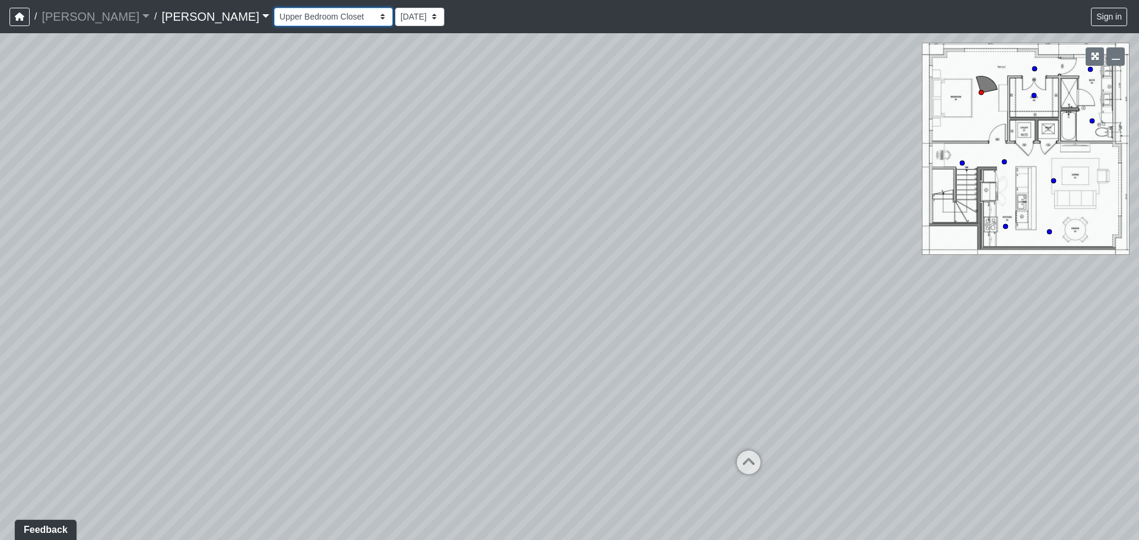
select select "xa2UmfuS8tbEXC3TjwDiiF"
